Goal: Book appointment/travel/reservation

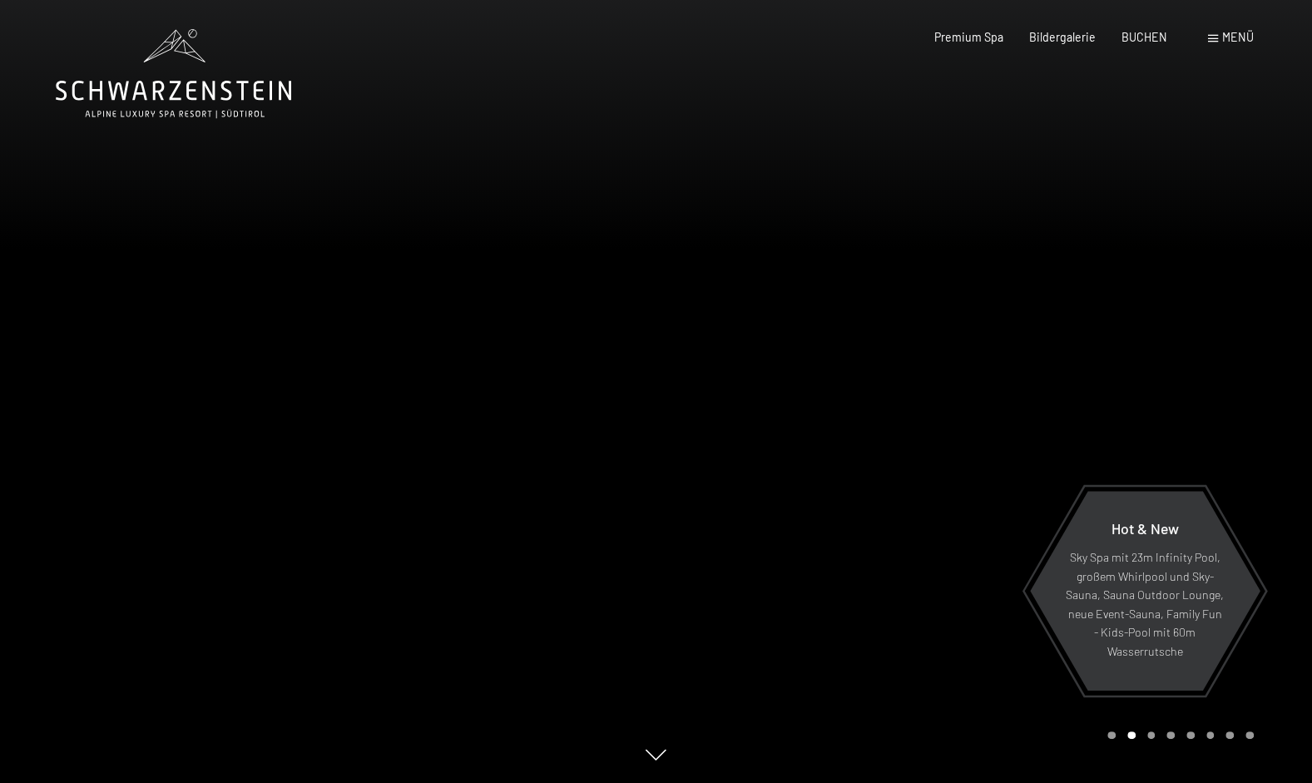
click at [1210, 38] on span at bounding box center [1213, 38] width 10 height 7
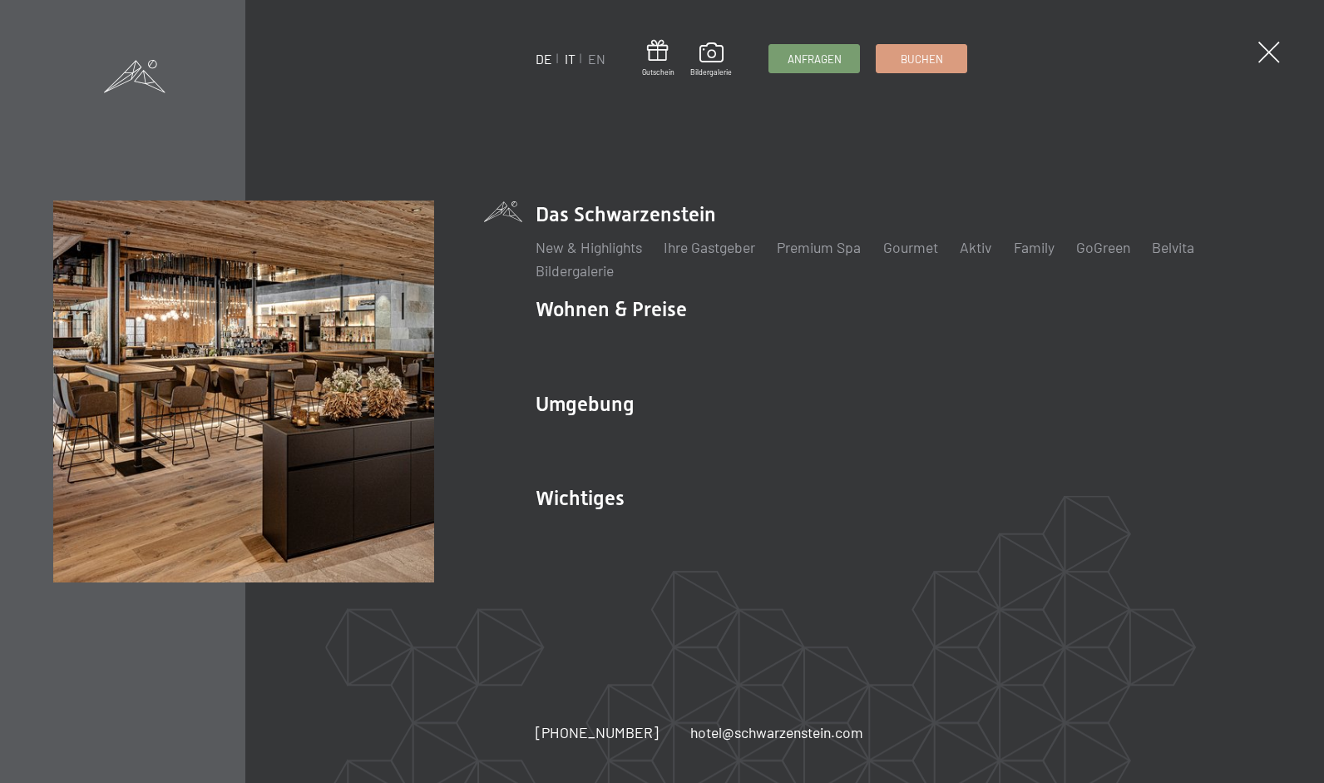
click at [572, 61] on link "IT" at bounding box center [570, 59] width 11 height 16
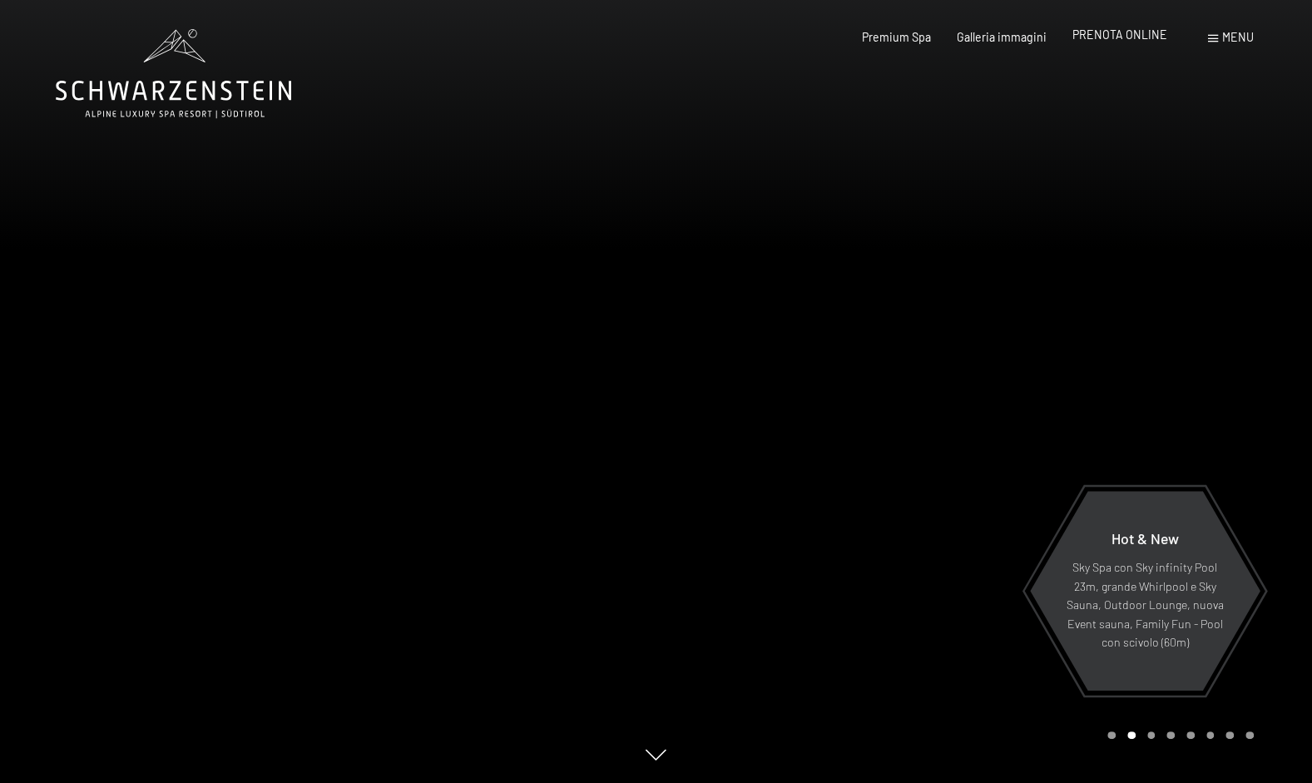
click at [1123, 32] on span "PRENOTA ONLINE" at bounding box center [1119, 34] width 95 height 14
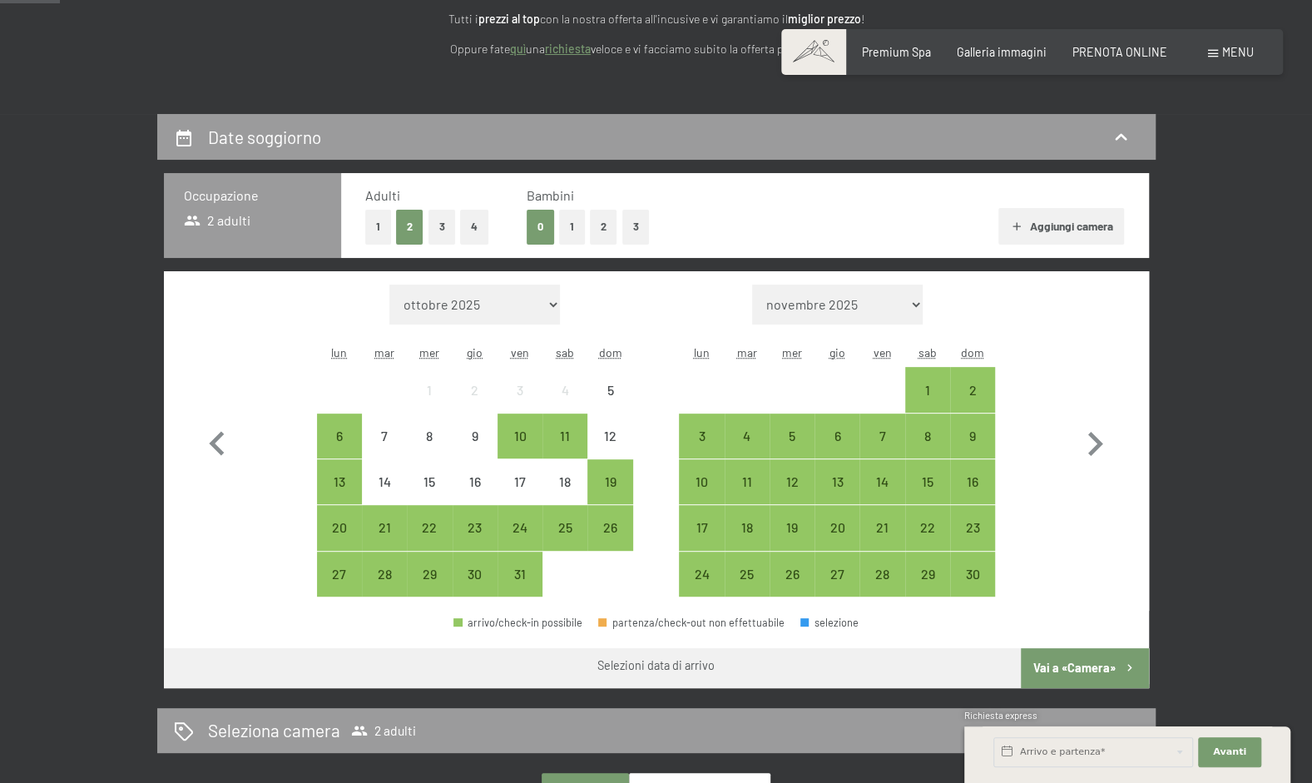
scroll to position [255, 0]
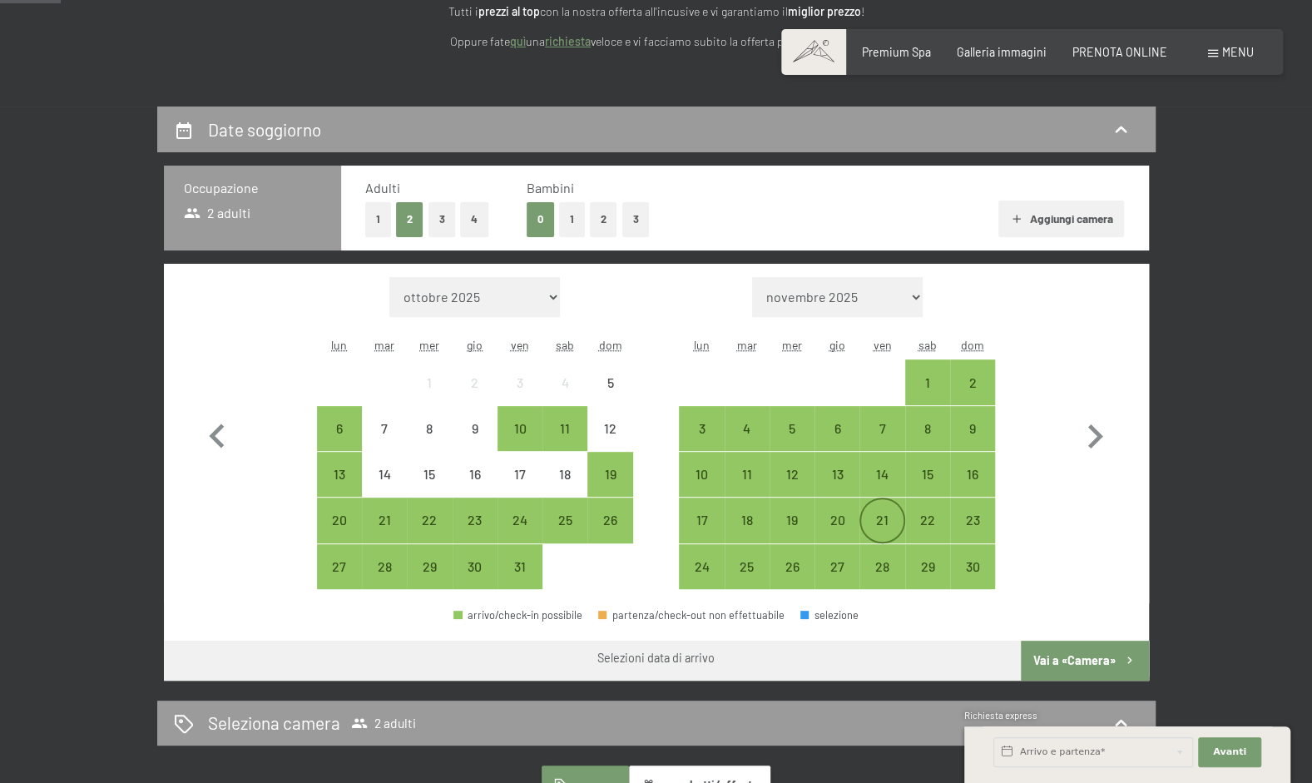
click at [887, 509] on div "21" at bounding box center [882, 520] width 42 height 42
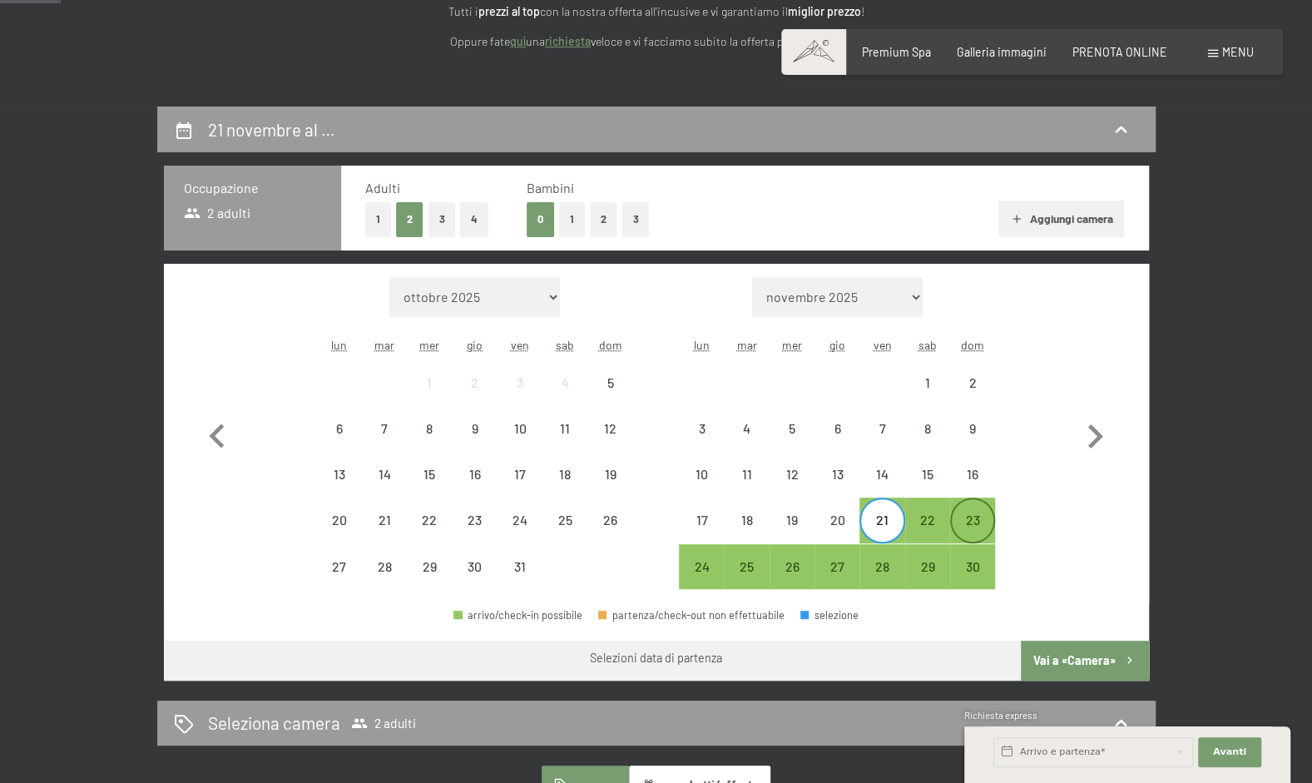
click at [973, 519] on div "23" at bounding box center [973, 534] width 42 height 42
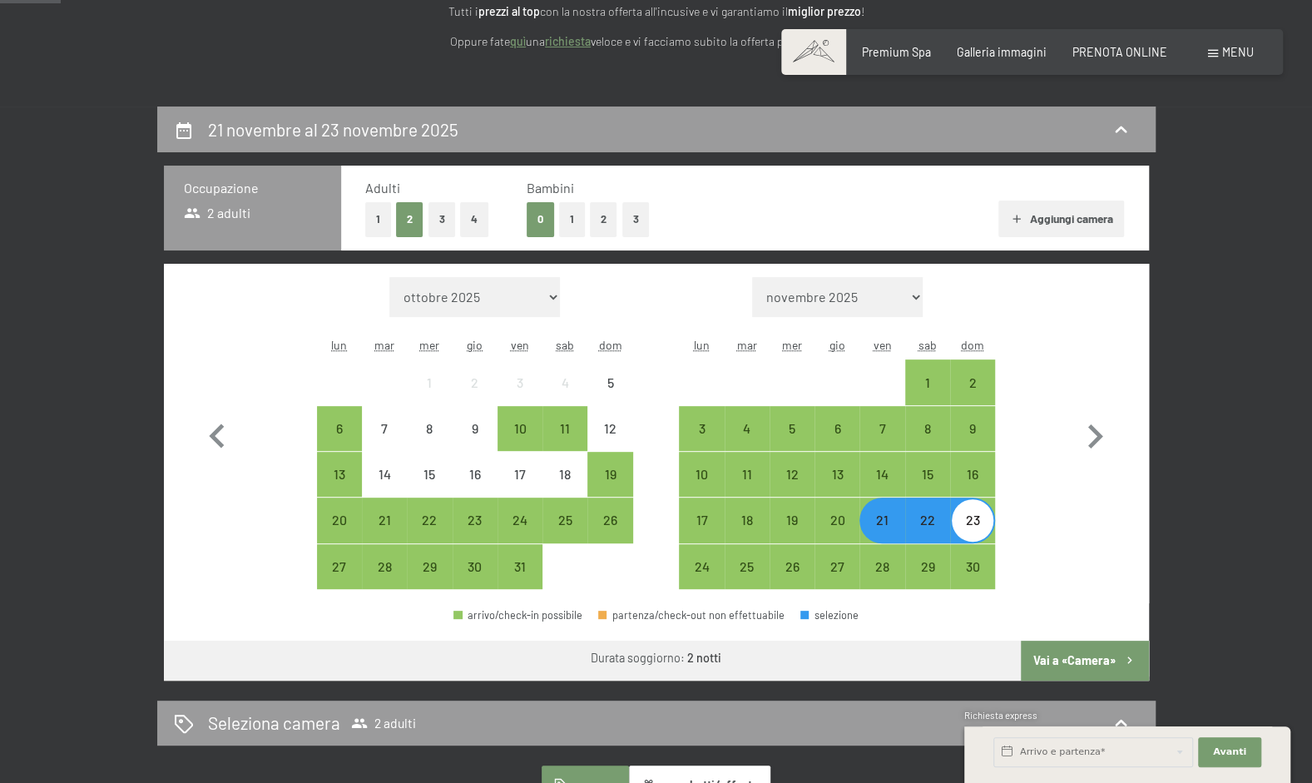
click at [1068, 662] on button "Vai a «Camera»" at bounding box center [1084, 660] width 127 height 40
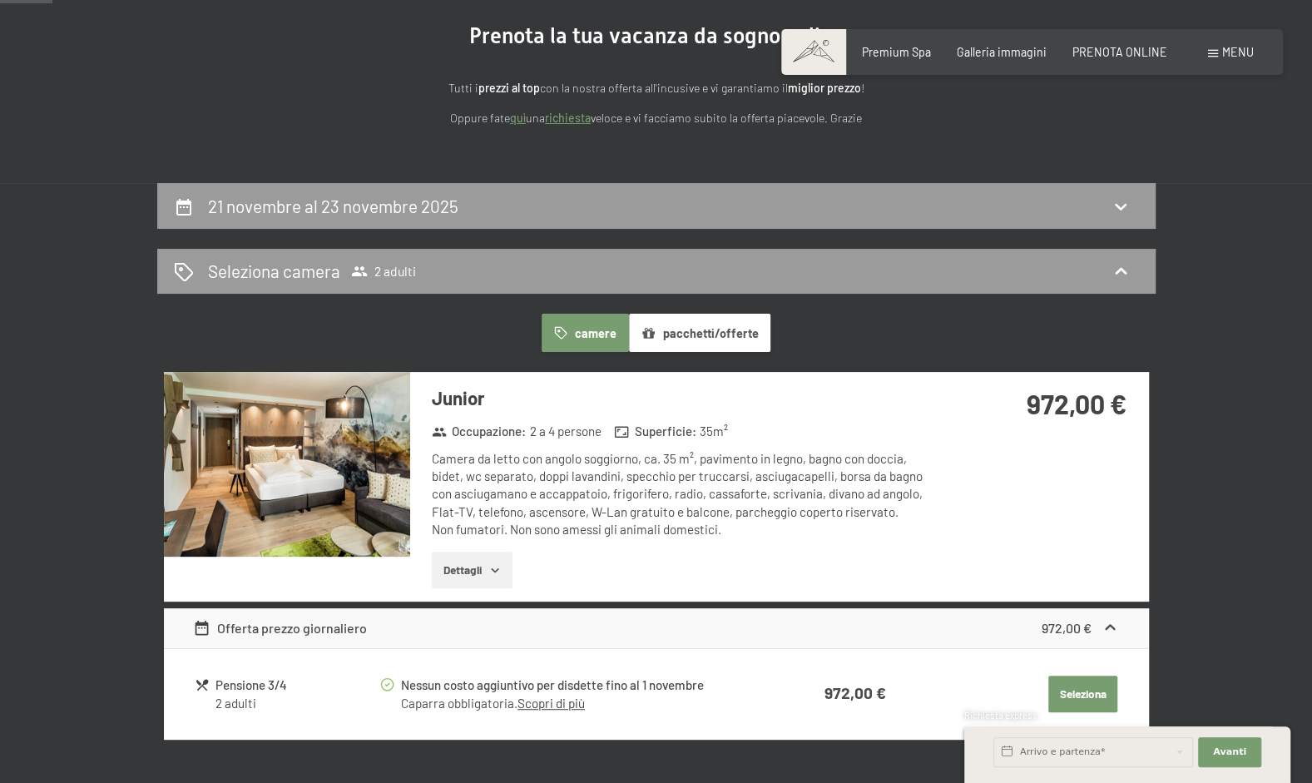
scroll to position [186, 0]
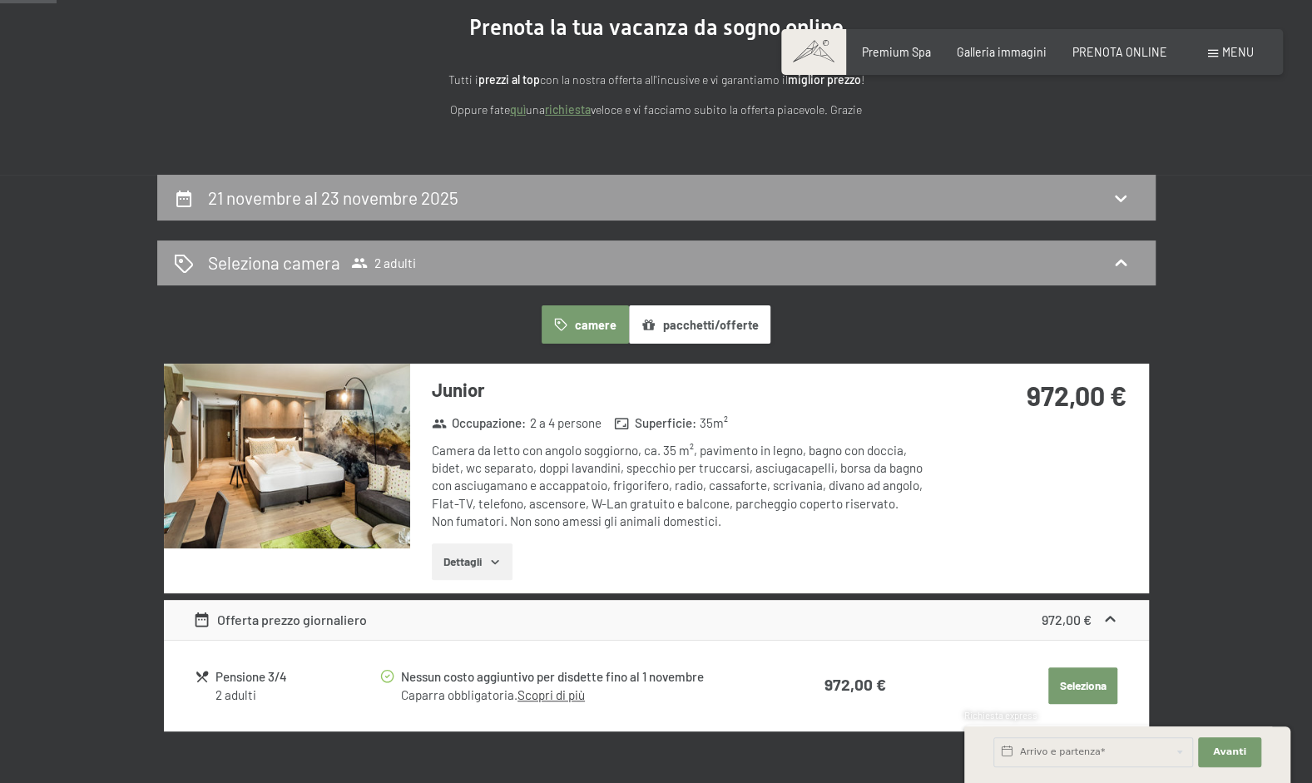
click at [475, 563] on button "Dettagli" at bounding box center [472, 561] width 81 height 37
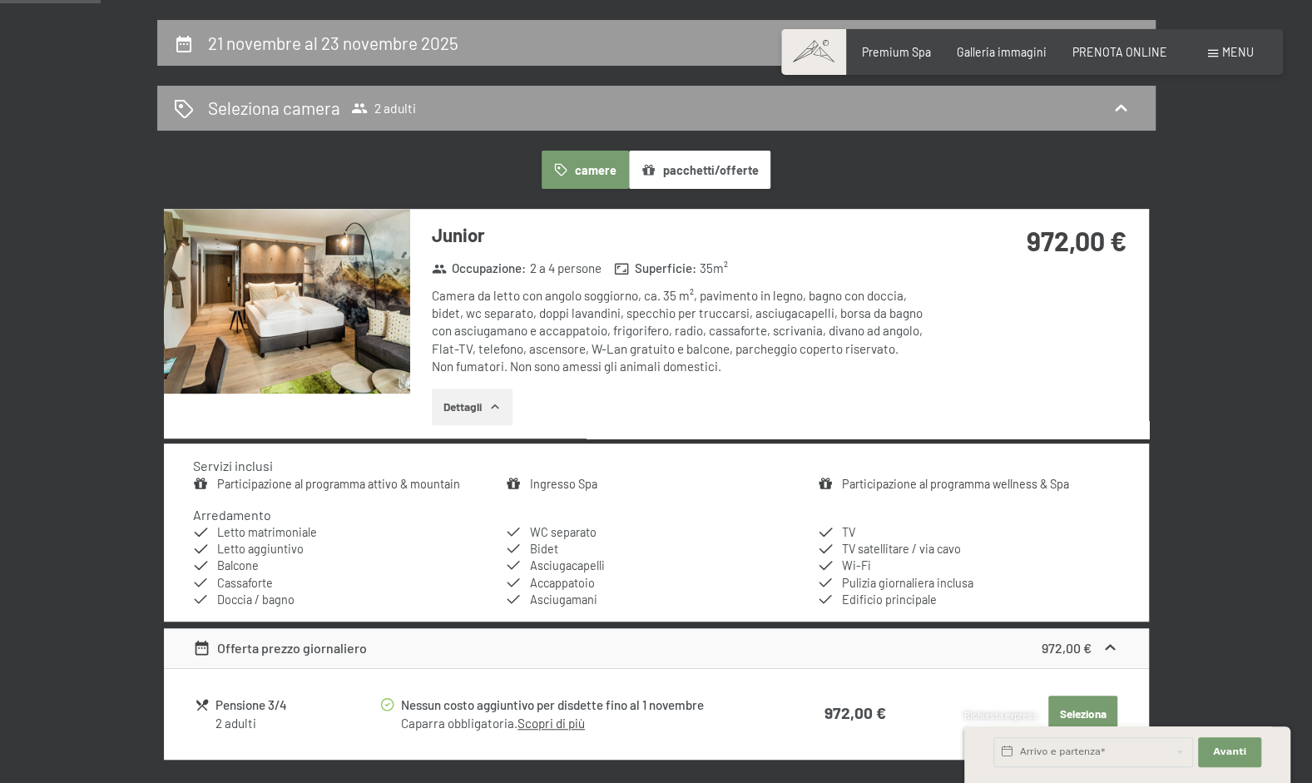
scroll to position [344, 0]
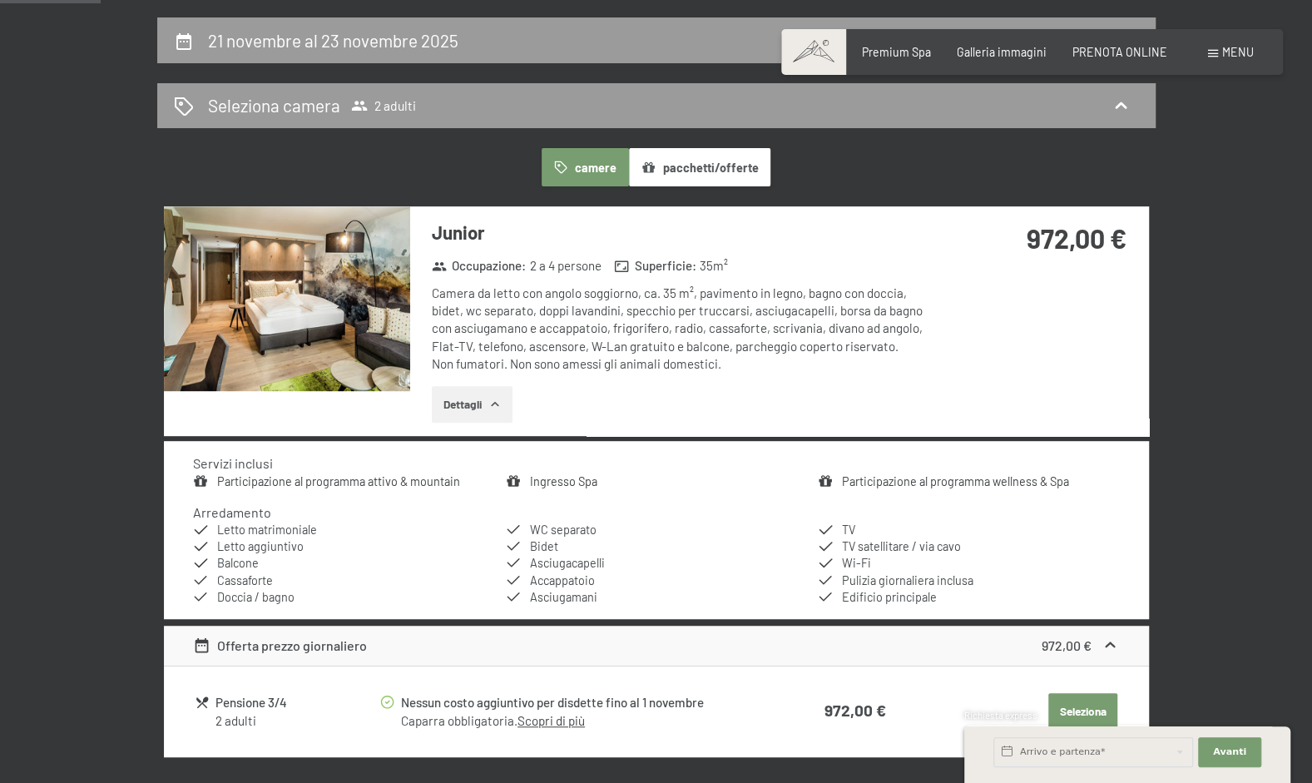
click at [864, 480] on link "Participazione al programma wellness & Spa" at bounding box center [955, 481] width 227 height 14
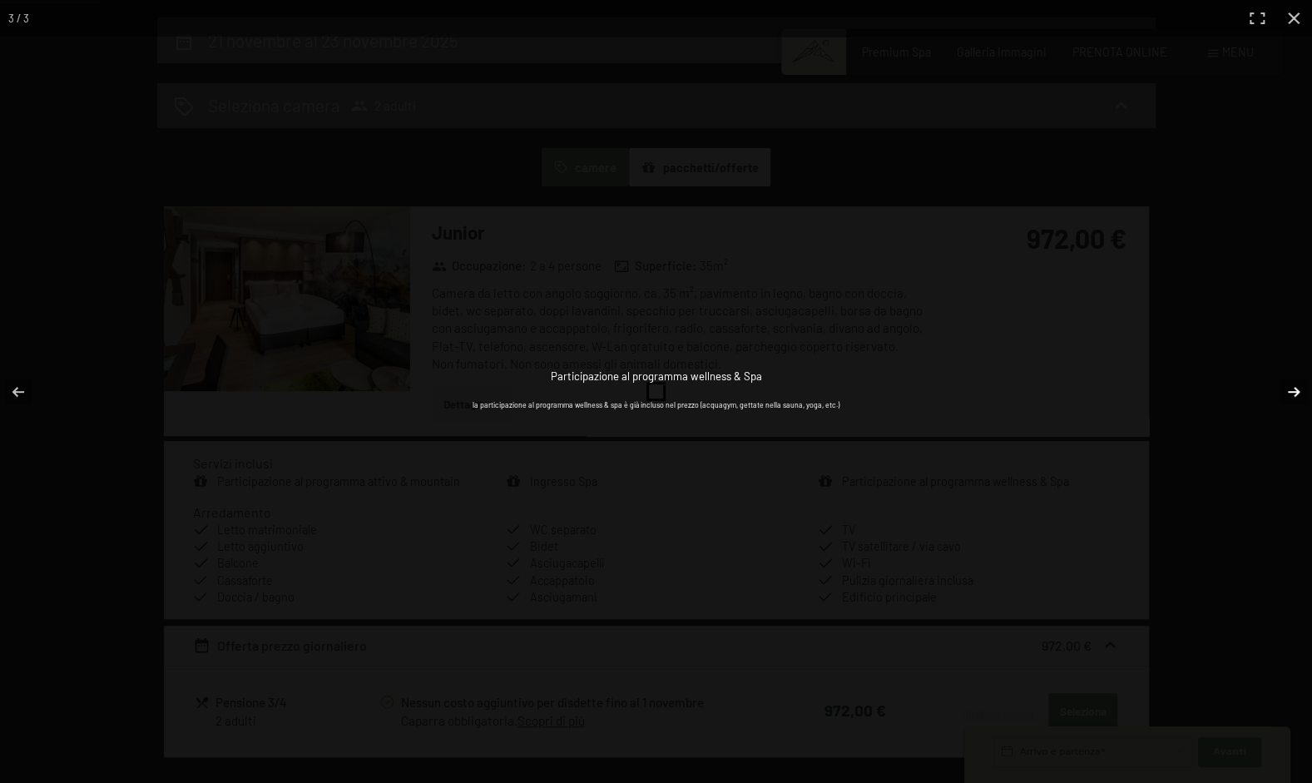
click at [1295, 391] on button "button" at bounding box center [1283, 391] width 58 height 83
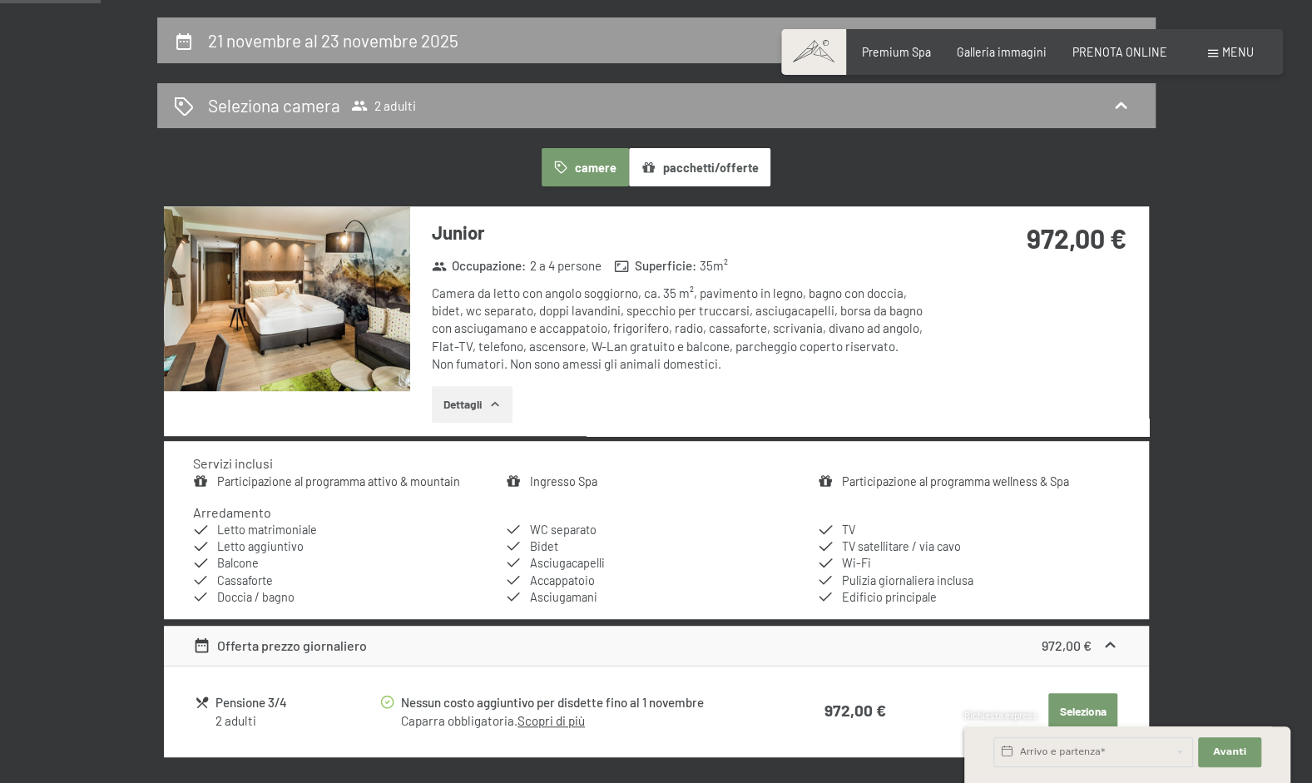
click at [0, 0] on button "button" at bounding box center [0, 0] width 0 height 0
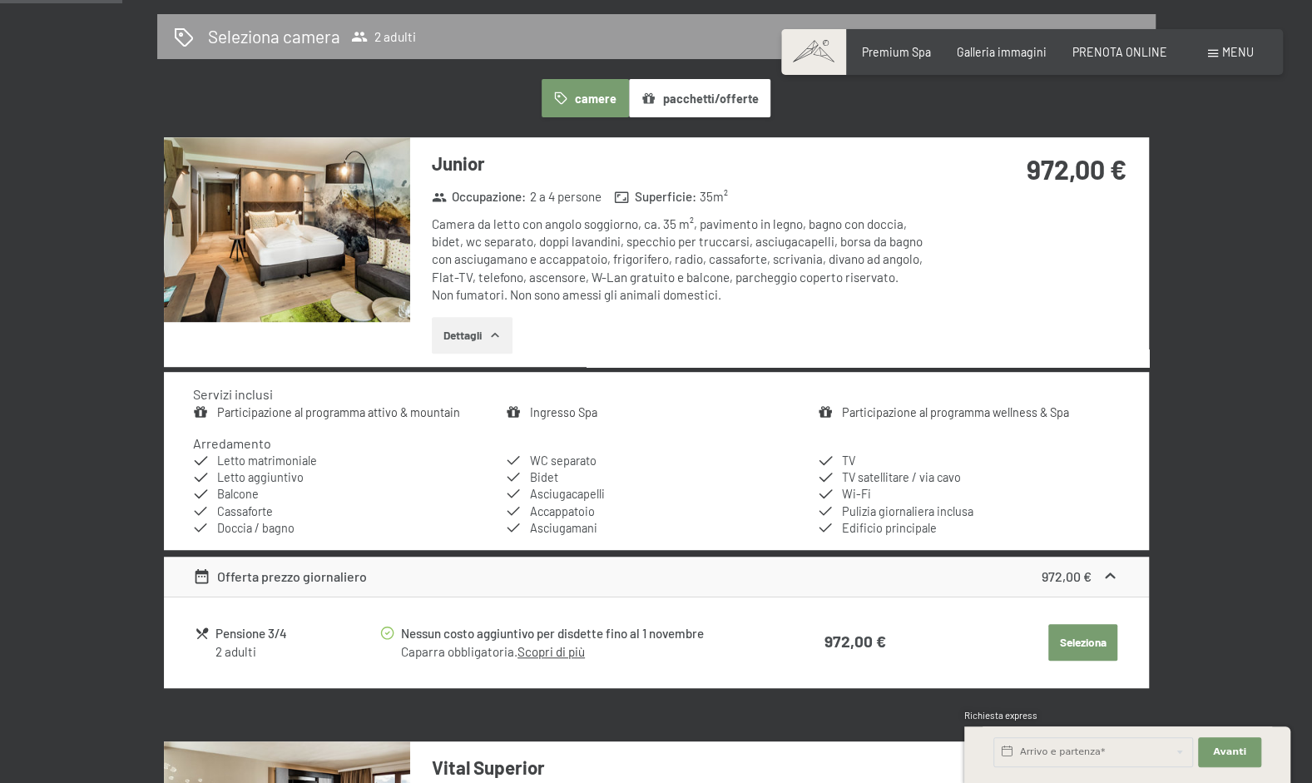
scroll to position [412, 0]
click at [200, 573] on icon at bounding box center [201, 577] width 13 height 14
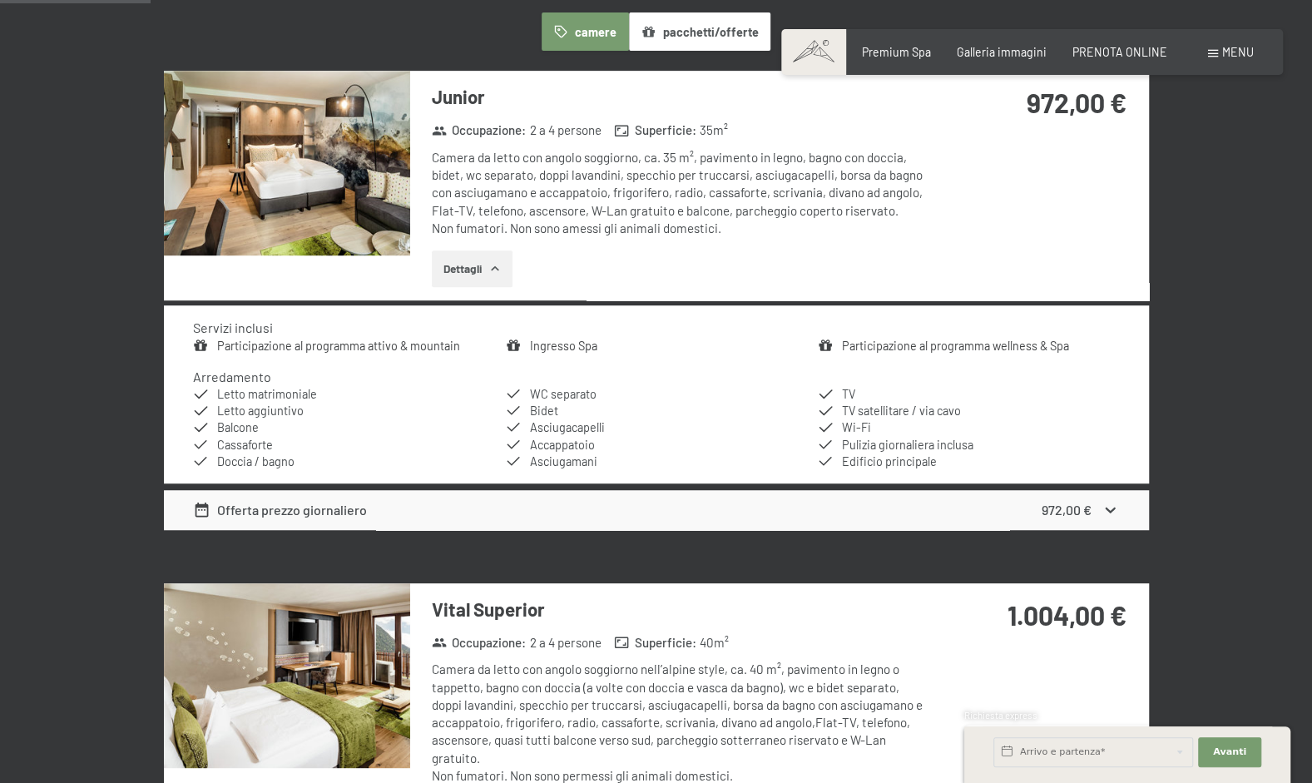
scroll to position [505, 0]
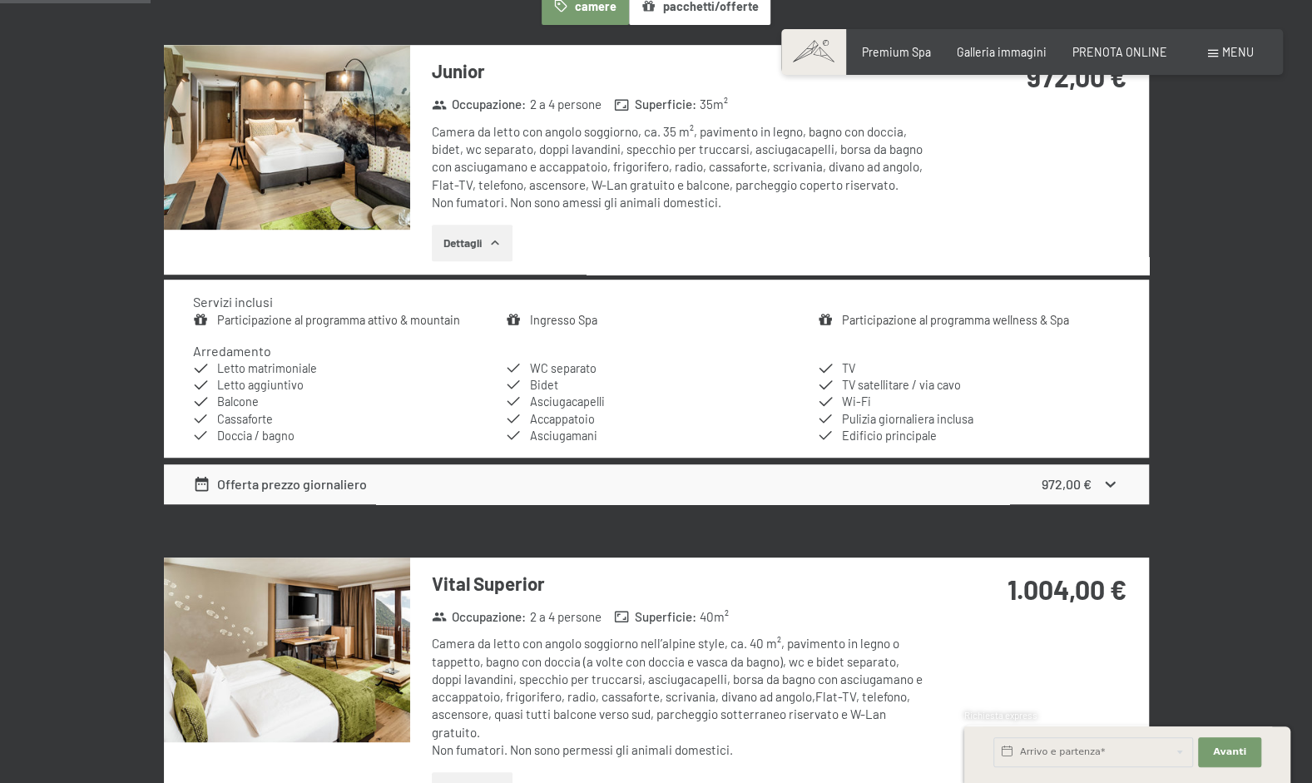
click at [324, 485] on div "Offerta prezzo giornaliero" at bounding box center [280, 484] width 174 height 20
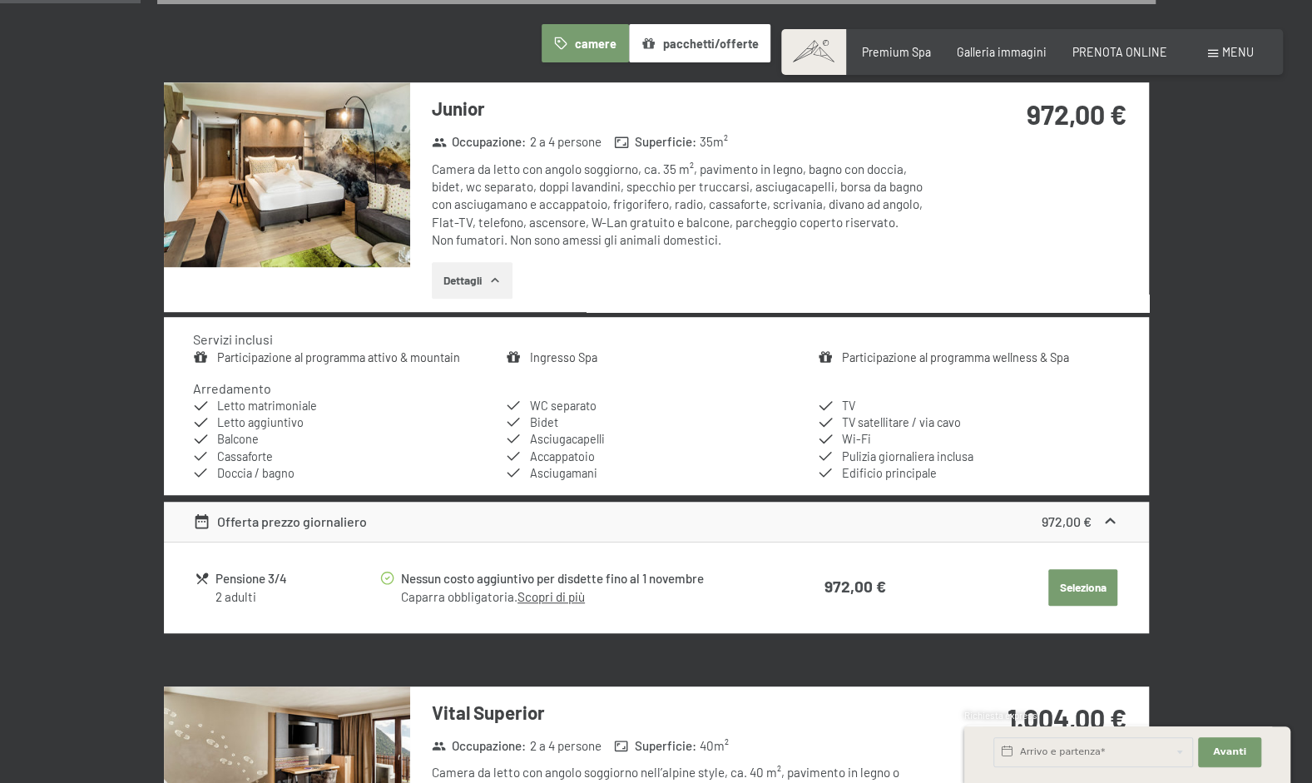
scroll to position [467, 0]
click at [1085, 589] on button "Seleziona" at bounding box center [1082, 587] width 69 height 37
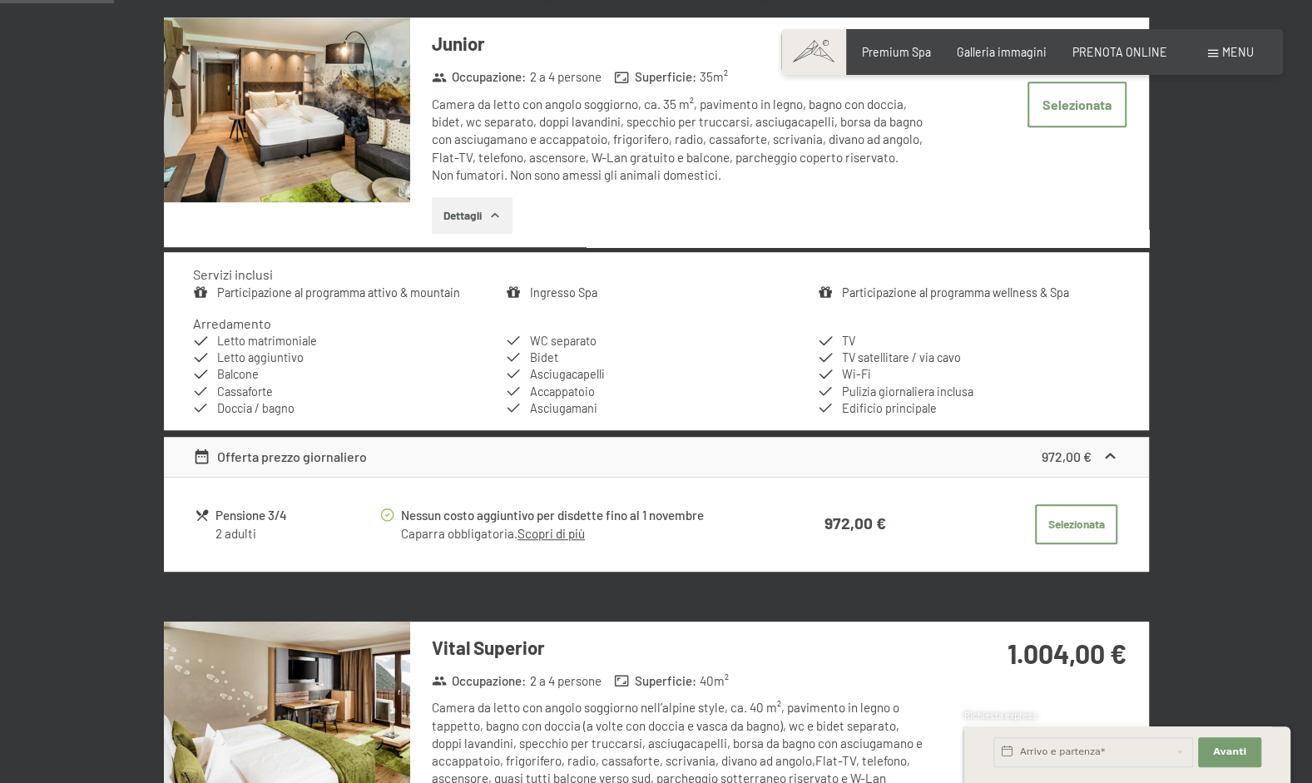
scroll to position [534, 0]
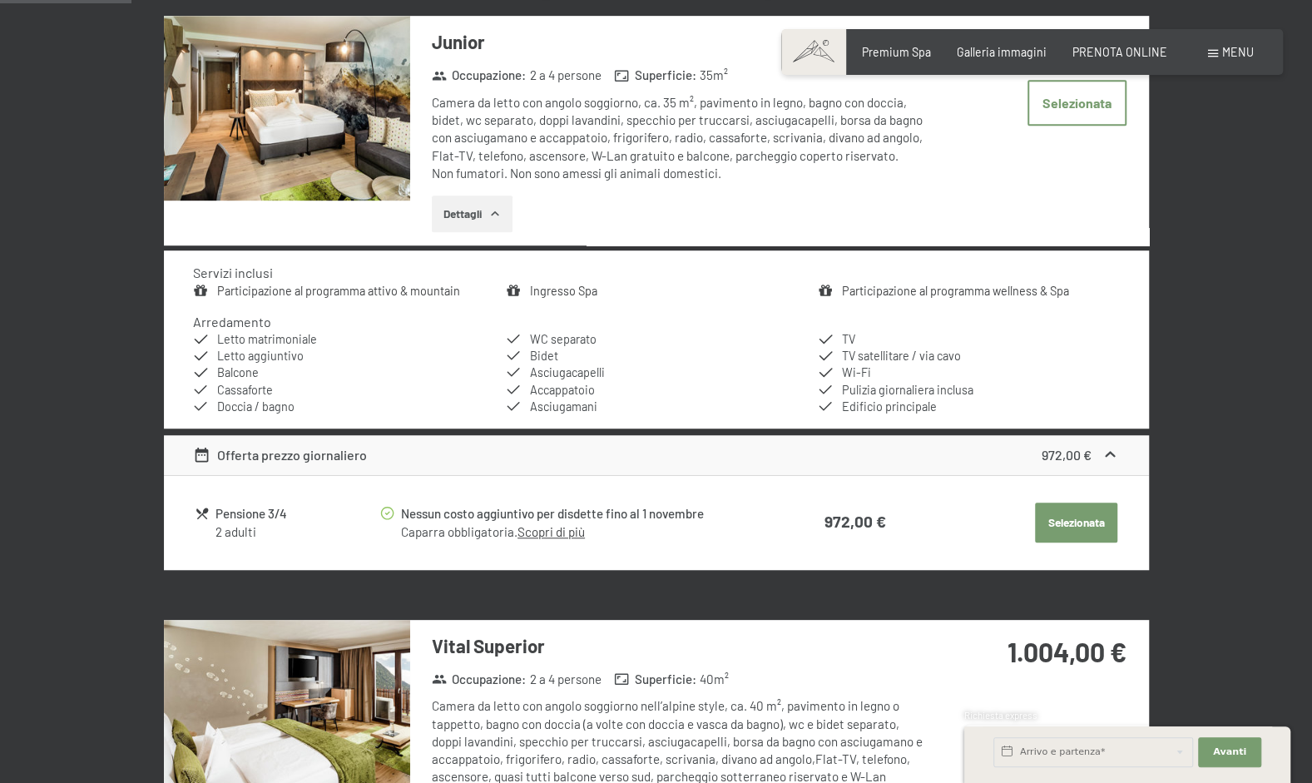
click at [1046, 521] on button "Selezionata" at bounding box center [1076, 522] width 82 height 40
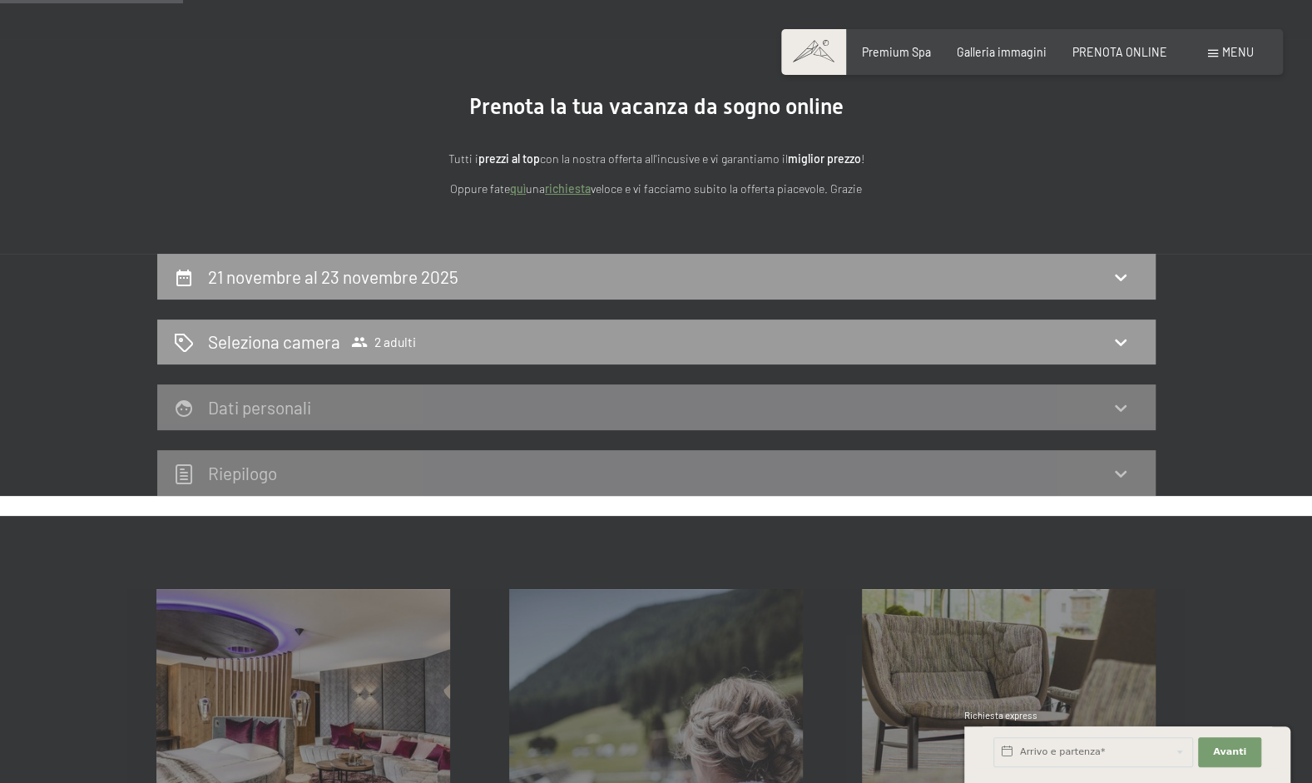
scroll to position [101, 0]
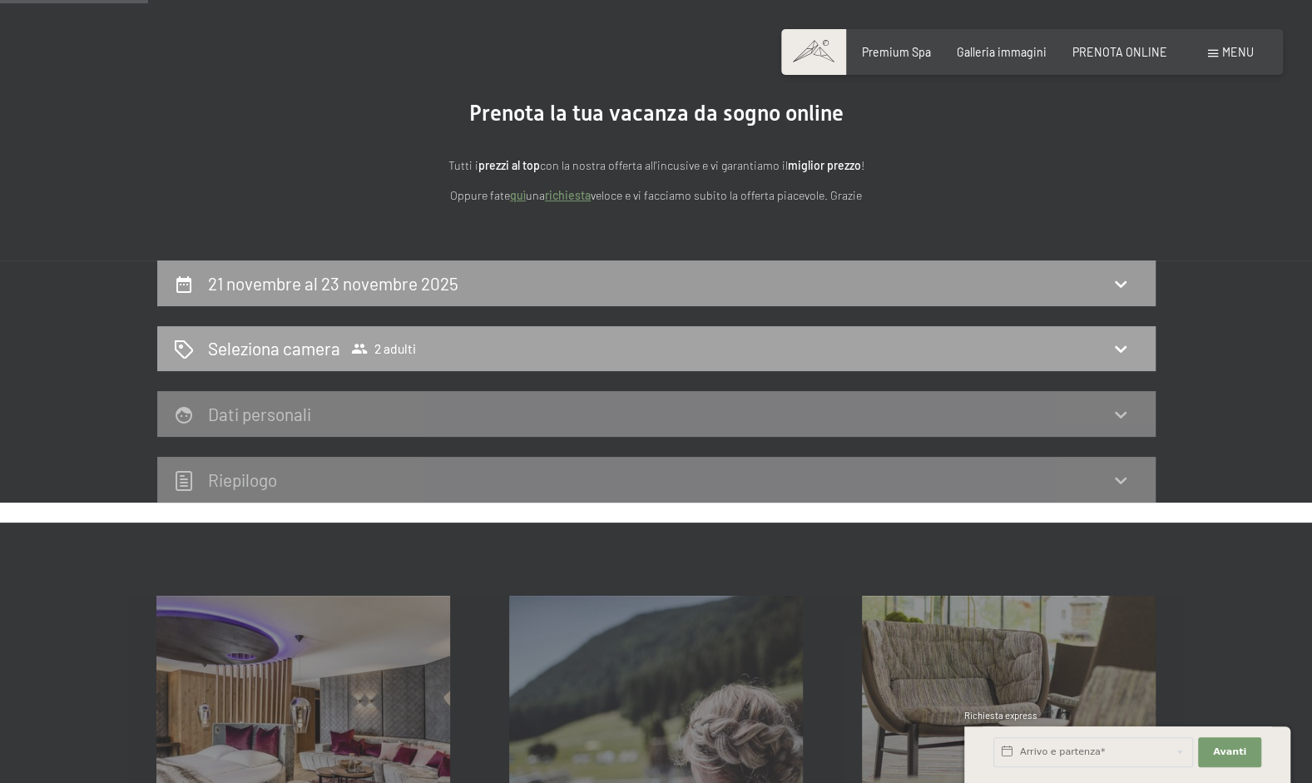
click at [451, 342] on div "Seleziona camera 2 adulti" at bounding box center [656, 348] width 965 height 24
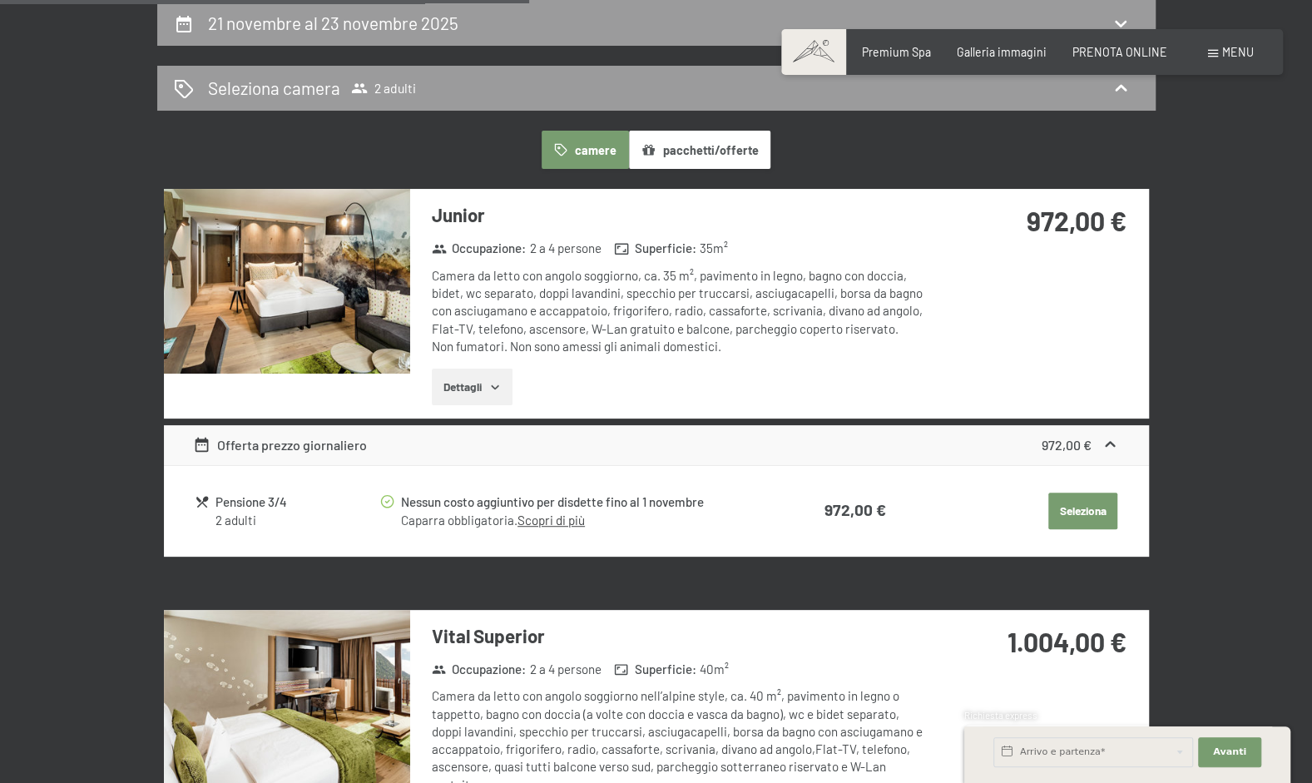
click at [507, 393] on button "Dettagli" at bounding box center [472, 386] width 81 height 37
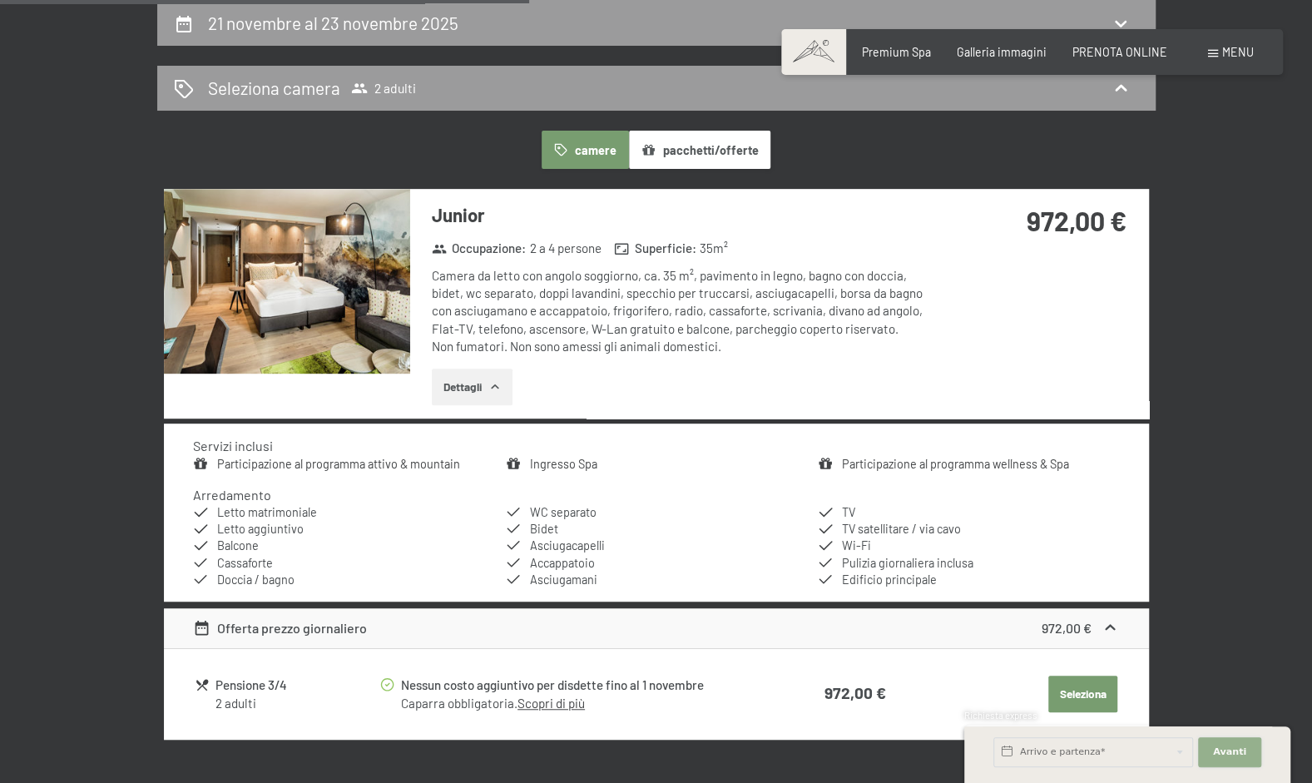
click at [1214, 747] on span "Avanti" at bounding box center [1229, 751] width 33 height 13
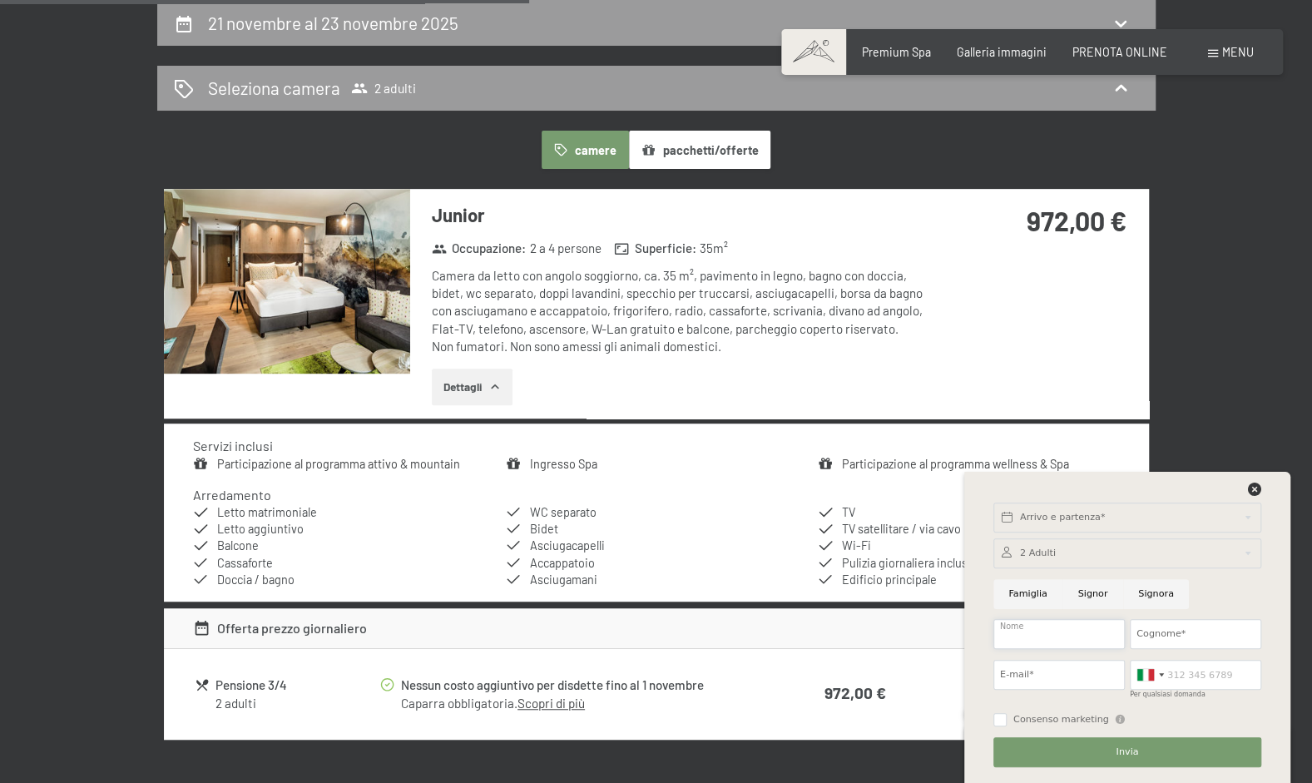
click at [1038, 630] on input "Nome" at bounding box center [1058, 634] width 131 height 30
type input "Ferruccio"
type input "Spada"
type input "fespa@outlook.com"
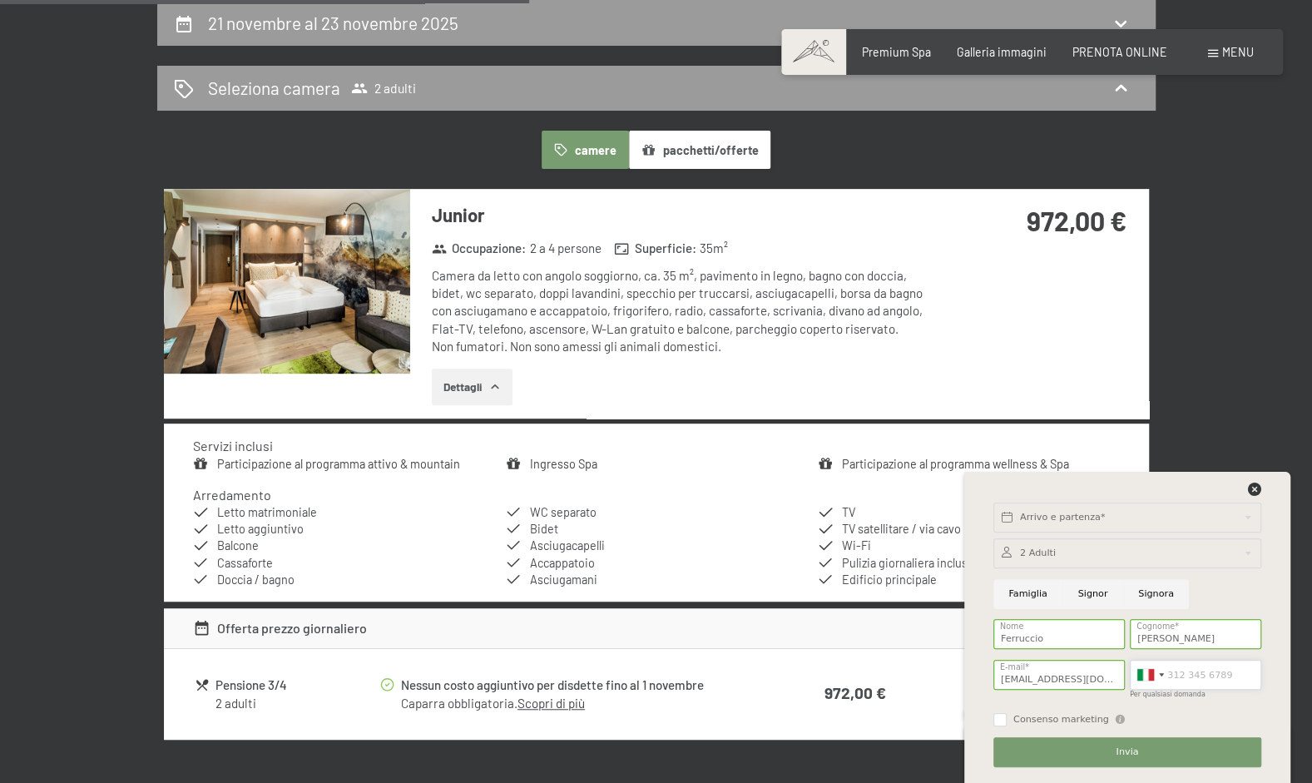
click at [1232, 667] on input "Per qualsiasi domanda" at bounding box center [1195, 675] width 131 height 30
type input "3482880038"
click at [1041, 713] on span "Consenso marketing" at bounding box center [1061, 719] width 96 height 13
click at [1006, 713] on input "Consenso marketing" at bounding box center [999, 719] width 13 height 13
click at [1002, 722] on input "Consenso marketing" at bounding box center [999, 719] width 13 height 13
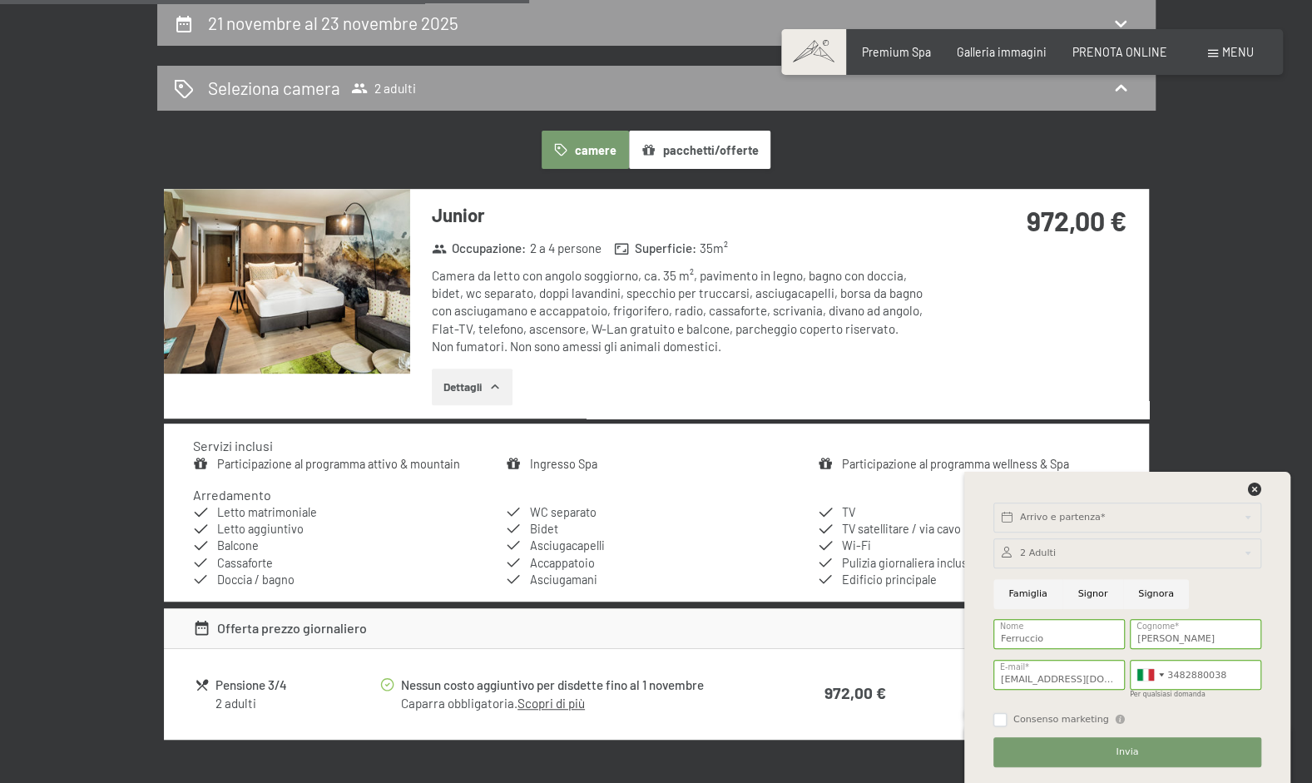
checkbox input "true"
click at [1061, 747] on button "Invia" at bounding box center [1127, 752] width 268 height 30
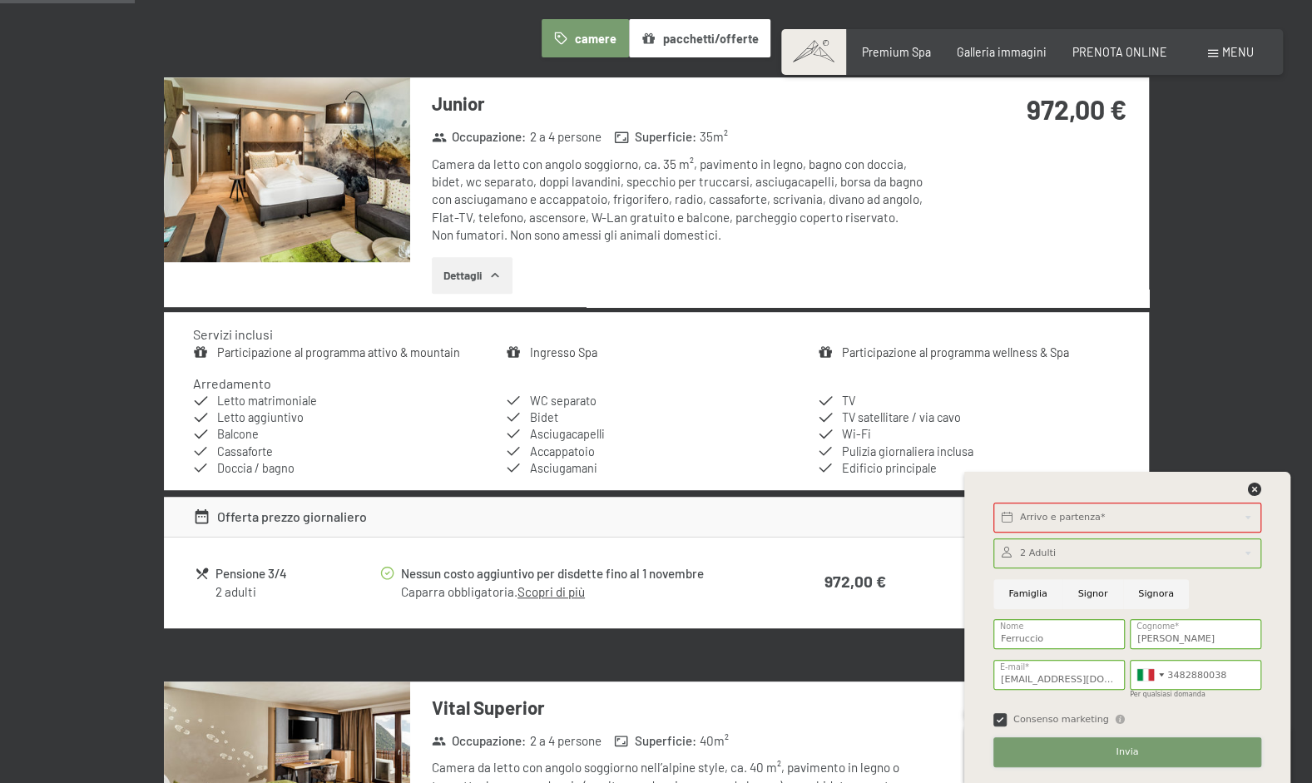
scroll to position [487, 0]
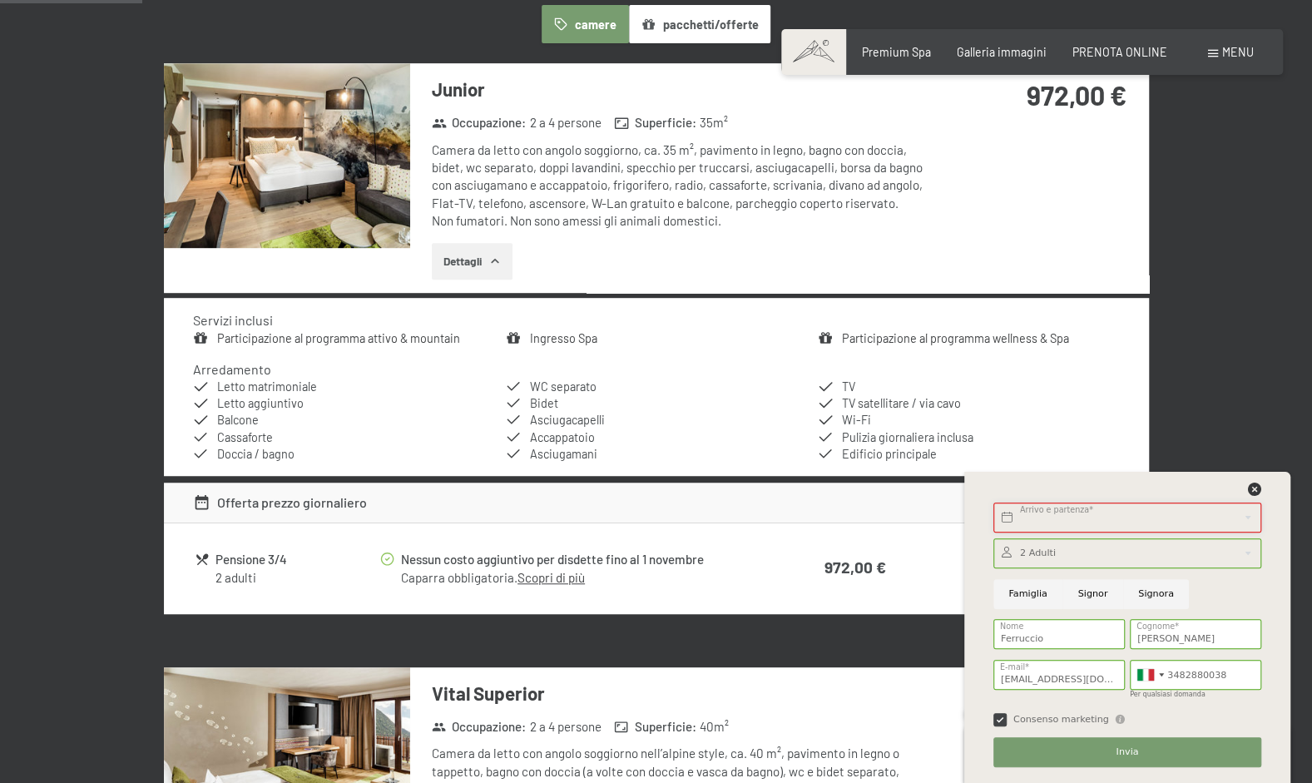
click at [1044, 514] on input "text" at bounding box center [1127, 517] width 268 height 30
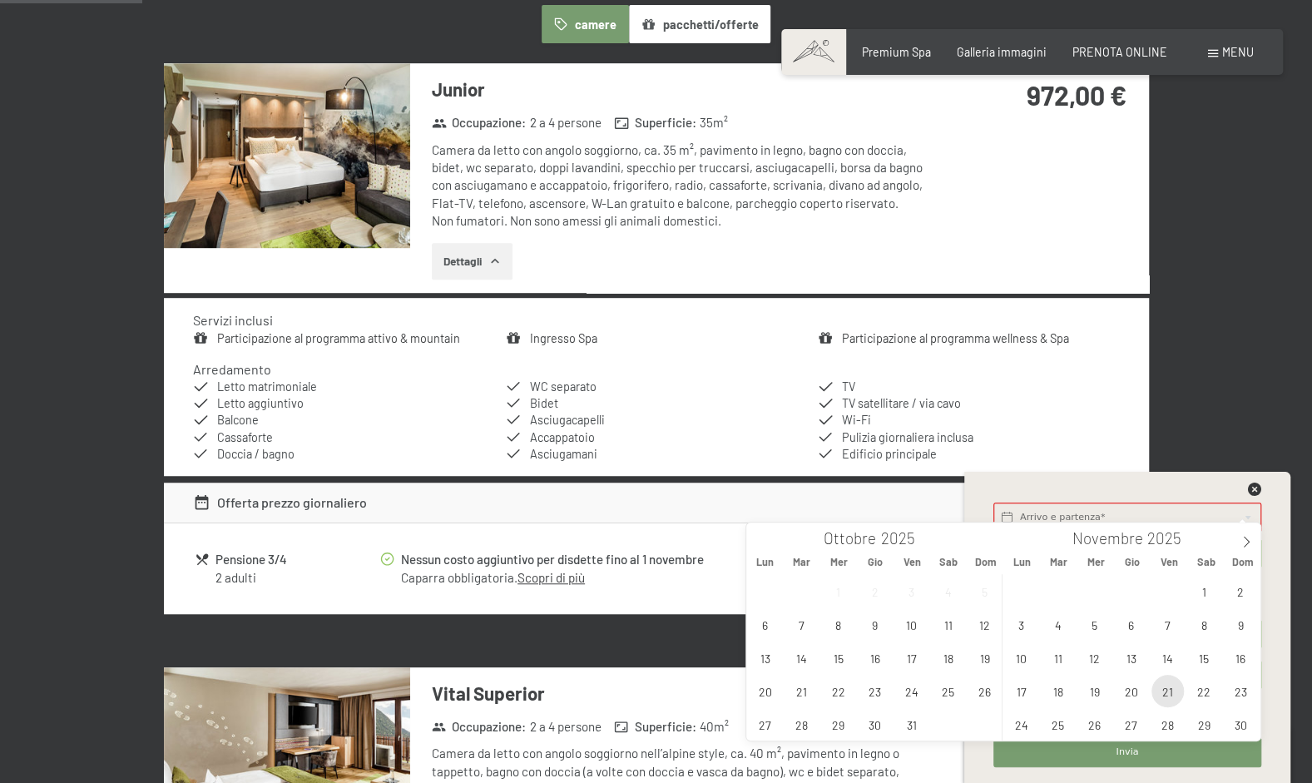
click at [1167, 690] on span "21" at bounding box center [1167, 691] width 32 height 32
click at [1230, 689] on span "23" at bounding box center [1240, 691] width 32 height 32
type input "Ven. 21/11/2025 - Dom. 23/11/2025"
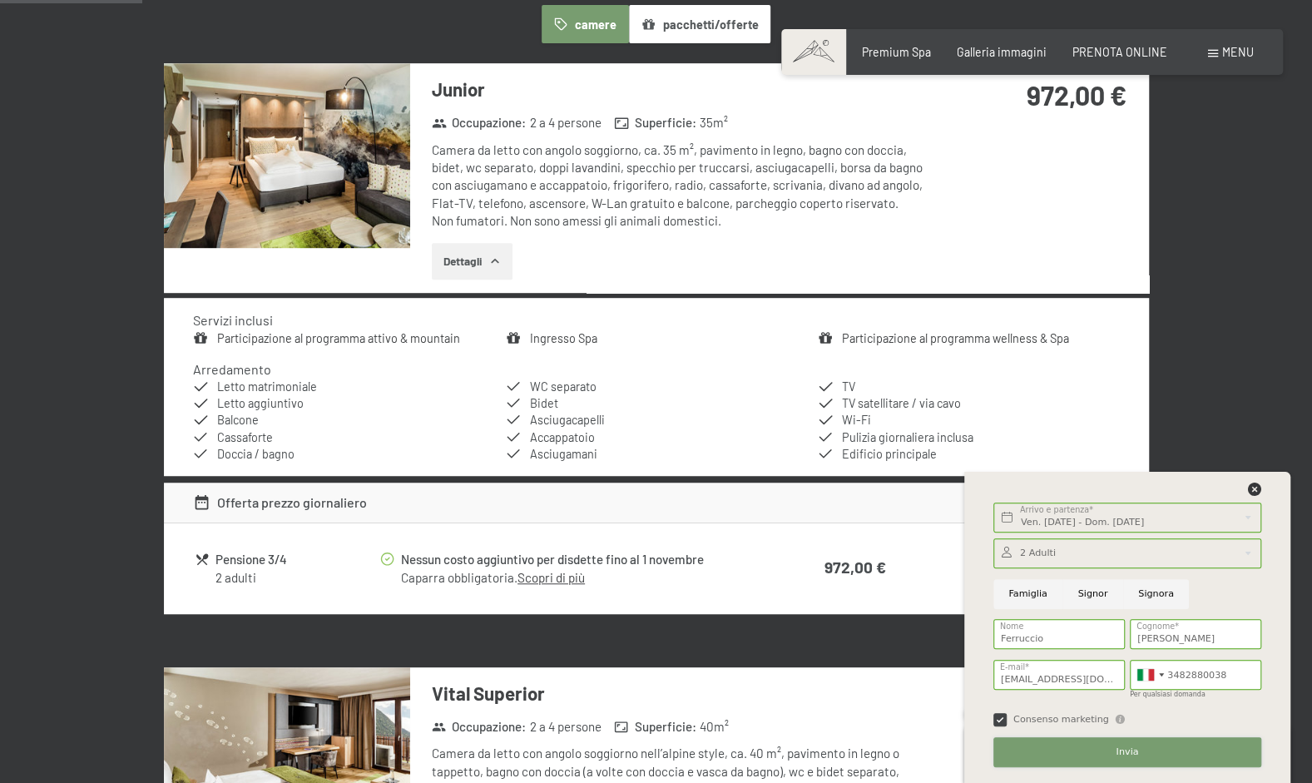
click at [1135, 760] on button "Invia" at bounding box center [1127, 752] width 268 height 30
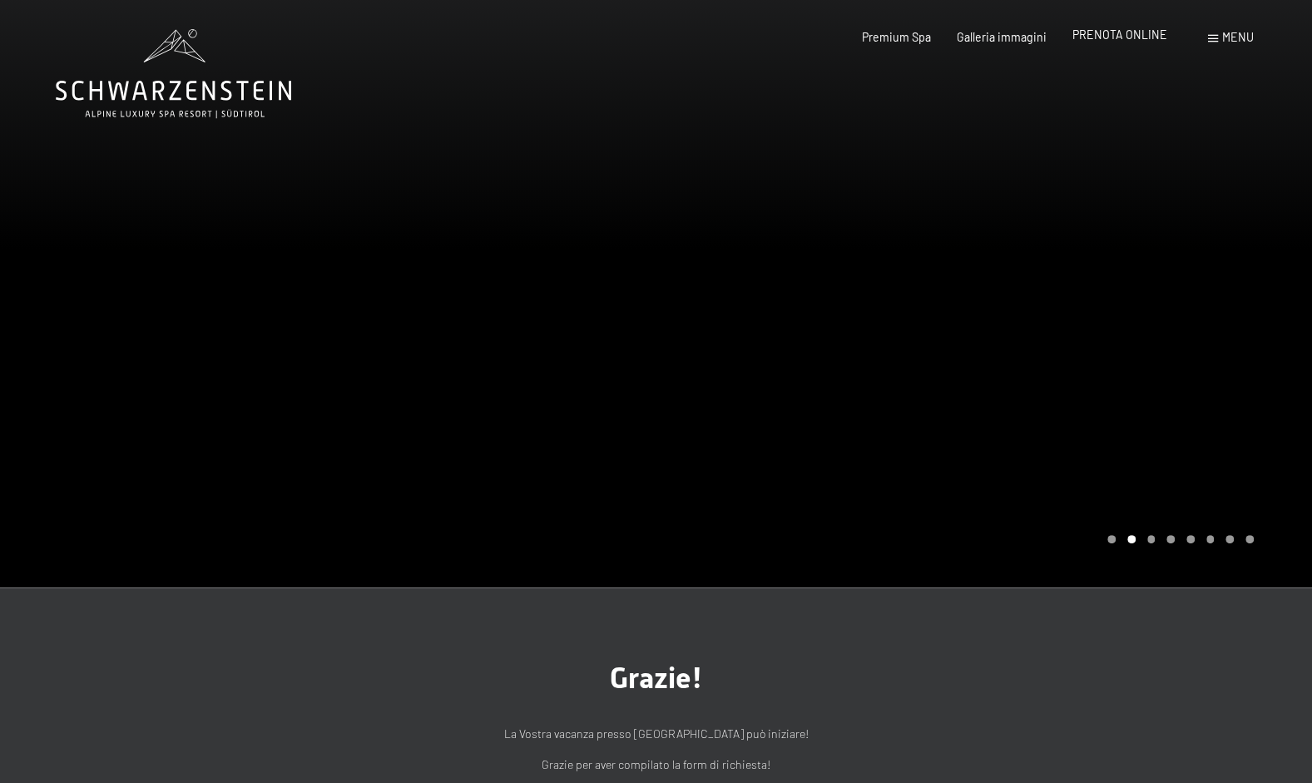
click at [1095, 42] on div "PRENOTA ONLINE" at bounding box center [1119, 35] width 95 height 17
click at [1159, 334] on div at bounding box center [984, 293] width 656 height 587
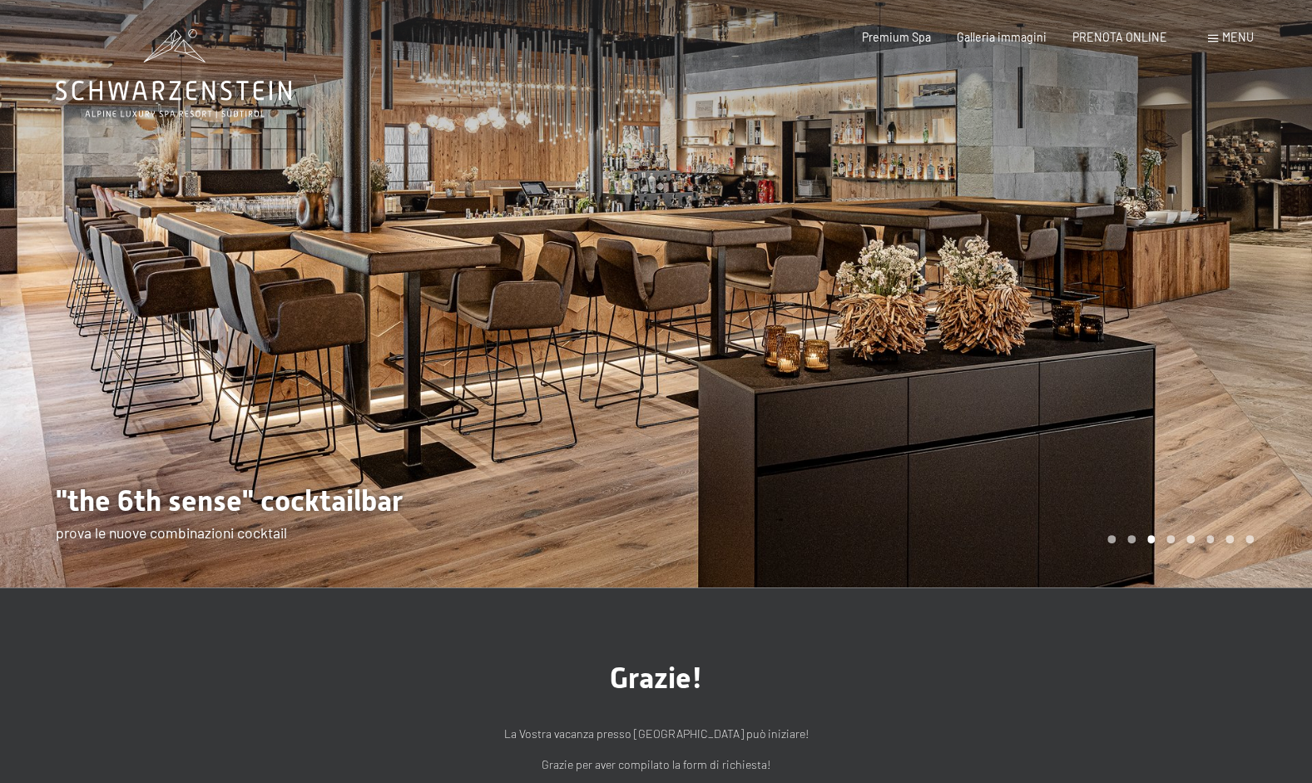
click at [1156, 334] on div at bounding box center [984, 293] width 656 height 587
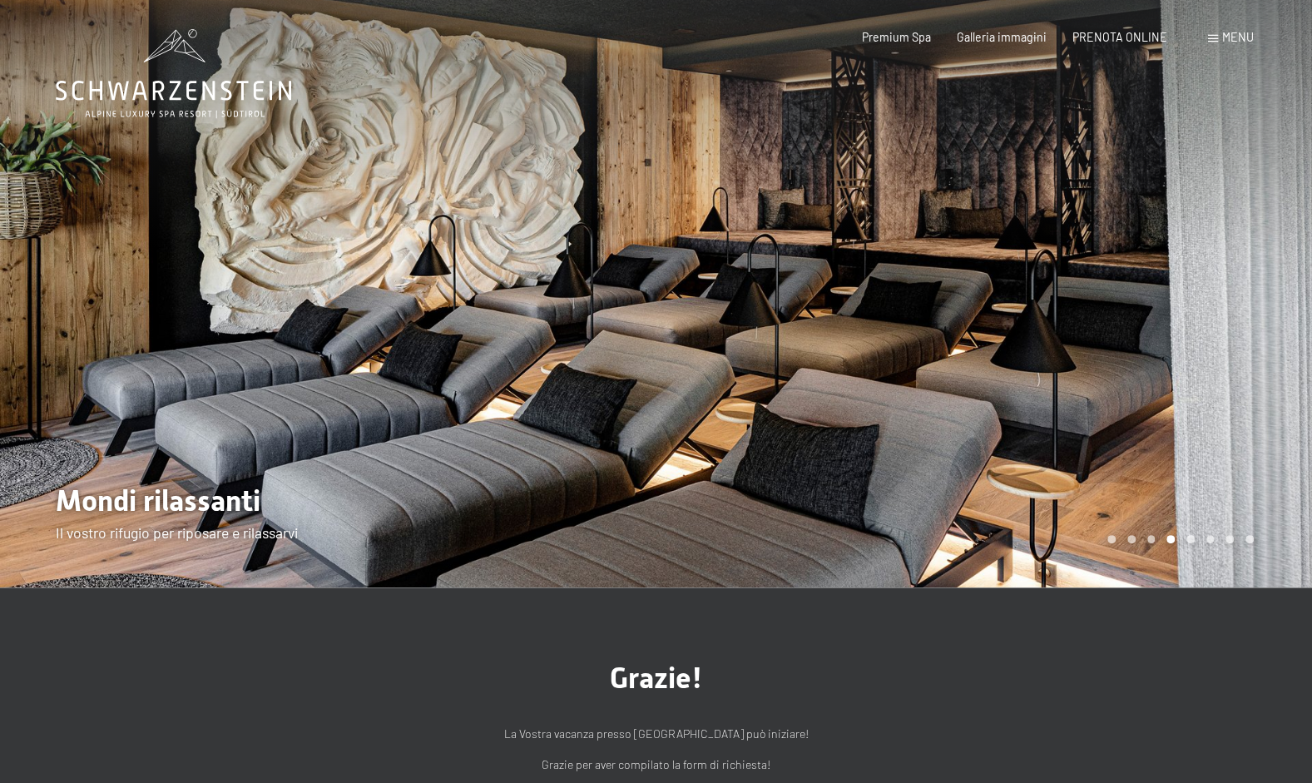
click at [1156, 334] on div at bounding box center [984, 293] width 656 height 587
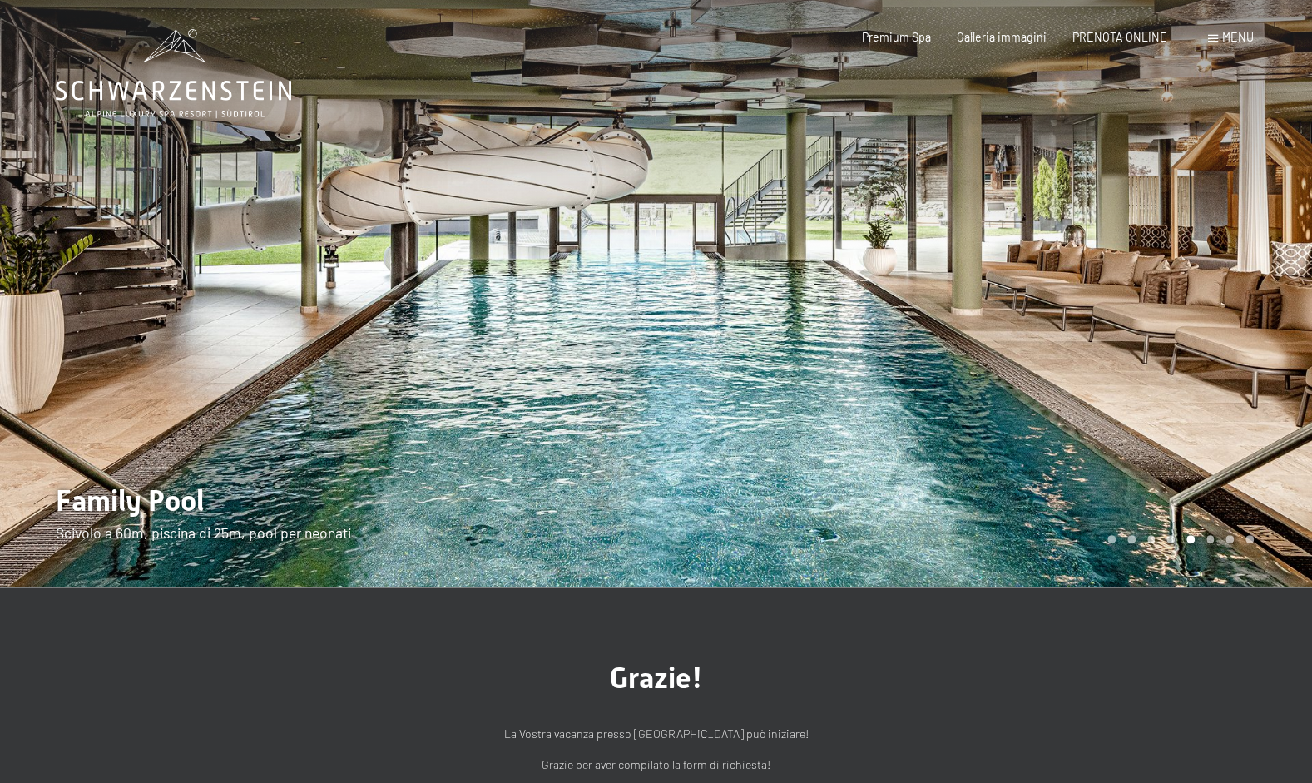
click at [1156, 334] on div at bounding box center [984, 293] width 656 height 587
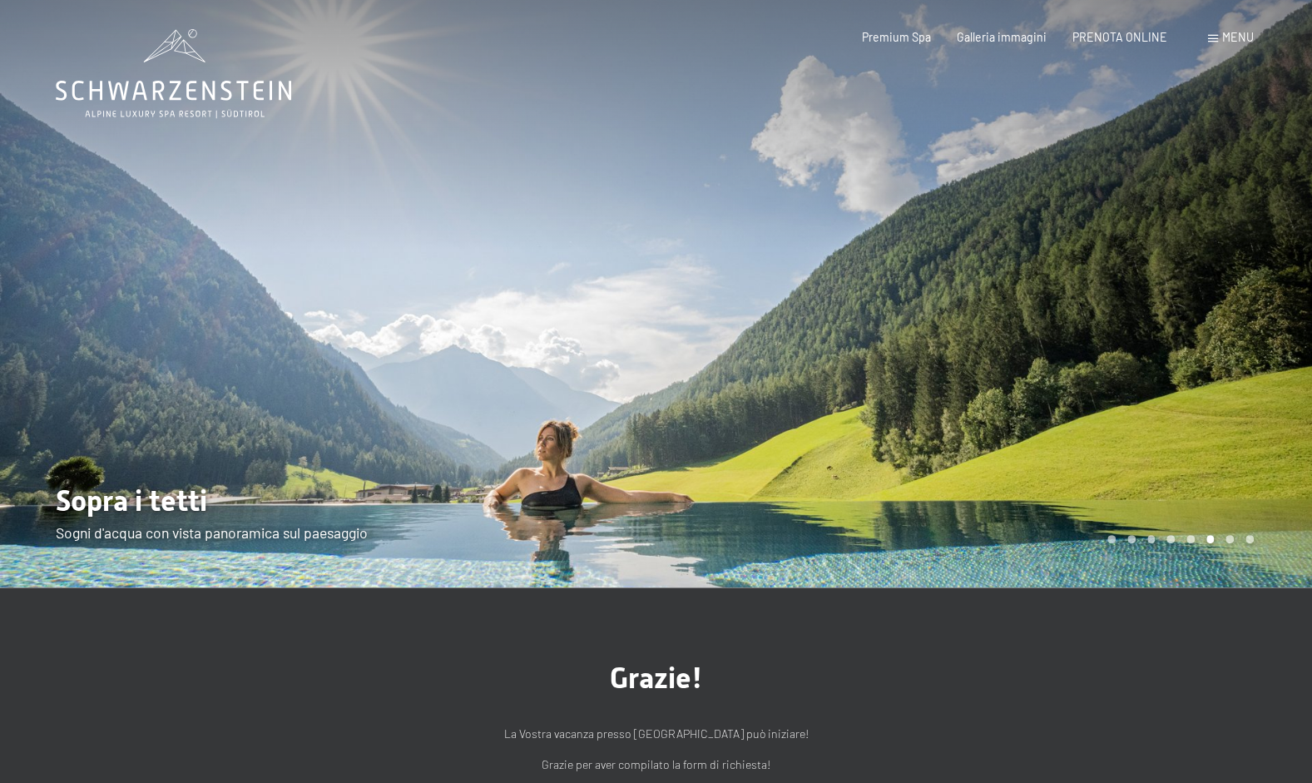
click at [1193, 338] on div at bounding box center [984, 293] width 656 height 587
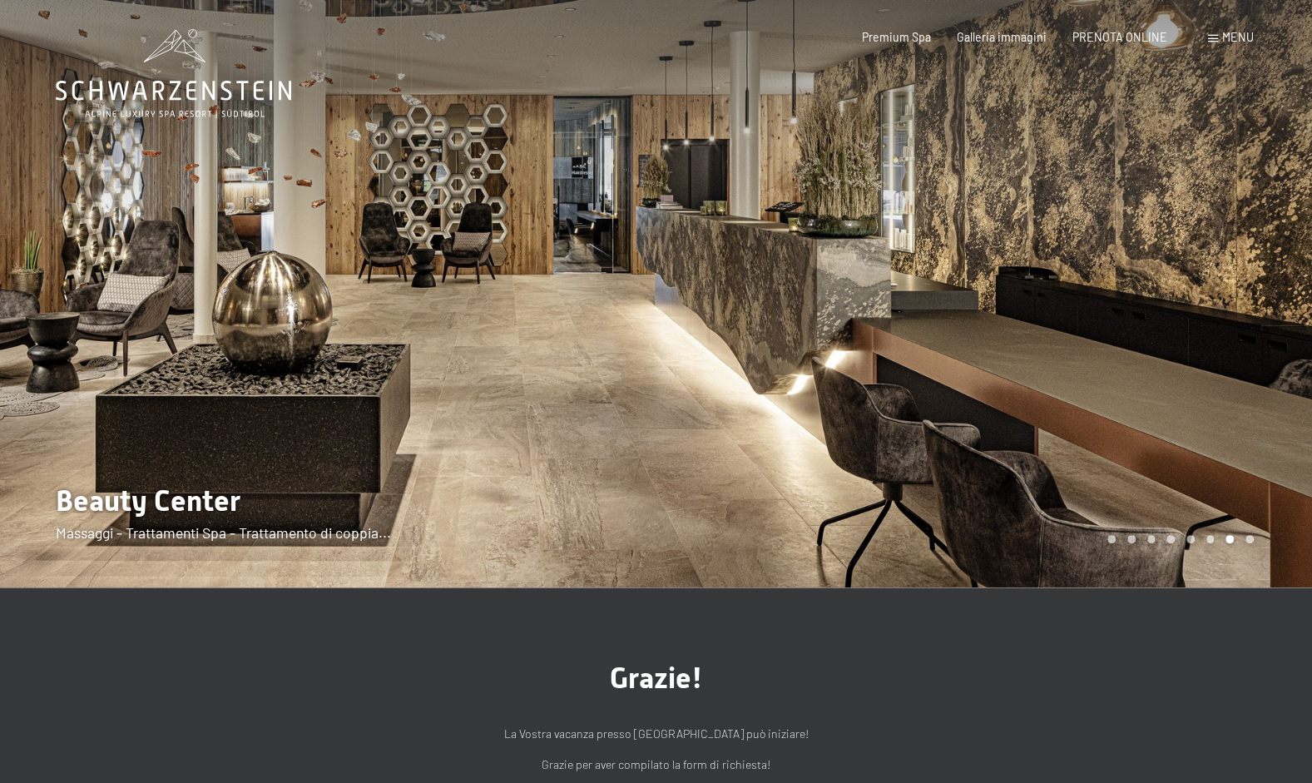
click at [1148, 334] on div at bounding box center [984, 293] width 656 height 587
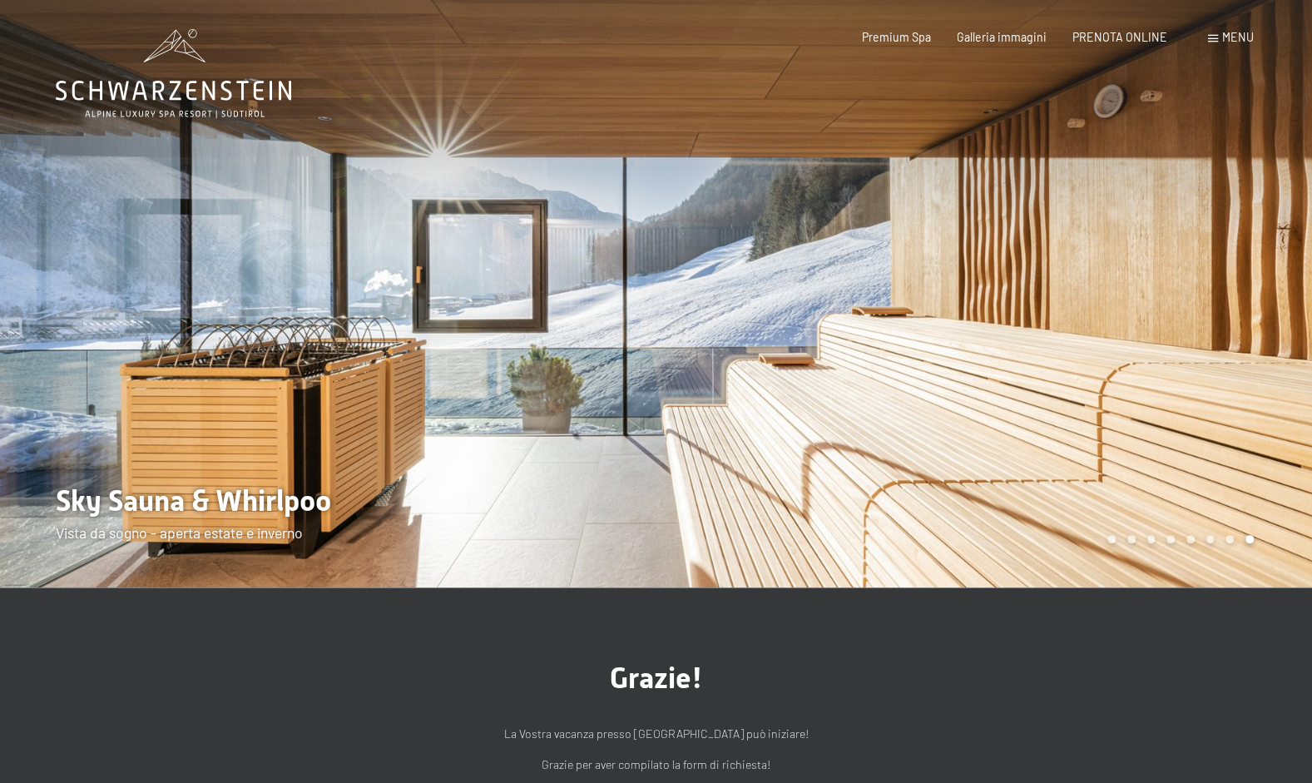
click at [828, 352] on div at bounding box center [984, 293] width 656 height 587
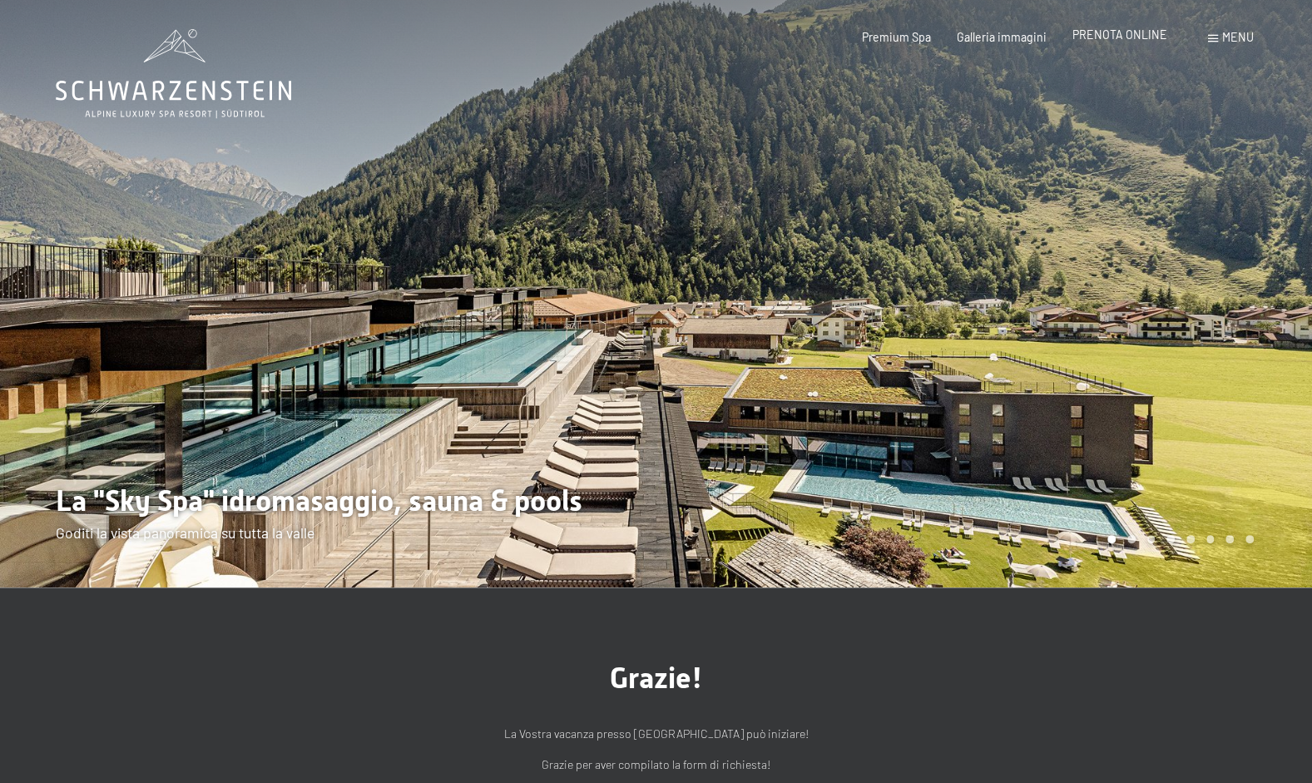
click at [1112, 32] on span "PRENOTA ONLINE" at bounding box center [1119, 34] width 95 height 14
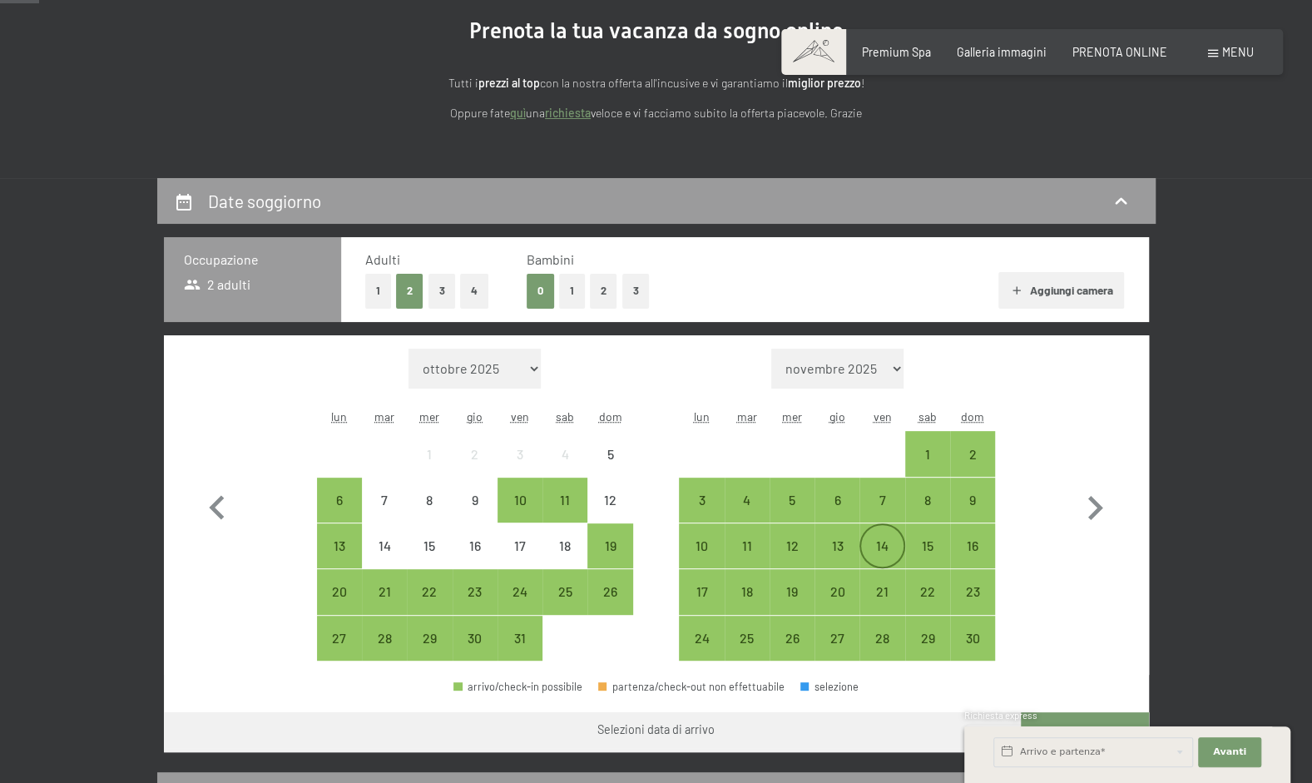
scroll to position [185, 0]
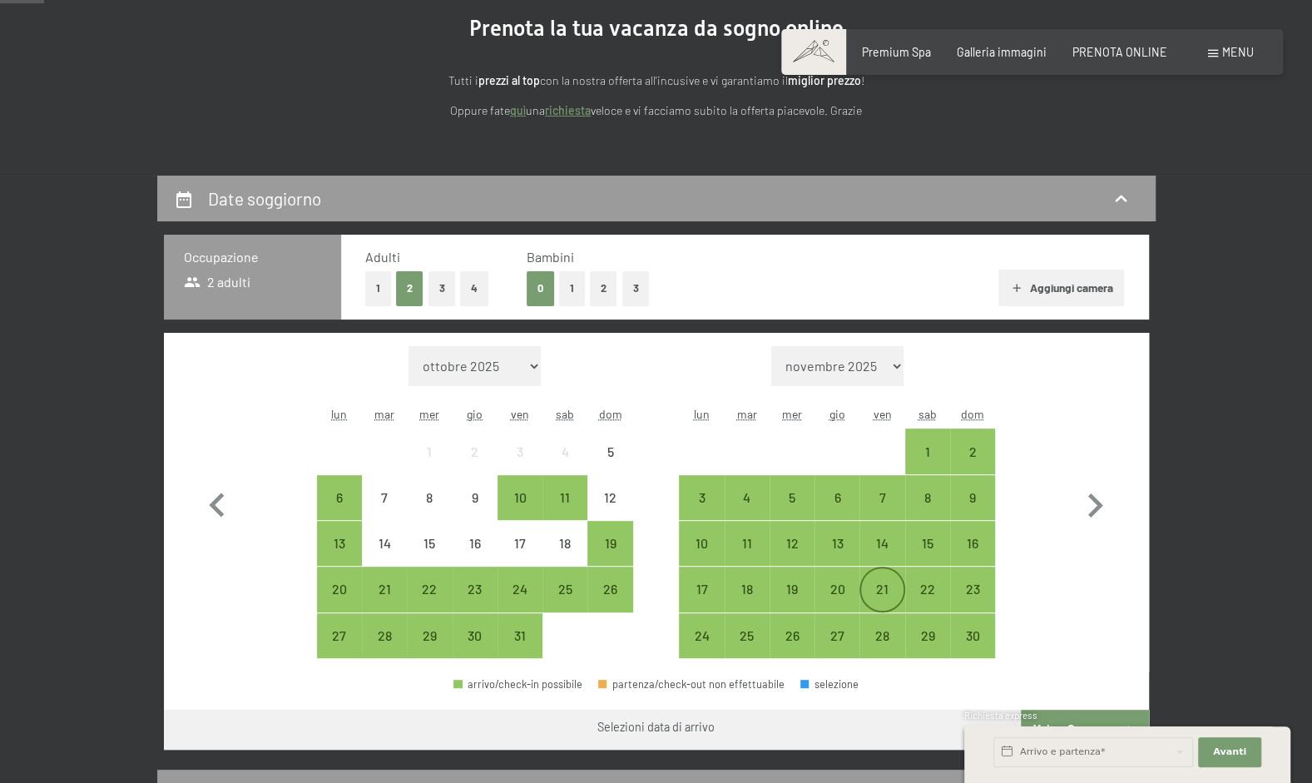
click at [884, 584] on div "21" at bounding box center [882, 603] width 42 height 42
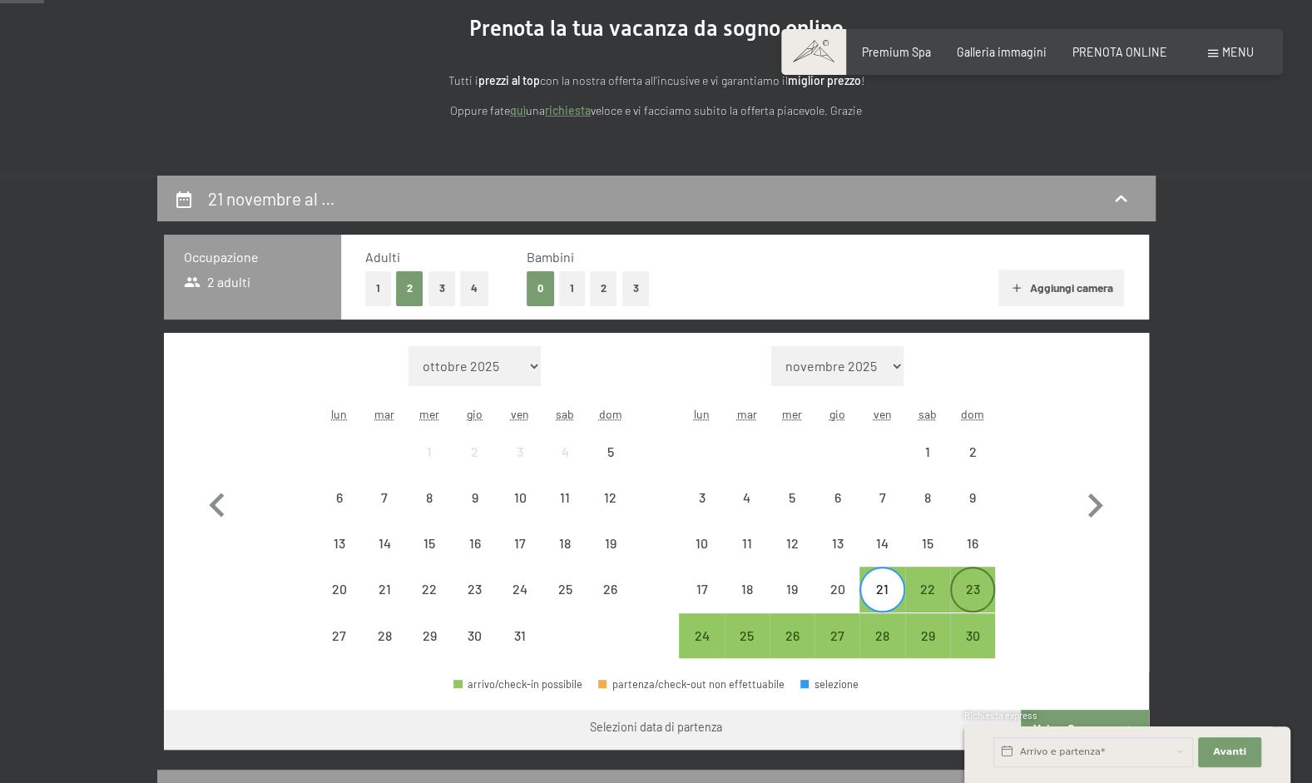
click at [975, 591] on div "23" at bounding box center [973, 603] width 42 height 42
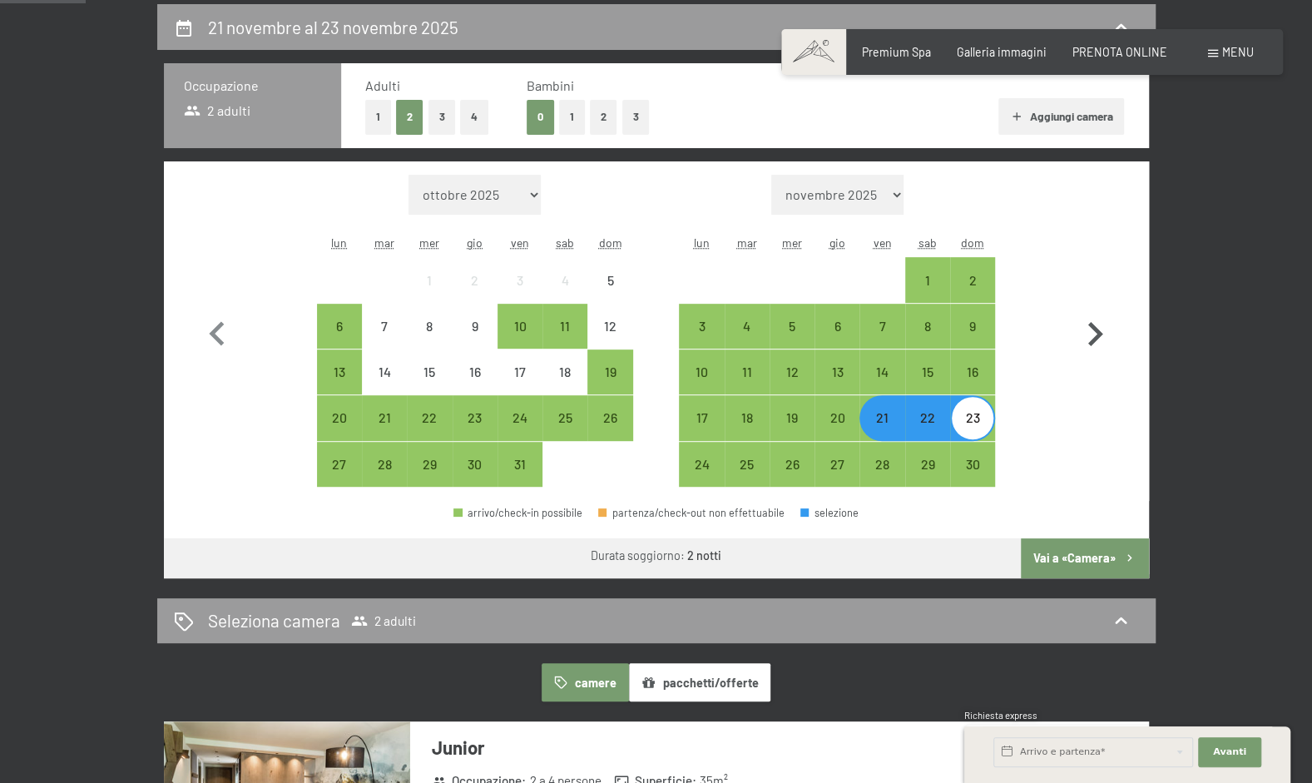
scroll to position [422, 0]
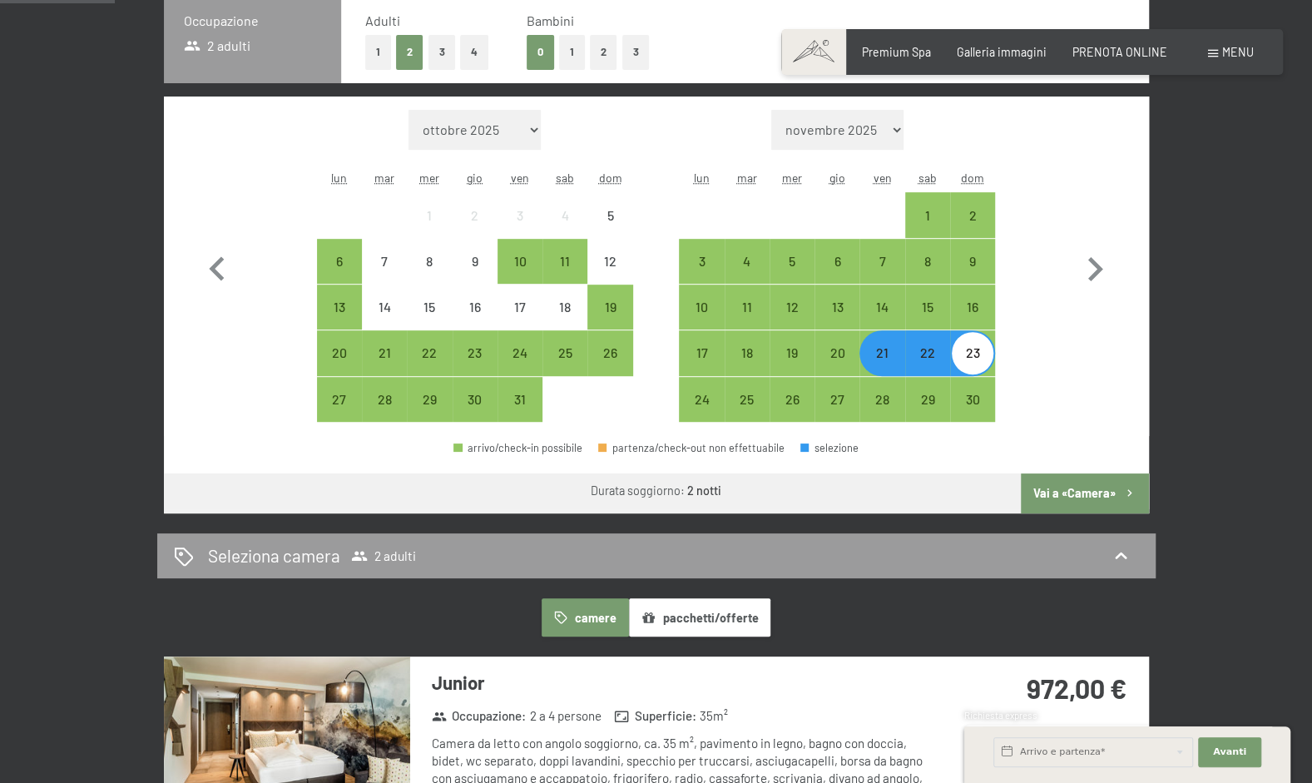
click at [1071, 496] on button "Vai a «Camera»" at bounding box center [1084, 493] width 127 height 40
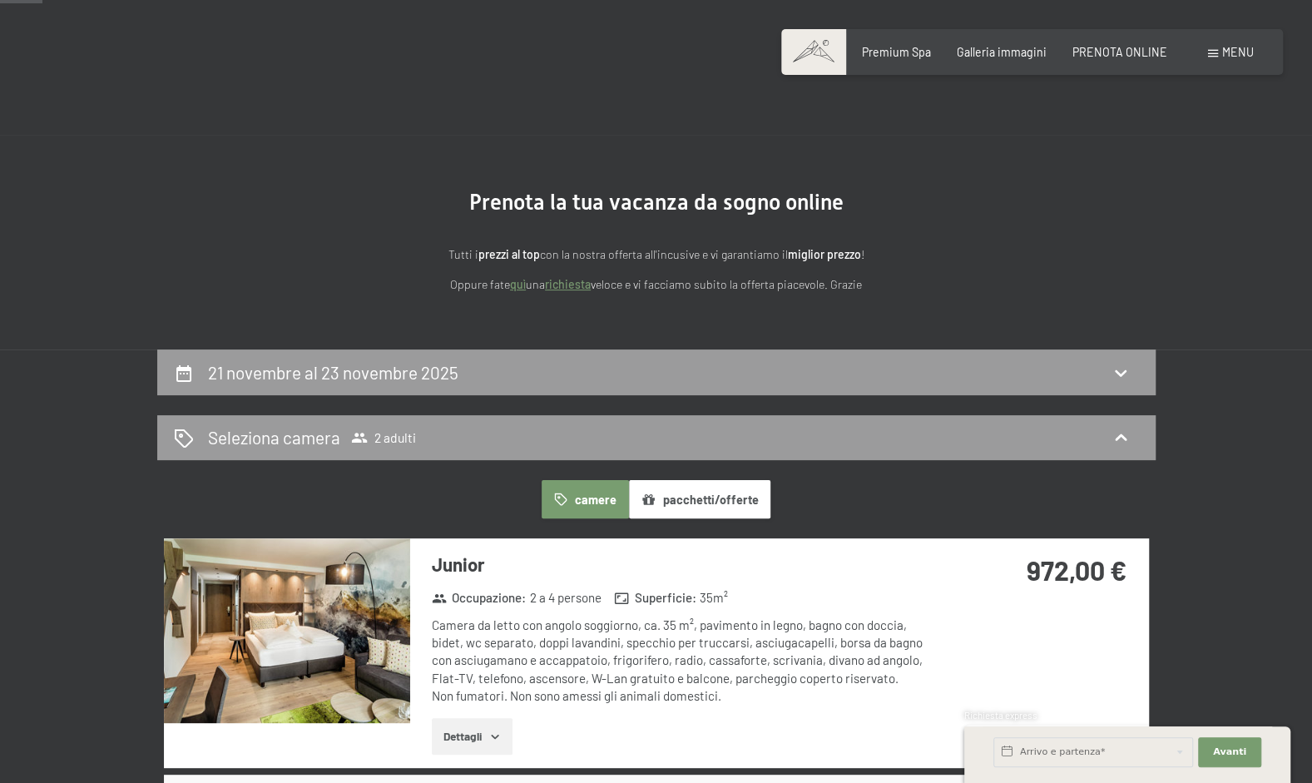
scroll to position [0, 0]
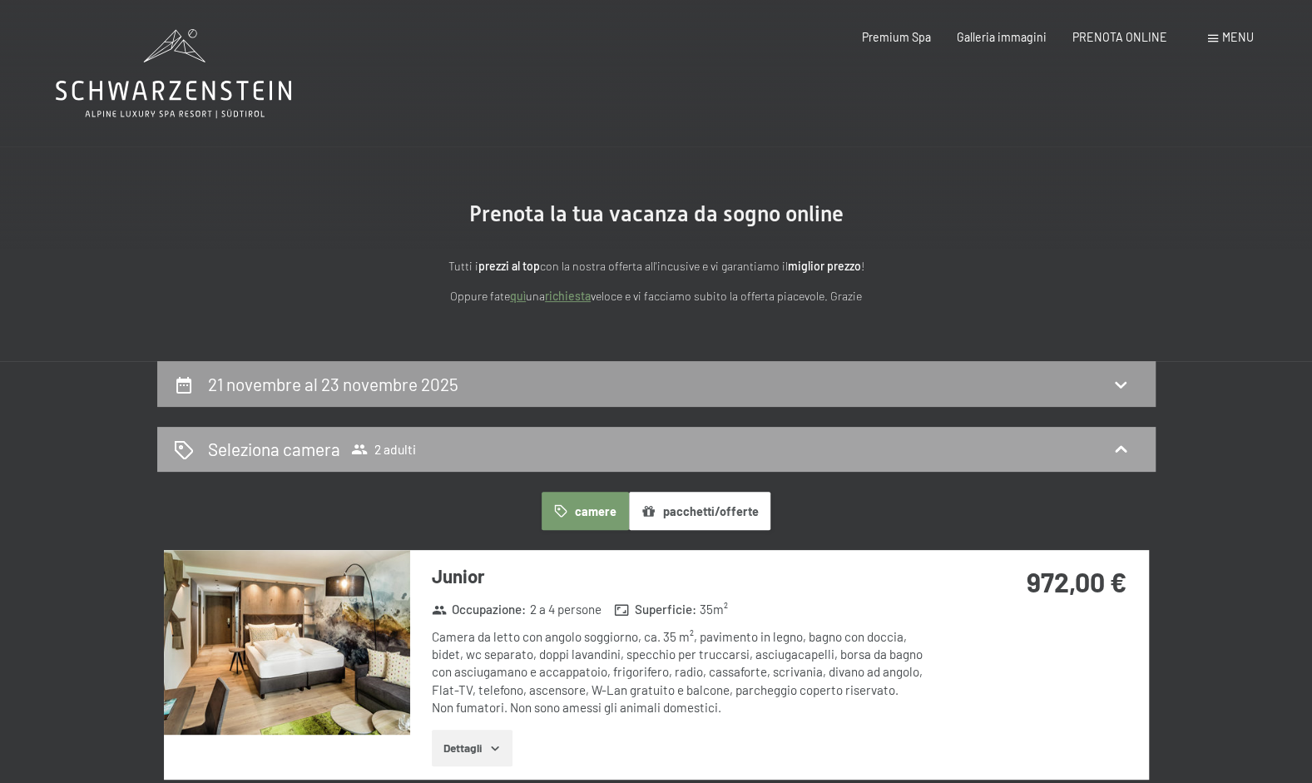
click at [1128, 448] on icon at bounding box center [1120, 449] width 20 height 20
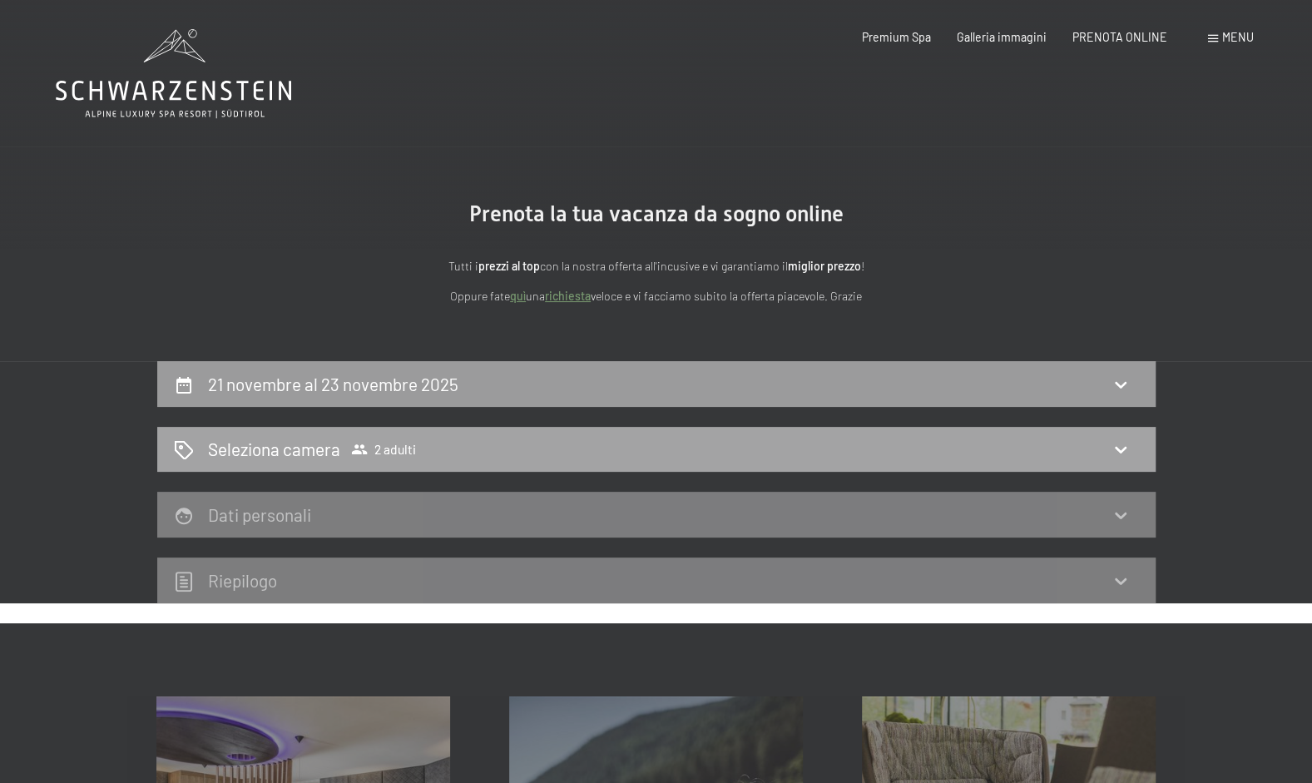
click at [881, 459] on div "Seleziona camera 2 adulti" at bounding box center [656, 449] width 965 height 24
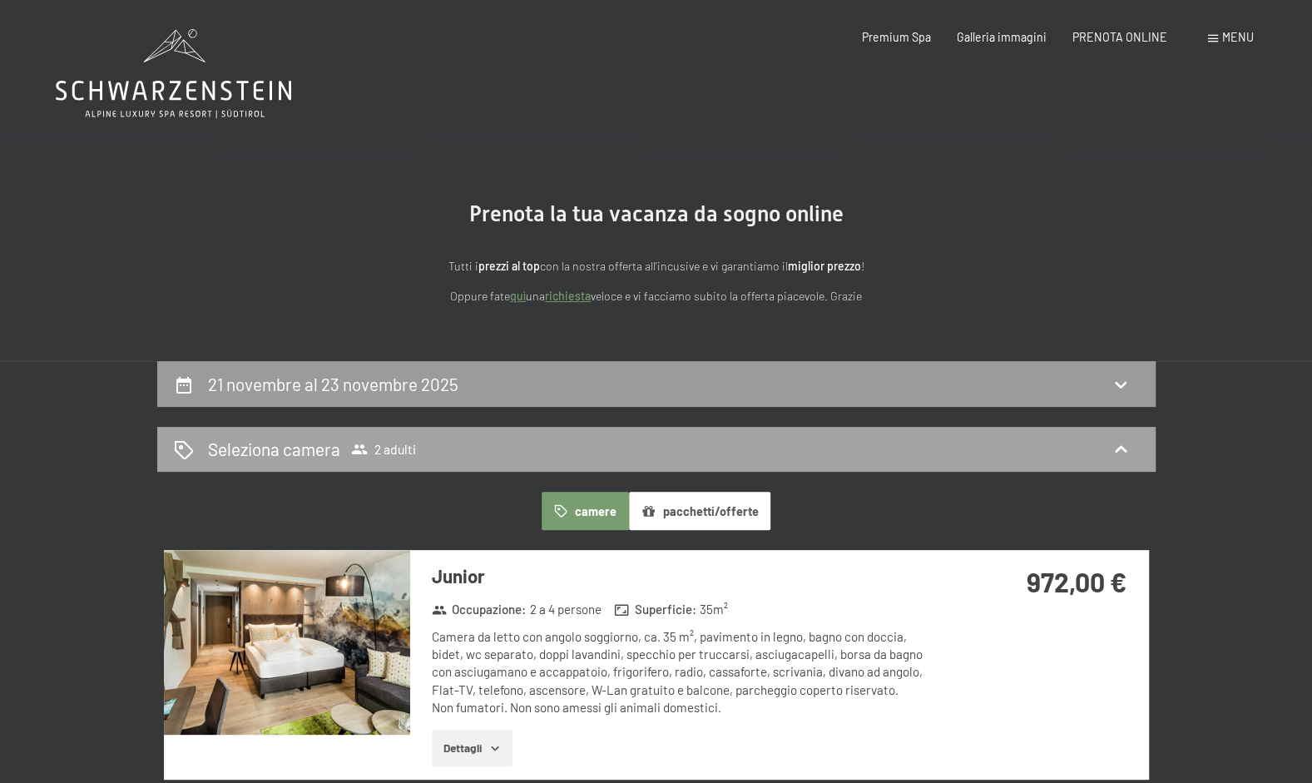
click at [881, 459] on div "Seleziona camera 2 adulti" at bounding box center [656, 449] width 965 height 24
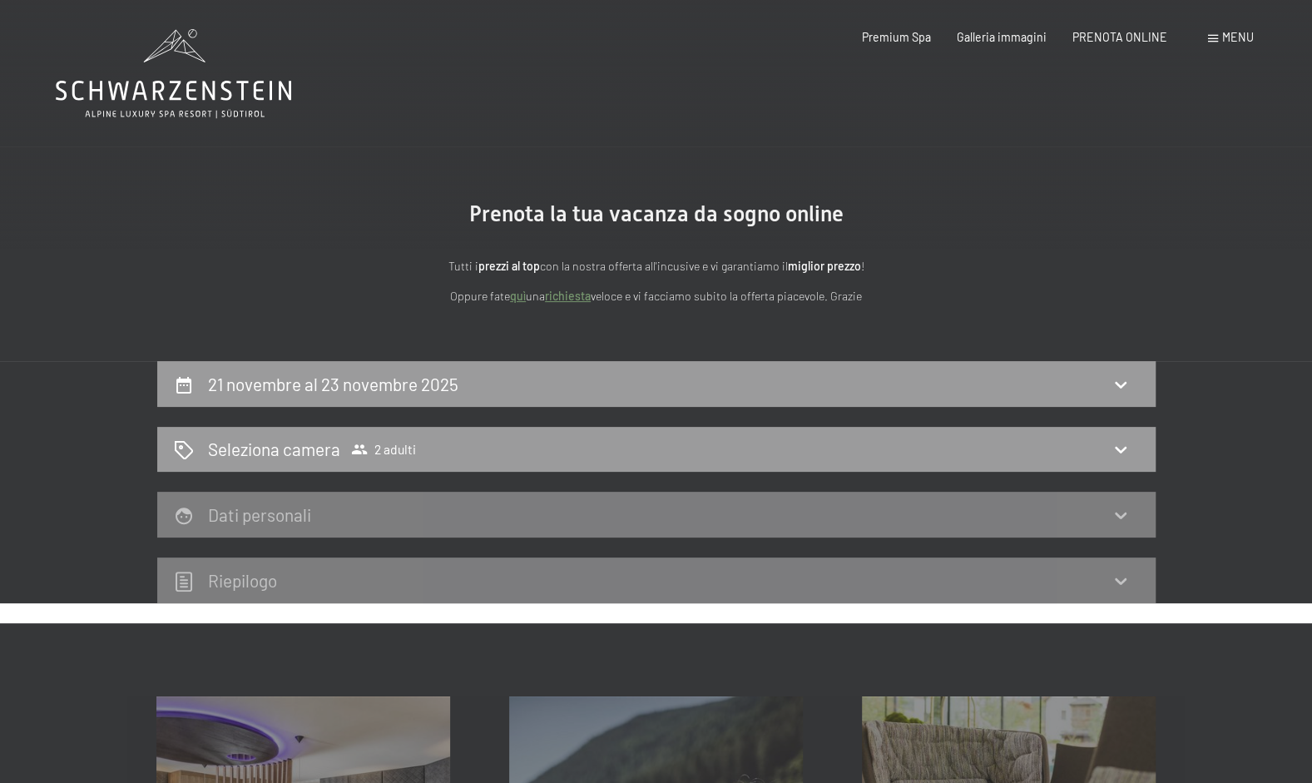
click at [915, 43] on div "Premium Spa Galleria immagini PRENOTA ONLINE" at bounding box center [1001, 37] width 383 height 17
click at [913, 38] on span "Premium Spa" at bounding box center [896, 34] width 69 height 14
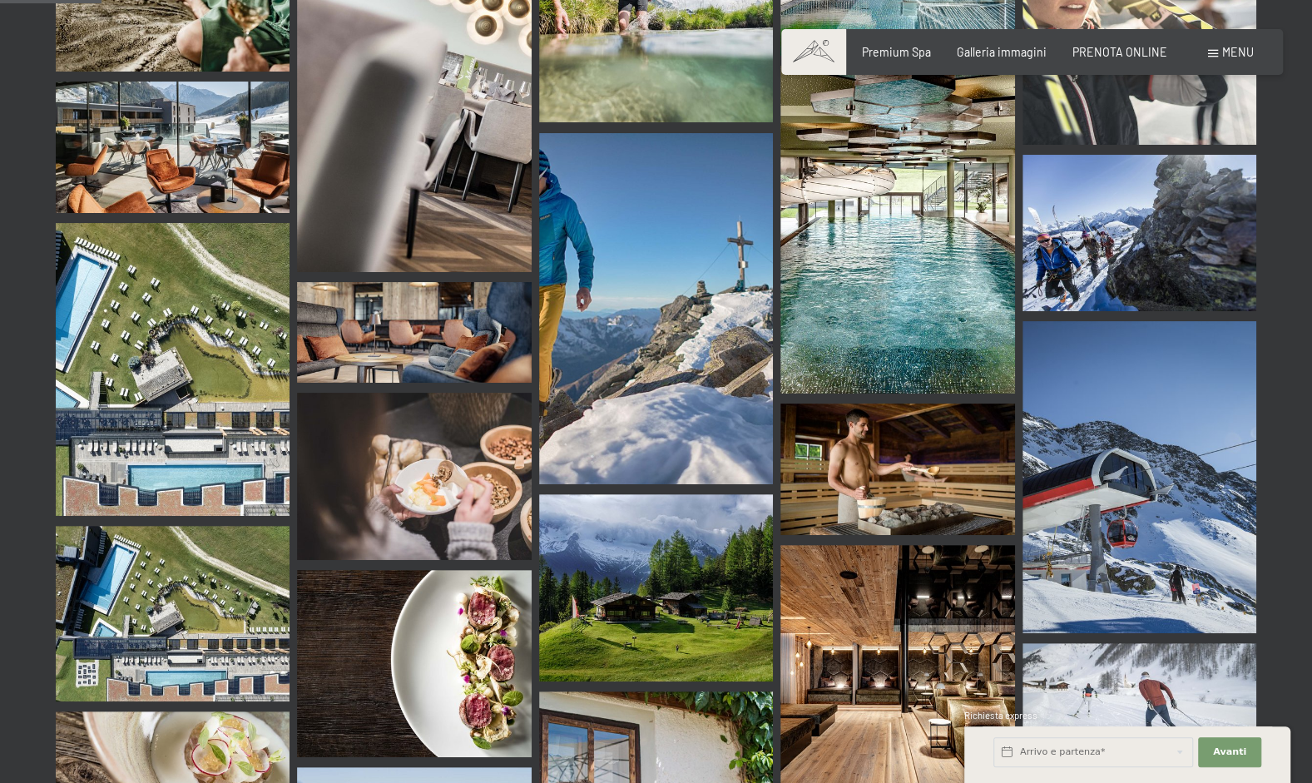
scroll to position [1433, 0]
click at [878, 245] on img at bounding box center [897, 229] width 234 height 328
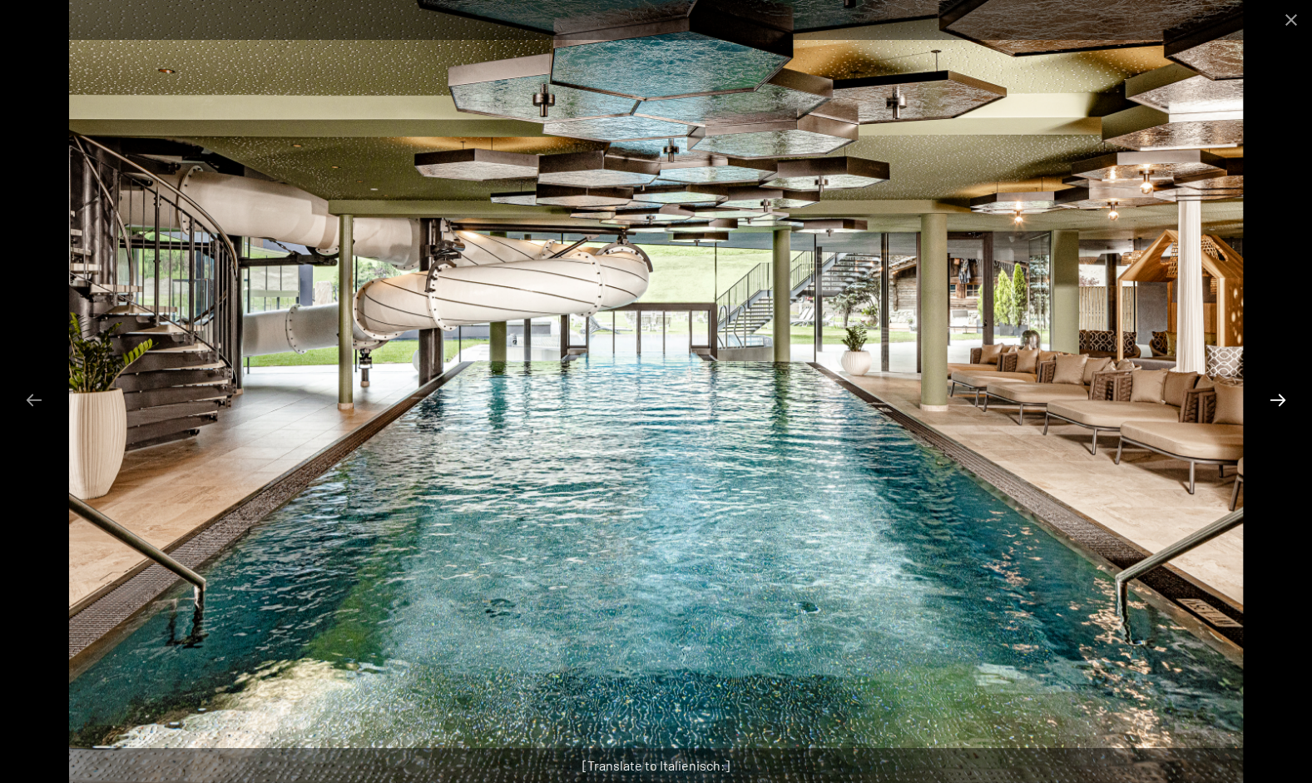
click at [1276, 395] on button "Next slide" at bounding box center [1277, 399] width 35 height 32
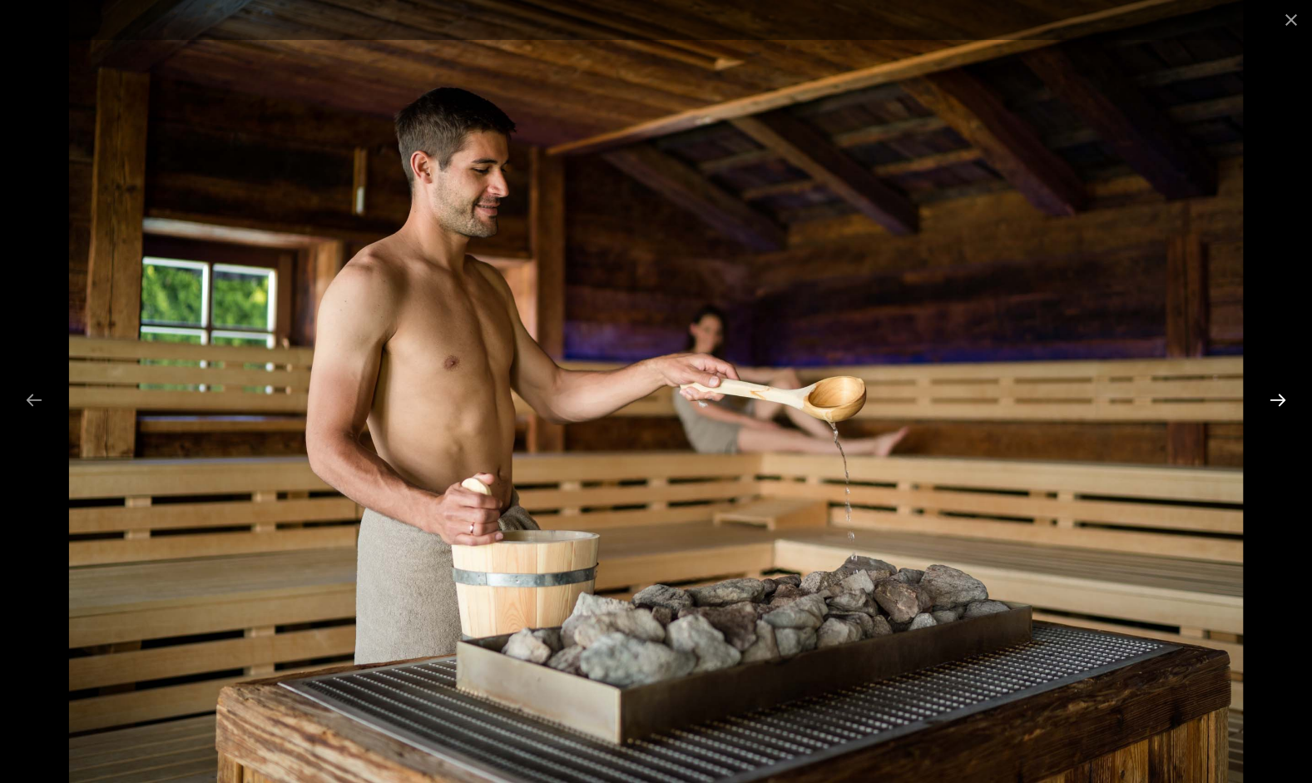
click at [1276, 395] on button "Next slide" at bounding box center [1277, 399] width 35 height 32
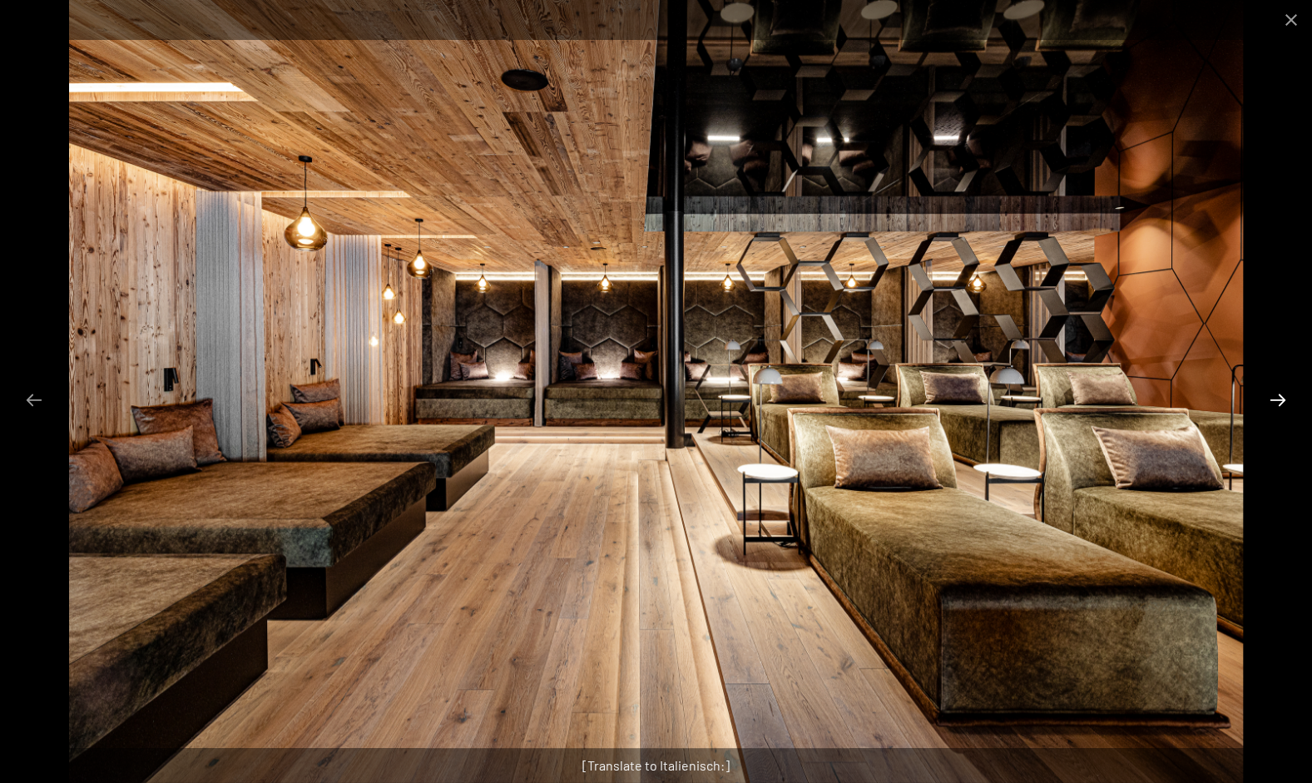
click at [1276, 395] on button "Next slide" at bounding box center [1277, 399] width 35 height 32
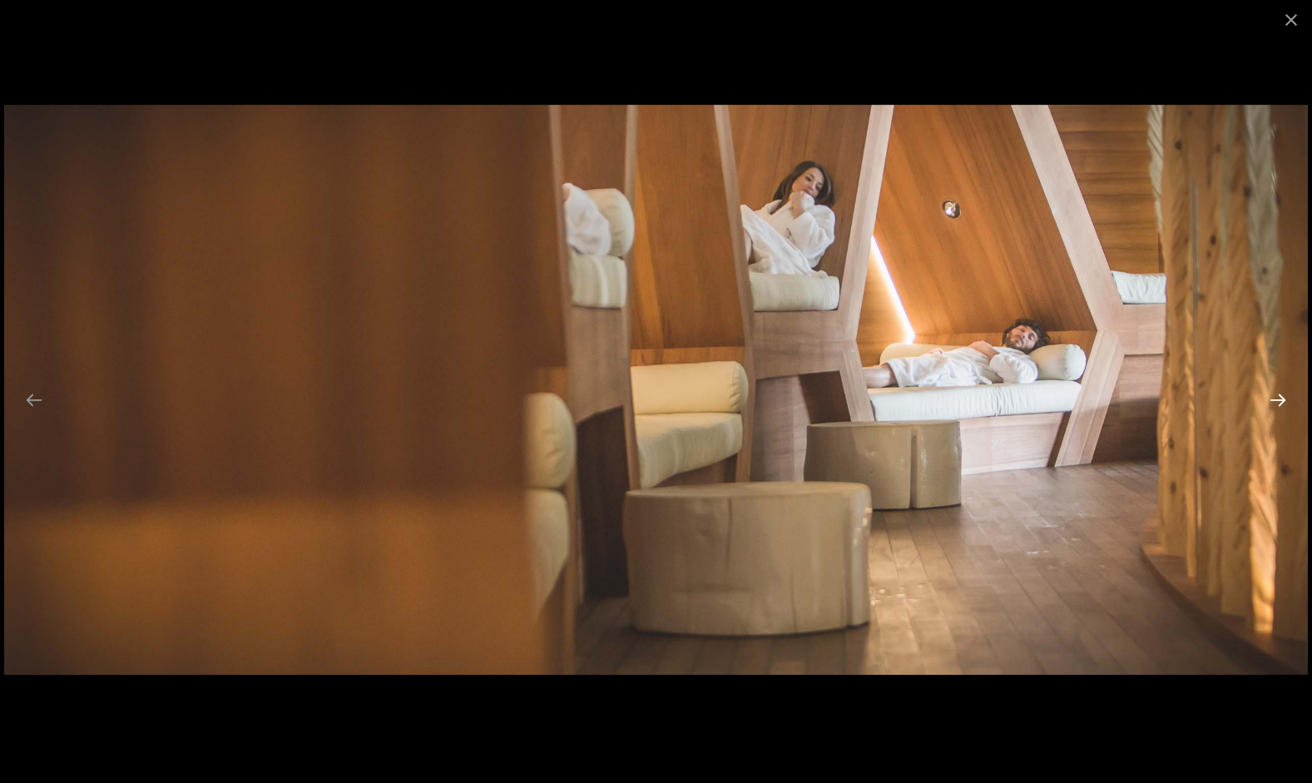
click at [1276, 395] on button "Next slide" at bounding box center [1277, 399] width 35 height 32
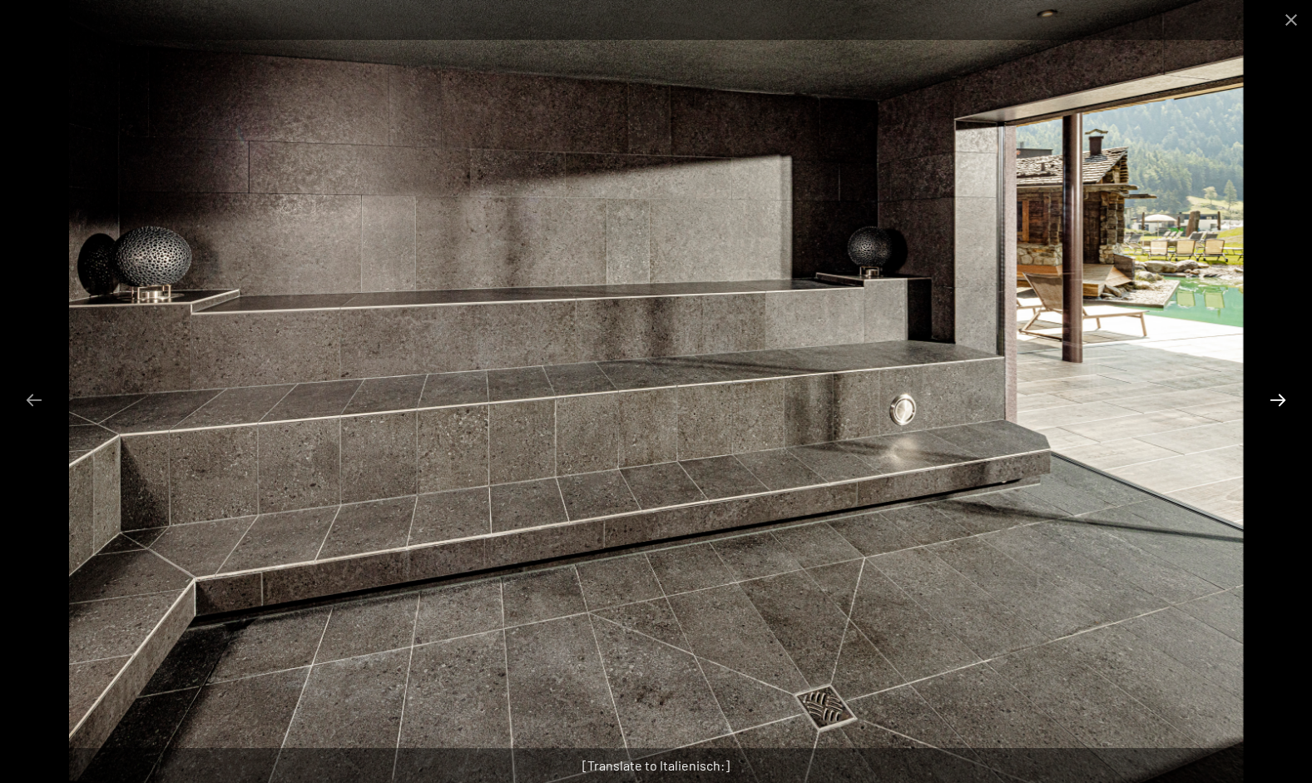
click at [1276, 395] on button "Next slide" at bounding box center [1277, 399] width 35 height 32
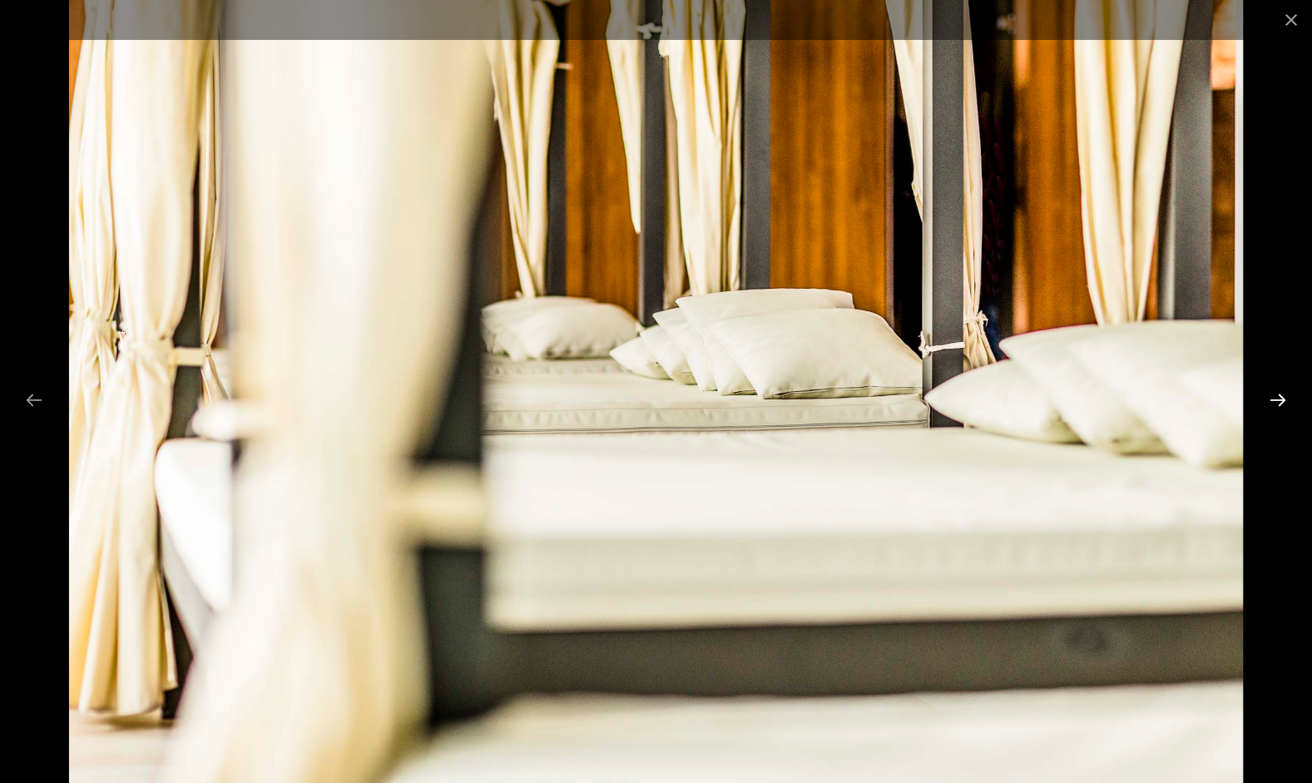
click at [1276, 395] on button "Next slide" at bounding box center [1277, 399] width 35 height 32
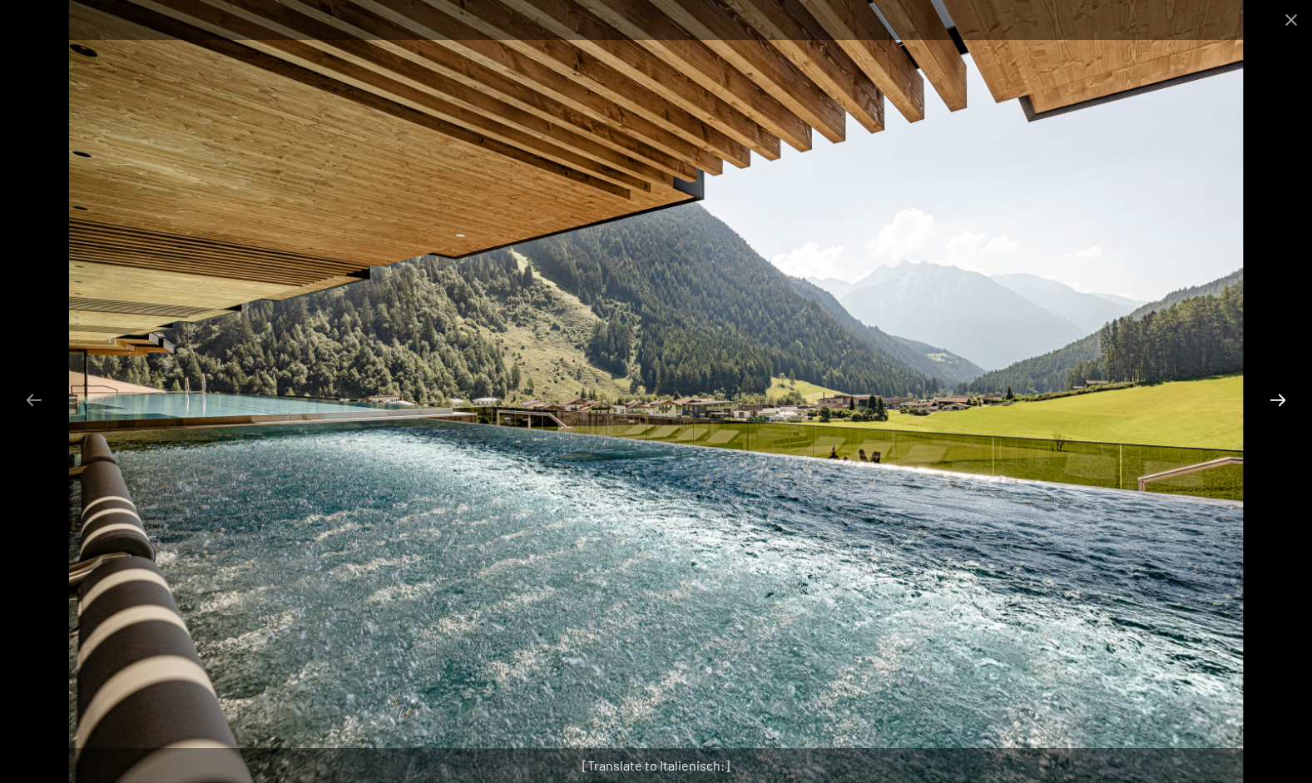
click at [1276, 395] on button "Next slide" at bounding box center [1277, 399] width 35 height 32
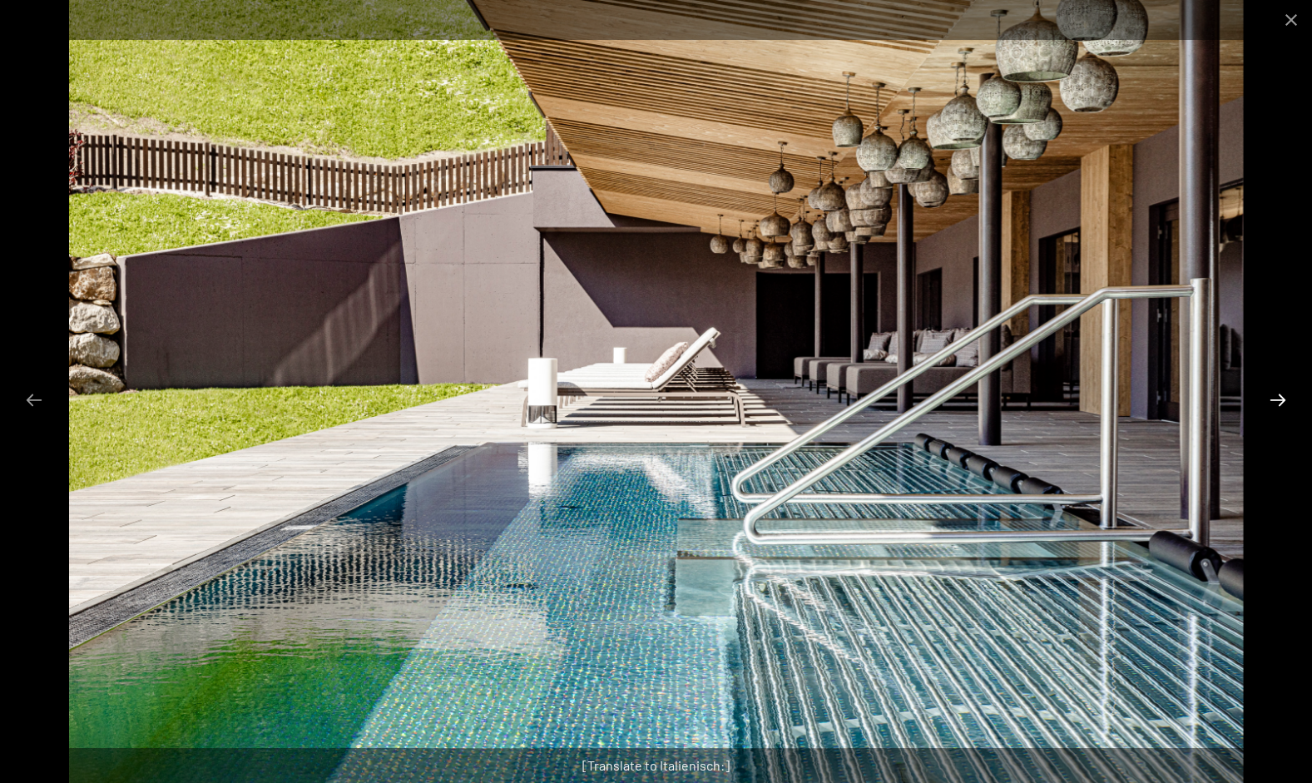
click at [1276, 395] on button "Next slide" at bounding box center [1277, 399] width 35 height 32
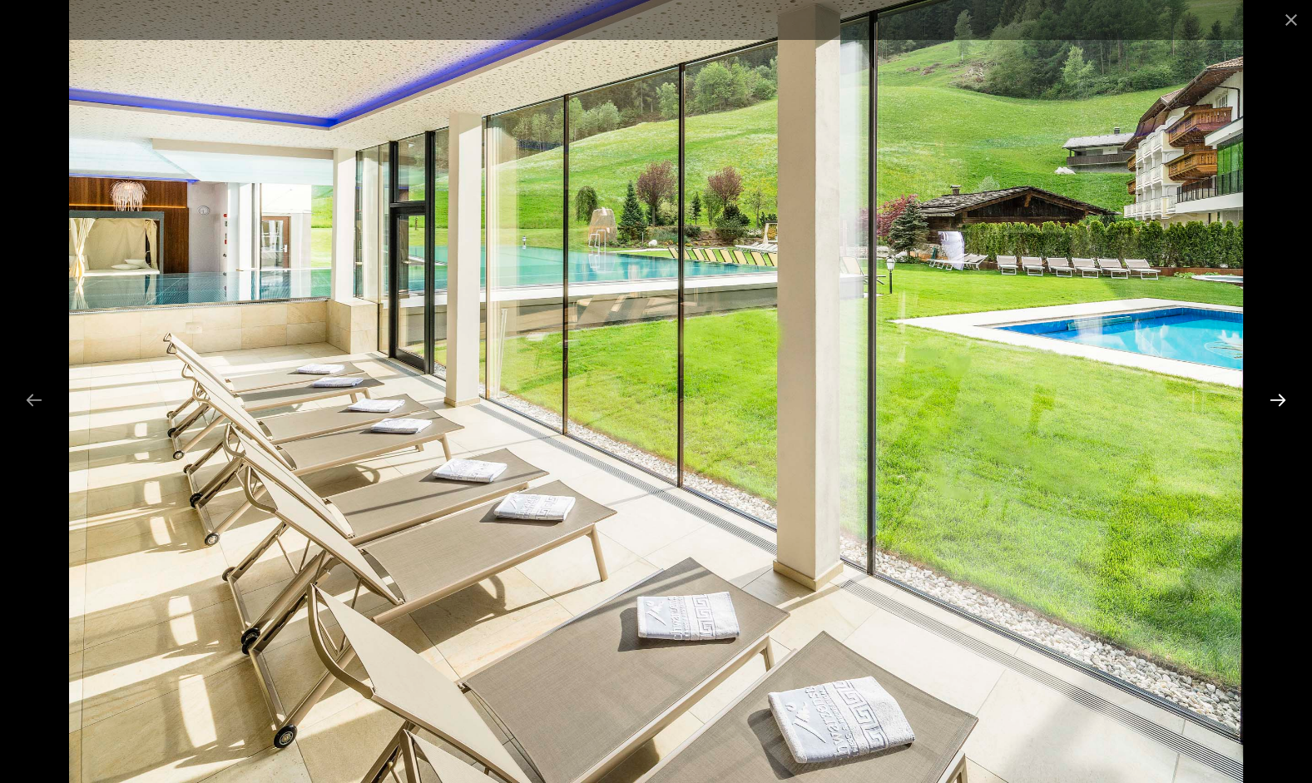
click at [1276, 395] on button "Next slide" at bounding box center [1277, 399] width 35 height 32
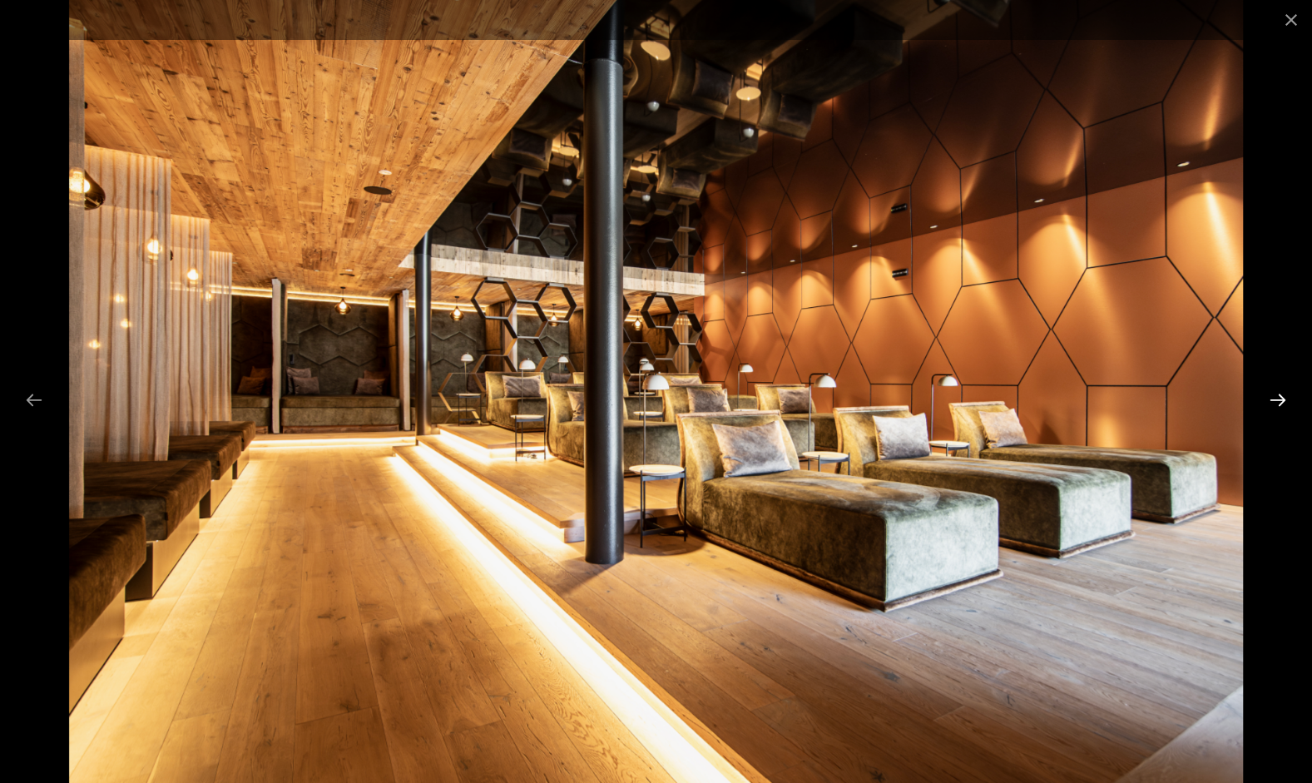
click at [1276, 395] on button "Next slide" at bounding box center [1277, 399] width 35 height 32
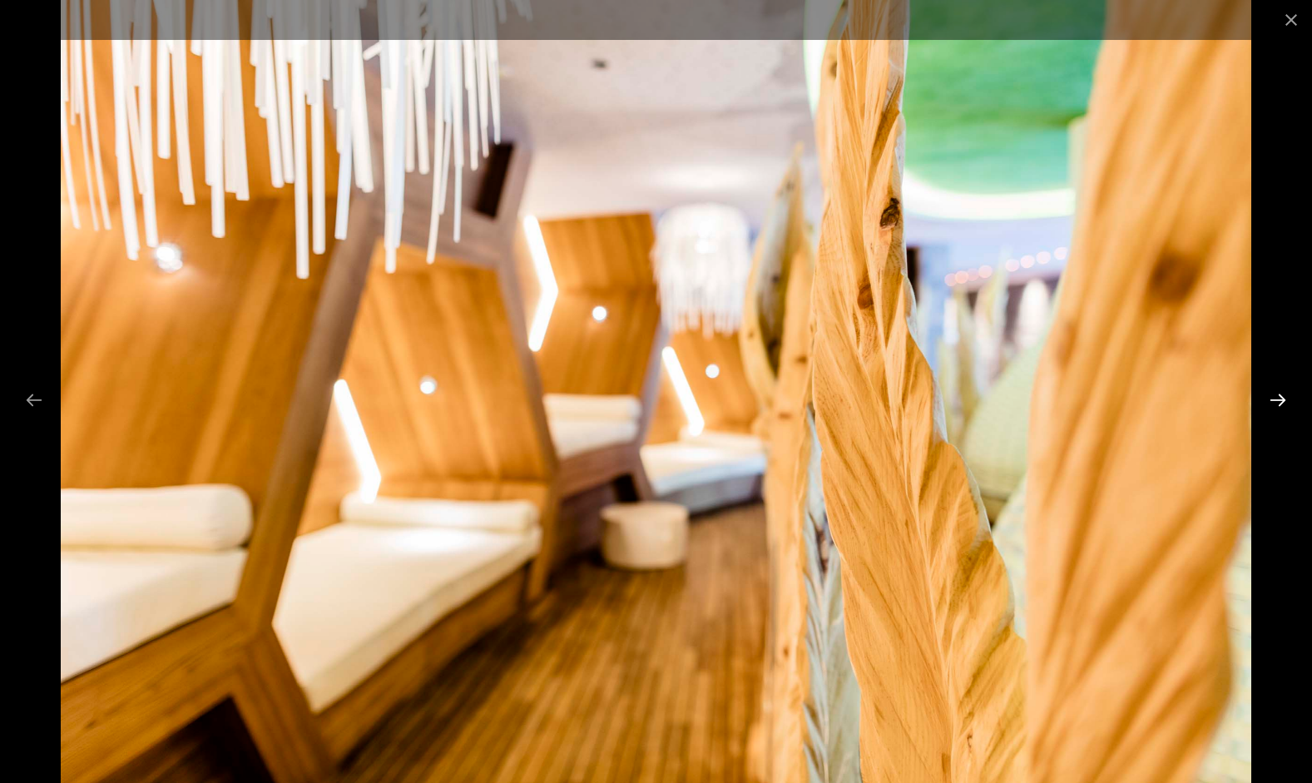
click at [1276, 395] on button "Next slide" at bounding box center [1277, 399] width 35 height 32
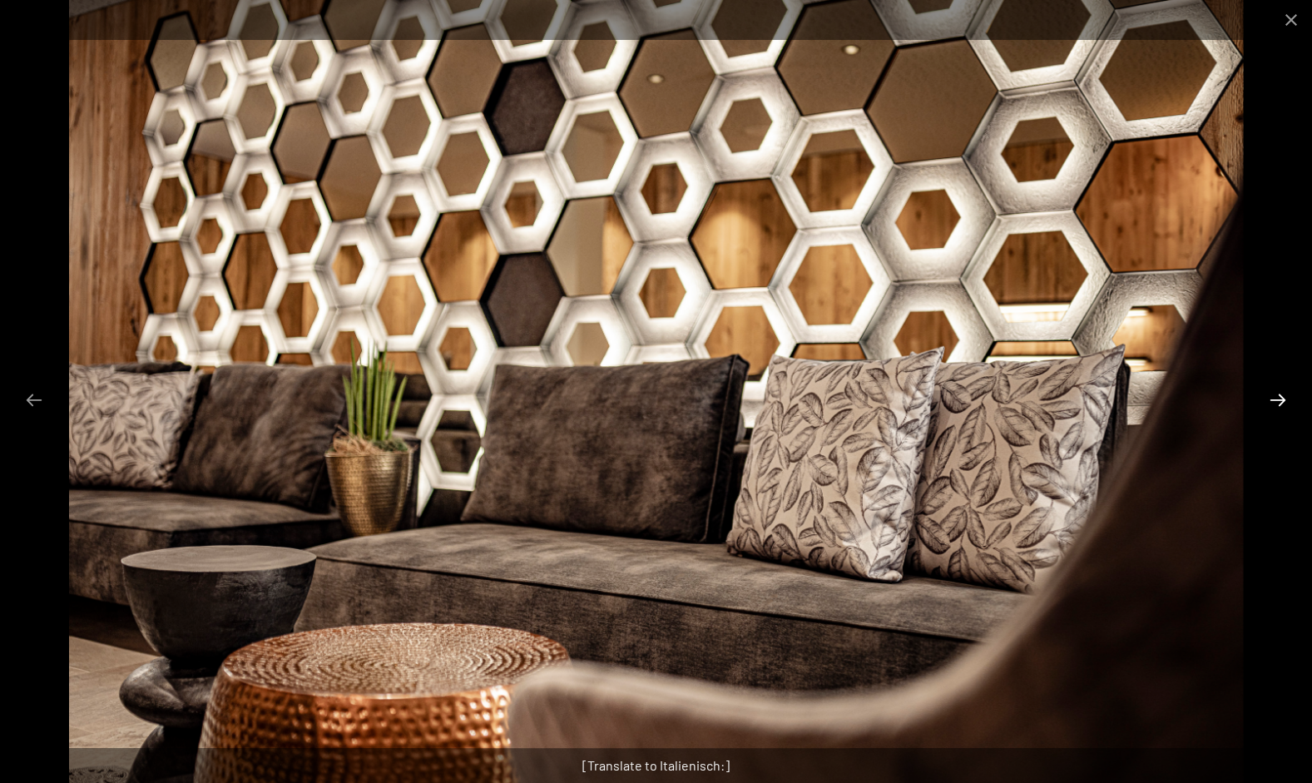
click at [1276, 395] on button "Next slide" at bounding box center [1277, 399] width 35 height 32
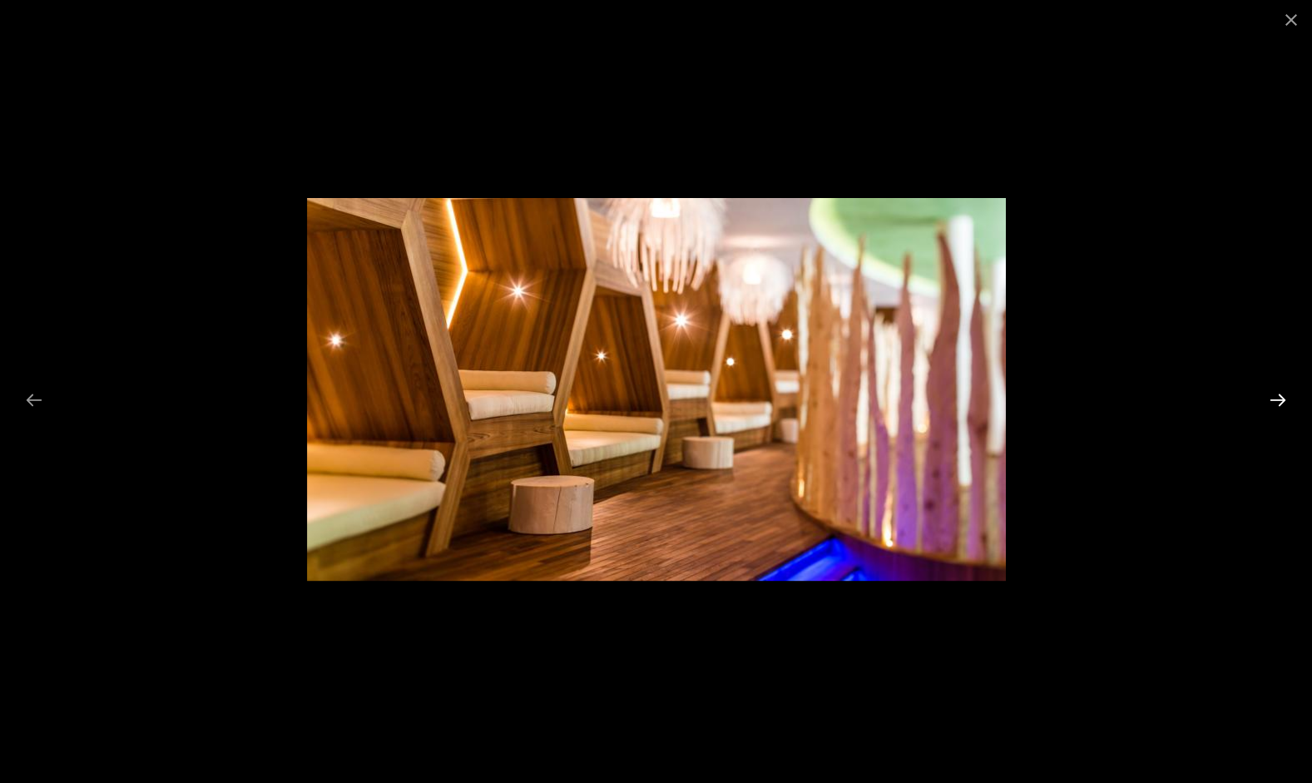
click at [1276, 395] on button "Next slide" at bounding box center [1277, 399] width 35 height 32
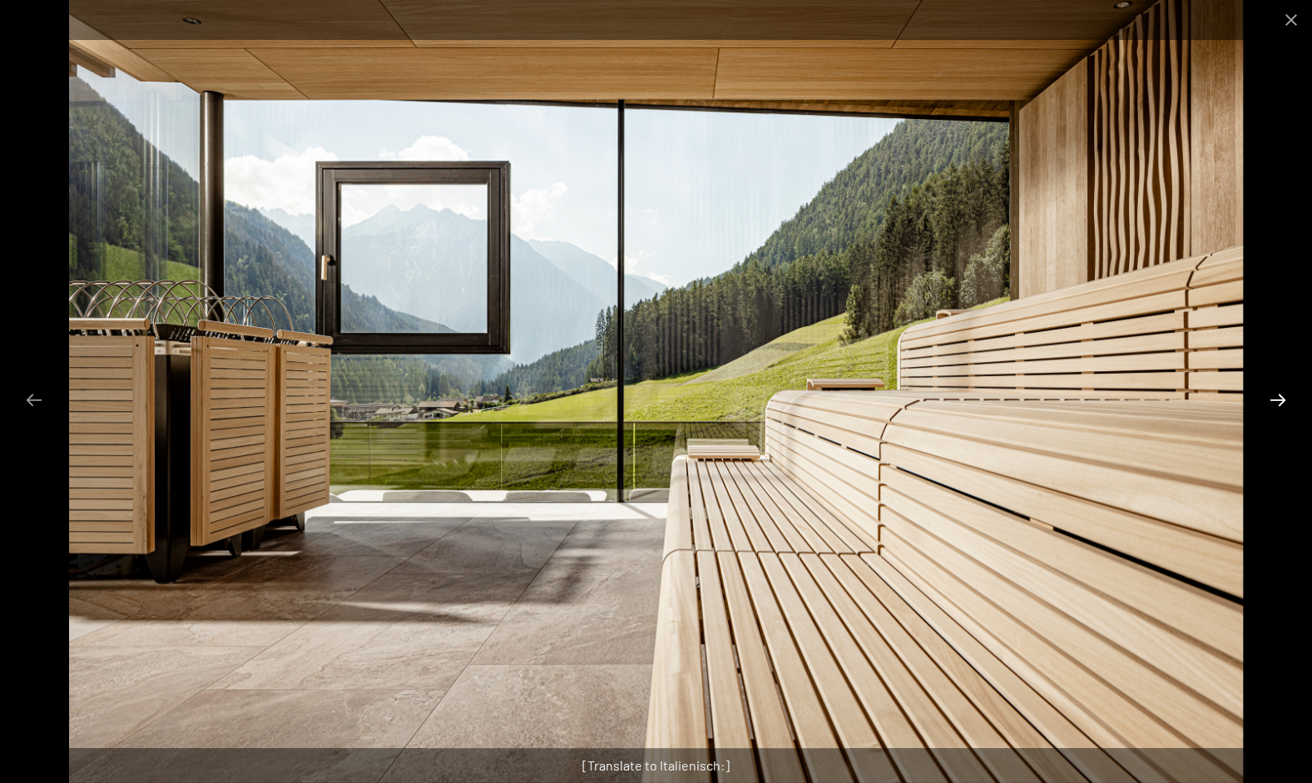
click at [1276, 395] on button "Next slide" at bounding box center [1277, 399] width 35 height 32
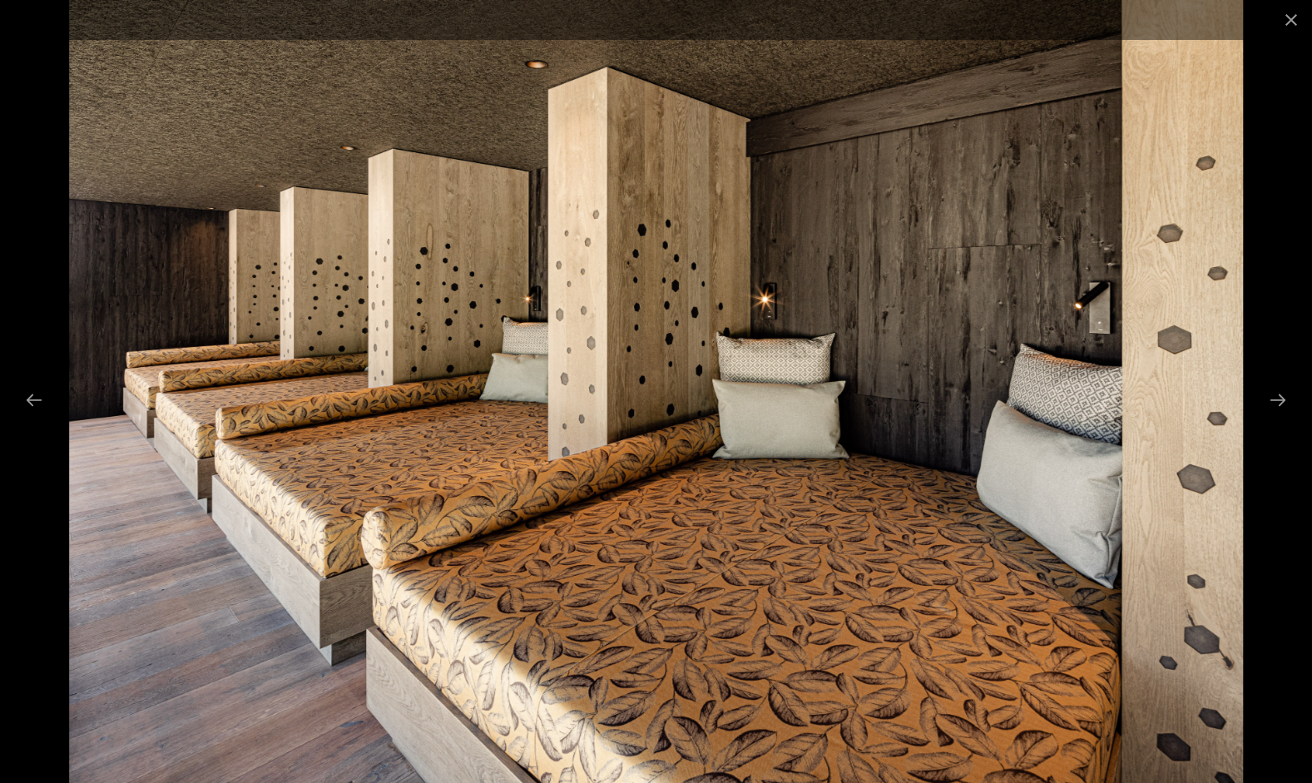
scroll to position [1214, 0]
click at [1273, 388] on button "Next slide" at bounding box center [1277, 399] width 35 height 32
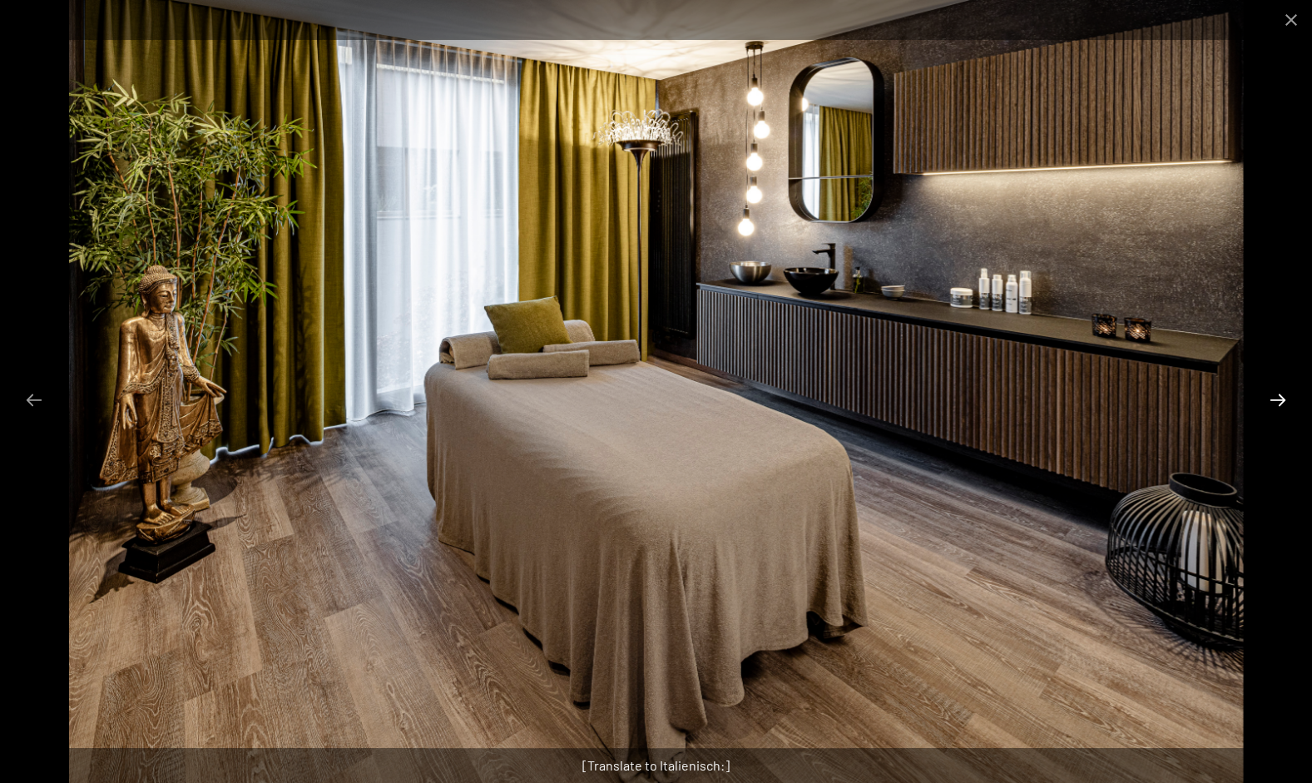
click at [1272, 395] on button "Next slide" at bounding box center [1277, 399] width 35 height 32
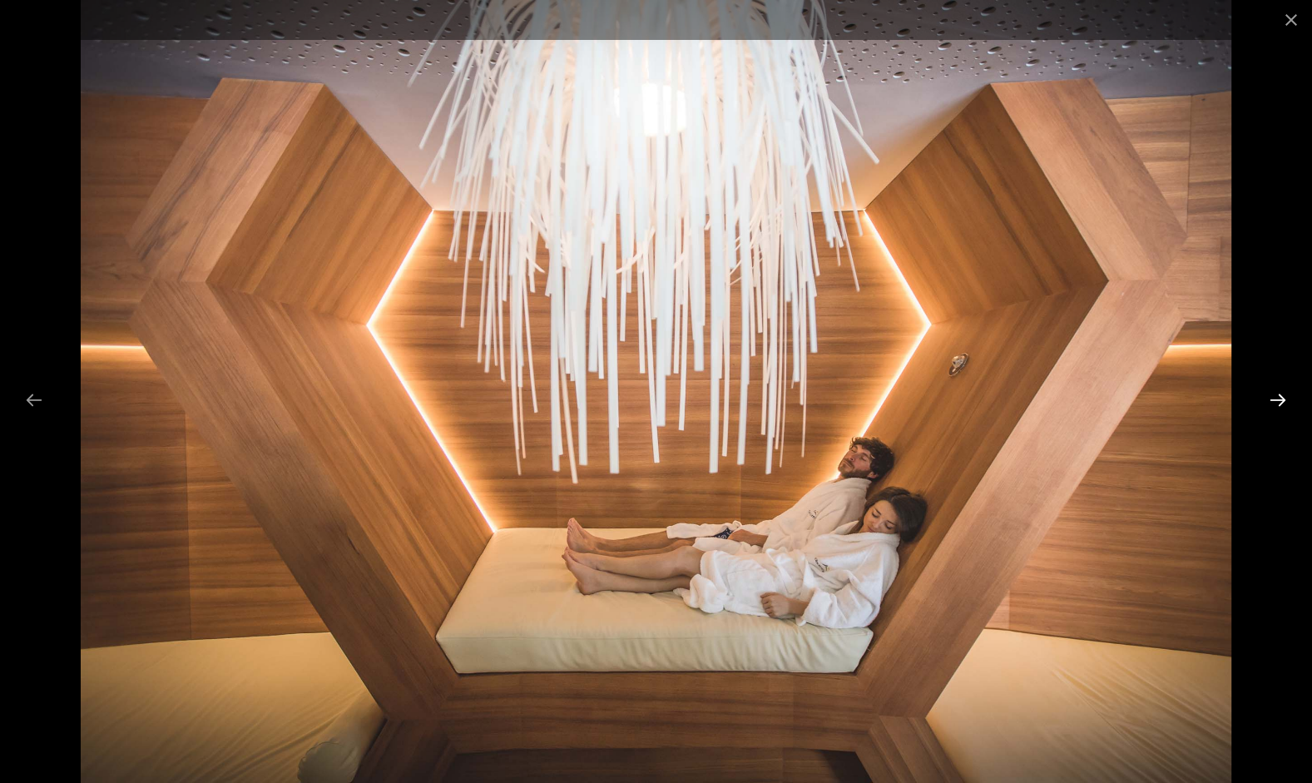
click at [1272, 396] on button "Next slide" at bounding box center [1277, 399] width 35 height 32
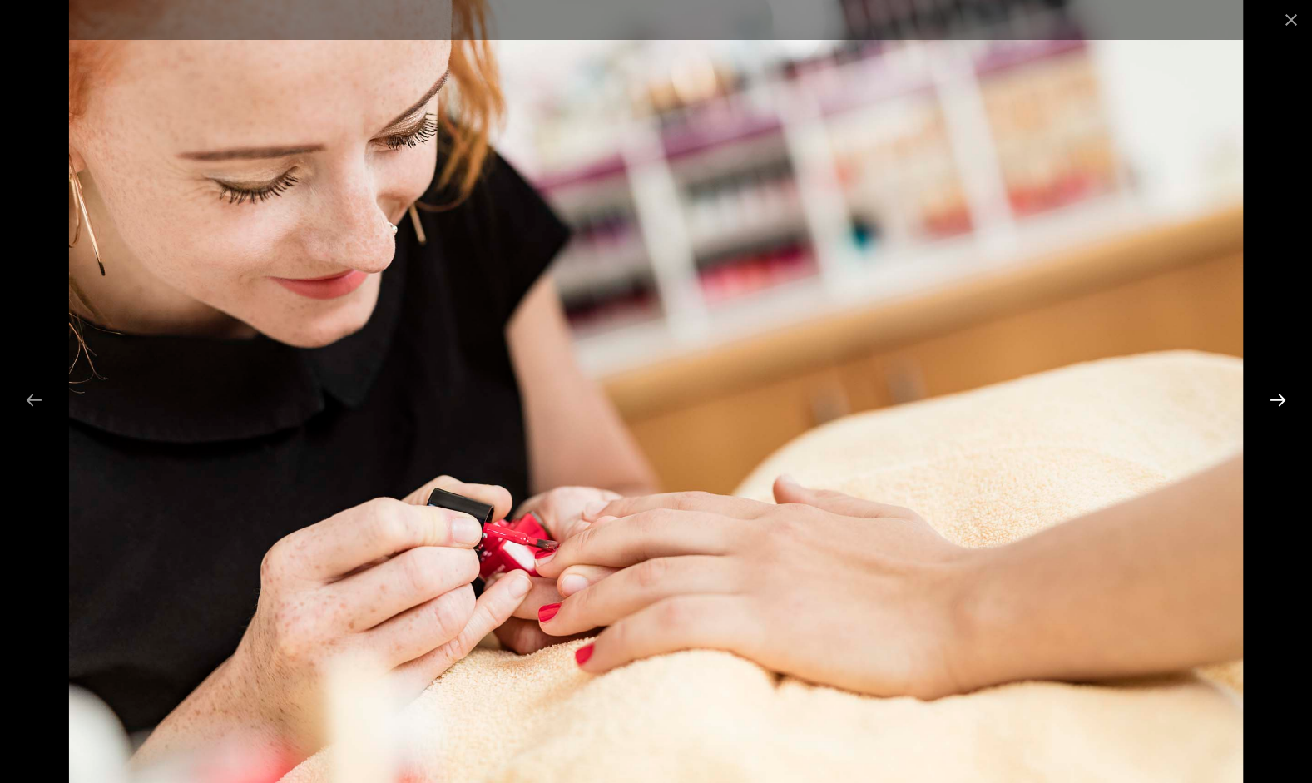
click at [1272, 396] on button "Next slide" at bounding box center [1277, 399] width 35 height 32
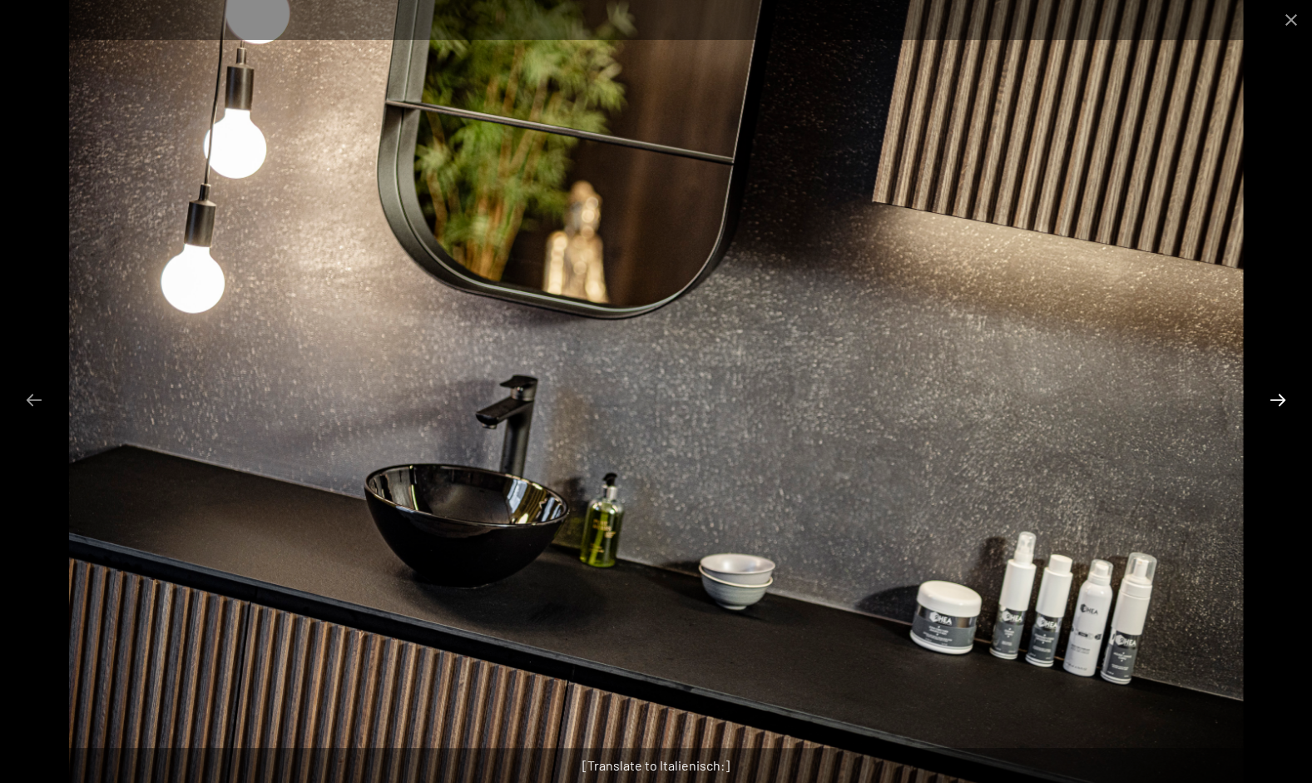
click at [1272, 396] on button "Next slide" at bounding box center [1277, 399] width 35 height 32
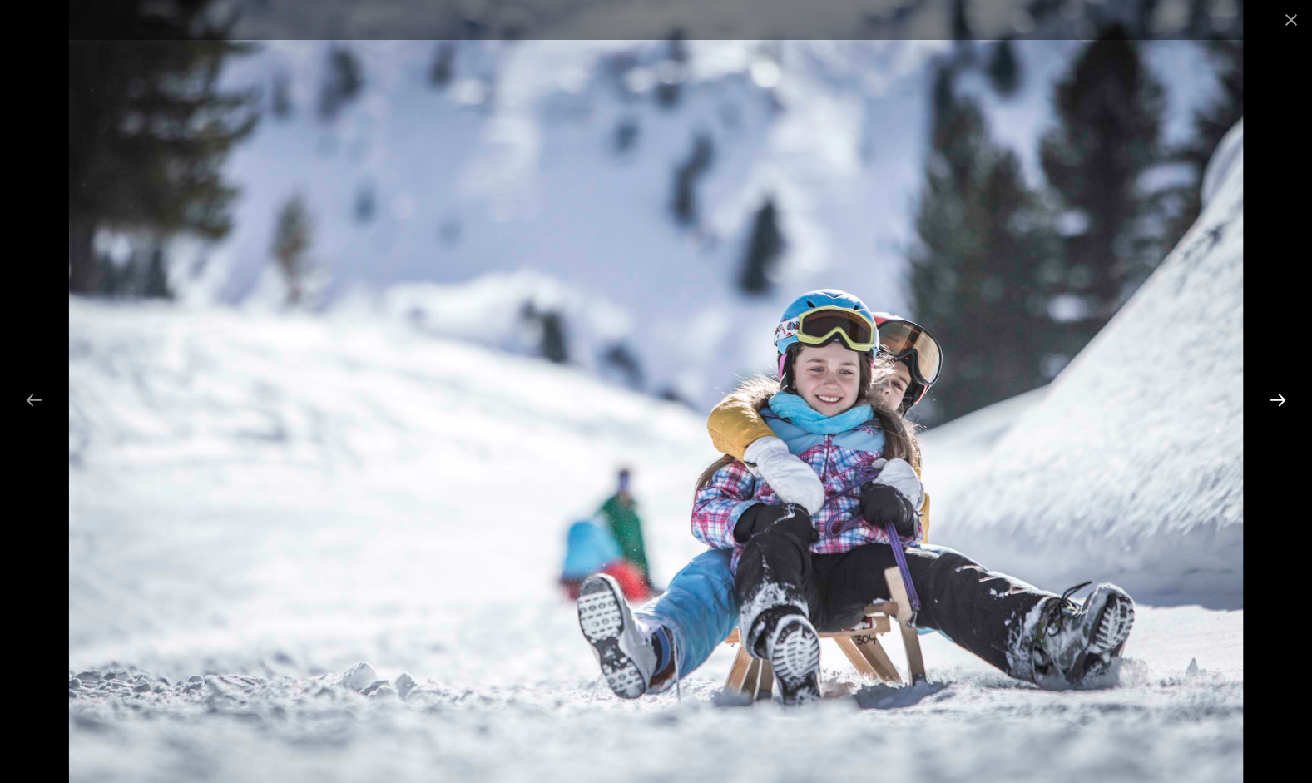
click at [1273, 396] on button "Next slide" at bounding box center [1277, 399] width 35 height 32
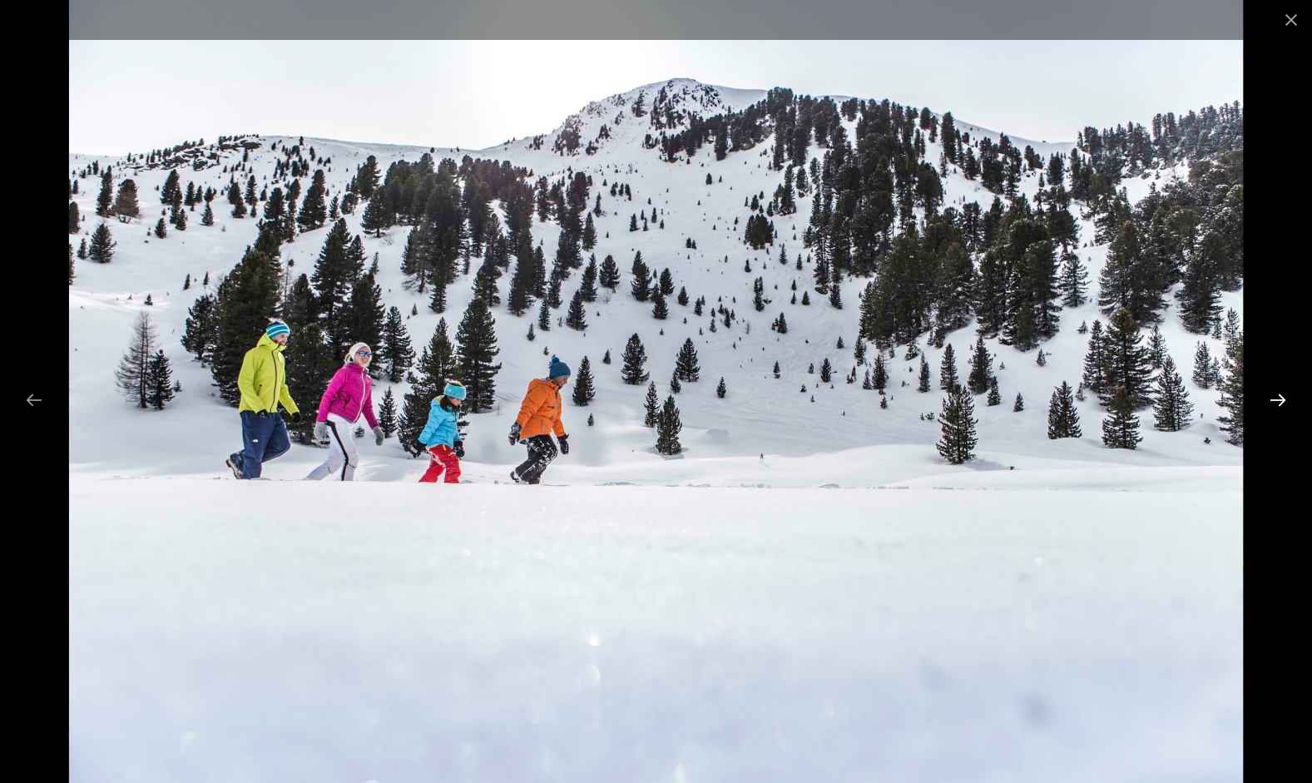
click at [1273, 396] on button "Next slide" at bounding box center [1277, 399] width 35 height 32
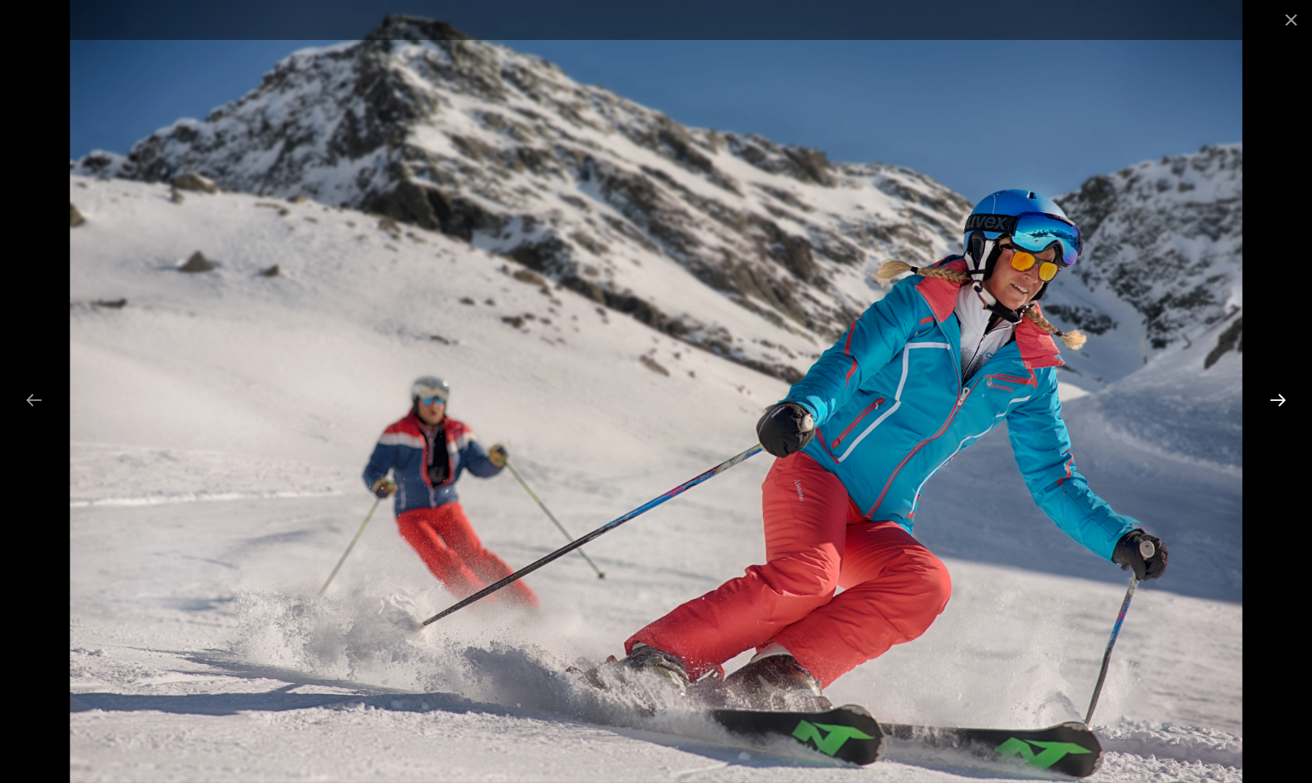
click at [1273, 396] on button "Next slide" at bounding box center [1277, 399] width 35 height 32
